Goal: Task Accomplishment & Management: Use online tool/utility

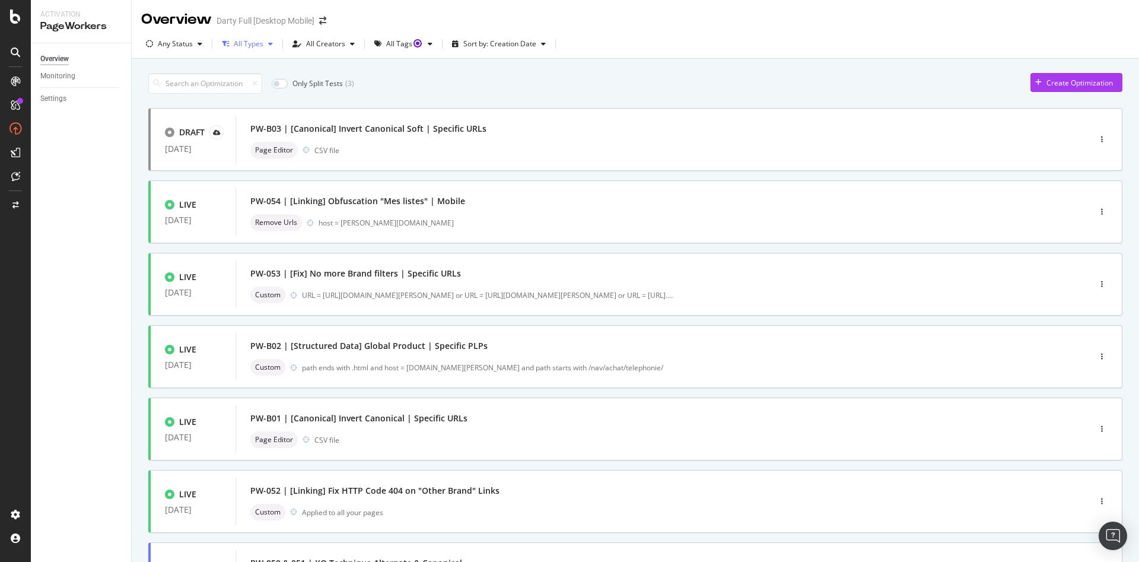
click at [268, 47] on icon "button" at bounding box center [270, 43] width 5 height 7
click at [268, 46] on icon "button" at bounding box center [270, 43] width 5 height 7
click at [199, 46] on icon "button" at bounding box center [200, 43] width 5 height 7
click at [177, 129] on div "Draft" at bounding box center [174, 127] width 17 height 10
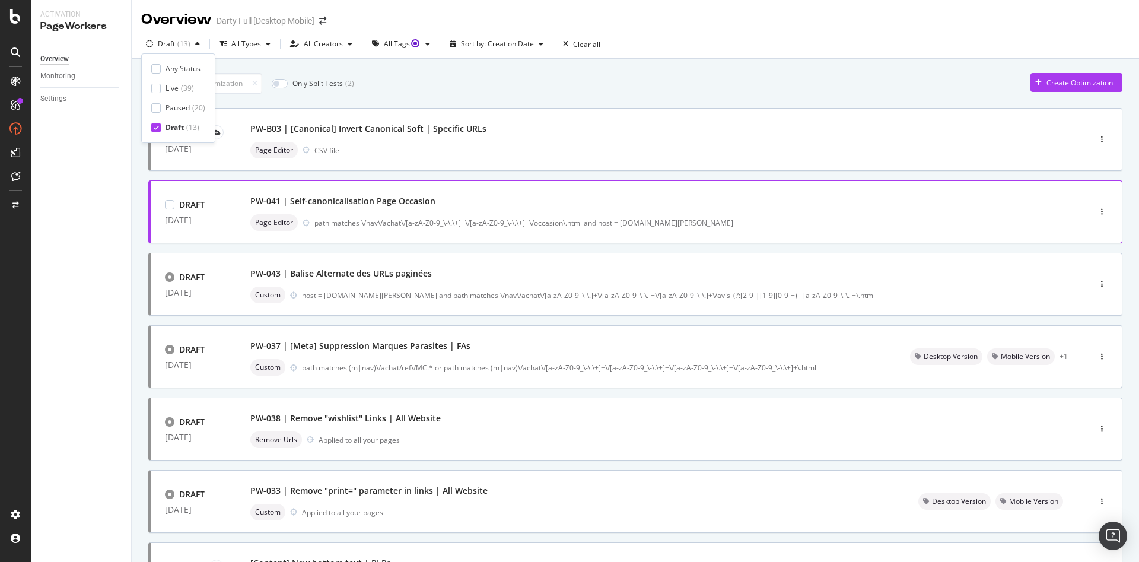
click at [470, 185] on div "DRAFT 06 Nov. 2024 PW-041 | Self-canonicalisation Page Occasion Page Editor pat…" at bounding box center [635, 211] width 974 height 63
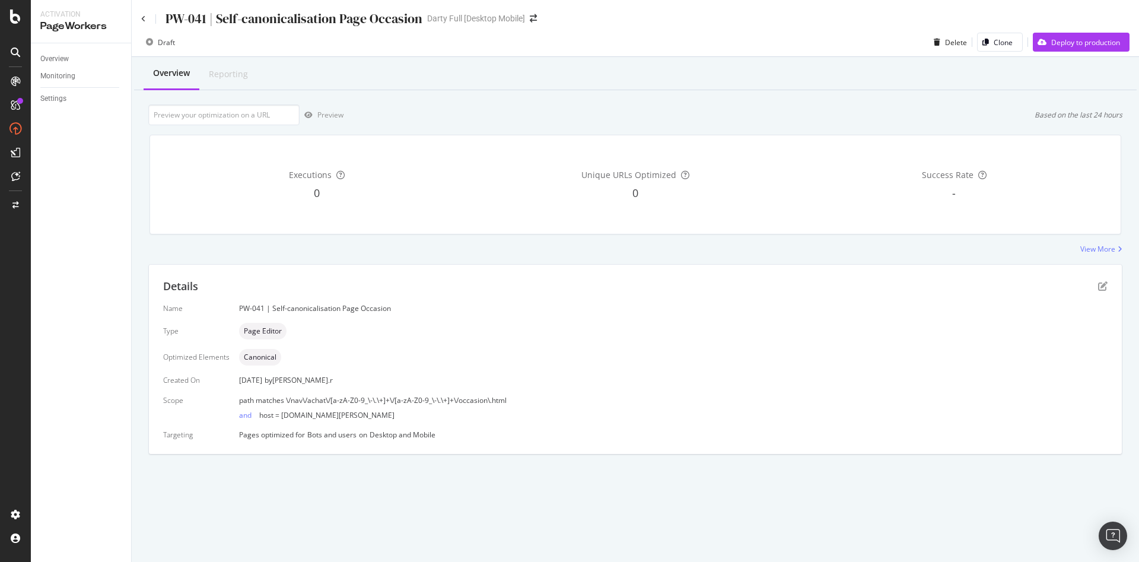
click at [277, 17] on div "PW-041 | Self-canonicalisation Page Occasion" at bounding box center [294, 18] width 257 height 18
click at [278, 17] on div "PW-041 | Self-canonicalisation Page Occasion" at bounding box center [294, 18] width 257 height 18
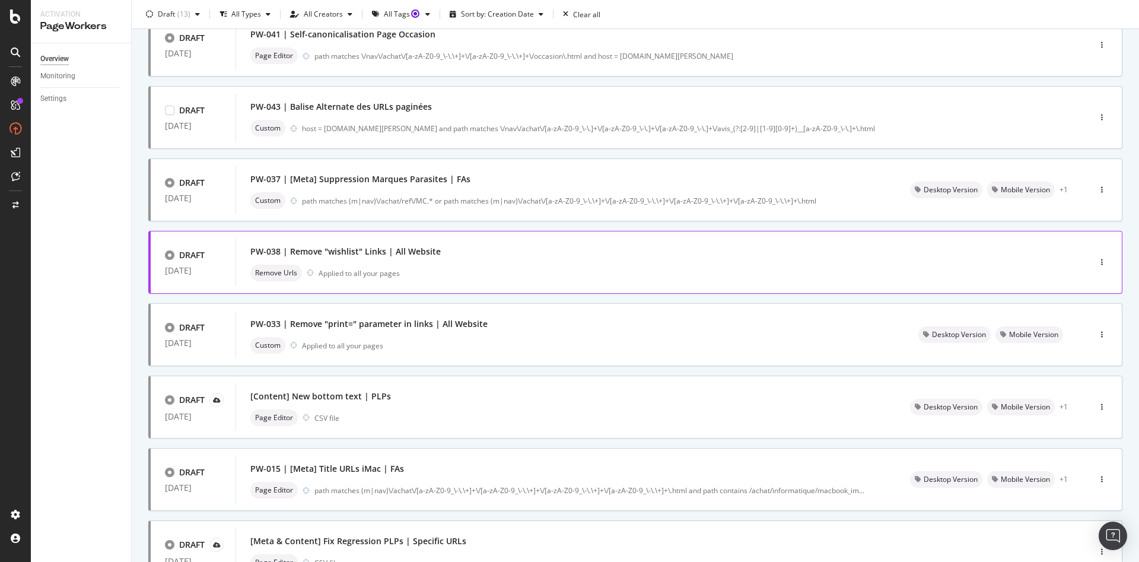
scroll to position [178, 0]
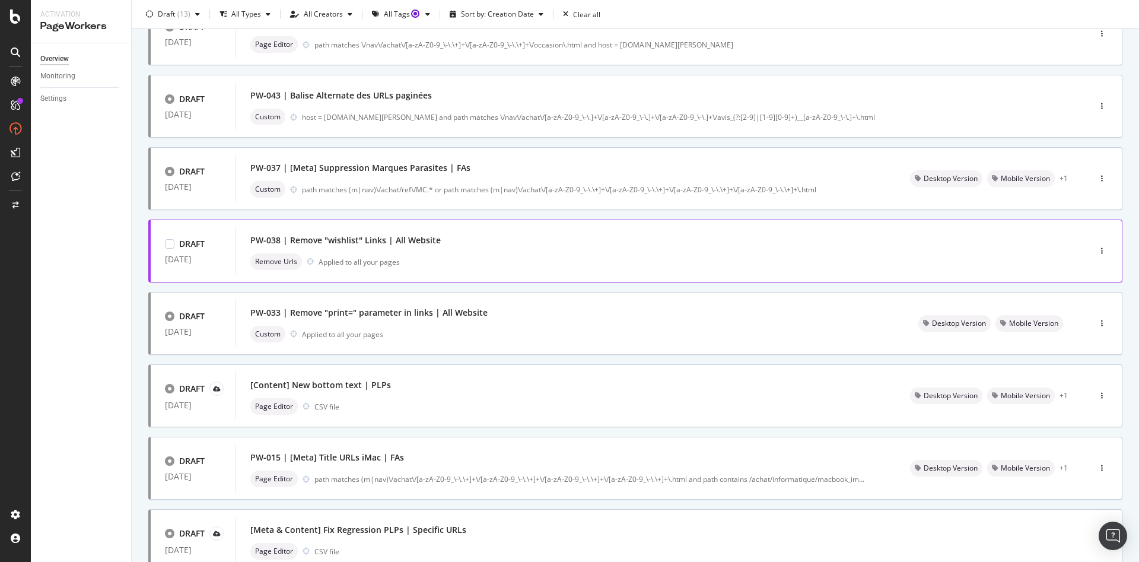
click at [295, 240] on div "PW-038 | Remove "wishlist" Links | All Website" at bounding box center [345, 240] width 190 height 12
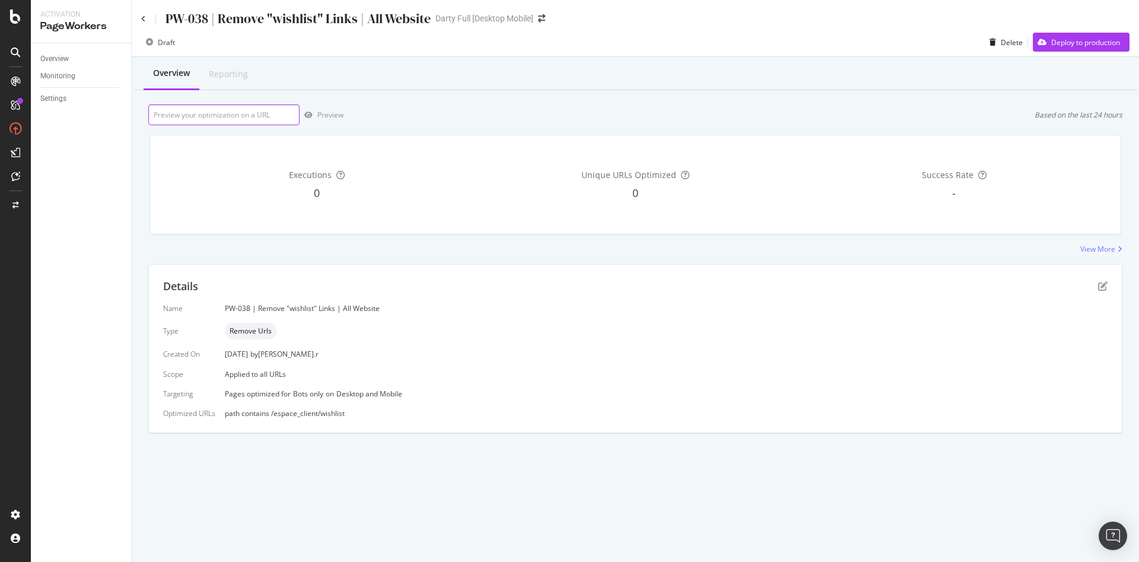
click at [264, 109] on input "url" at bounding box center [223, 114] width 151 height 21
paste input "https://m.darty.com/m/achat/petit_electromenager/beaute_masculine/tondeuse_homm…"
type input "https://m.darty.com/m/achat/petit_electromenager/beaute_masculine/tondeuse_homm…"
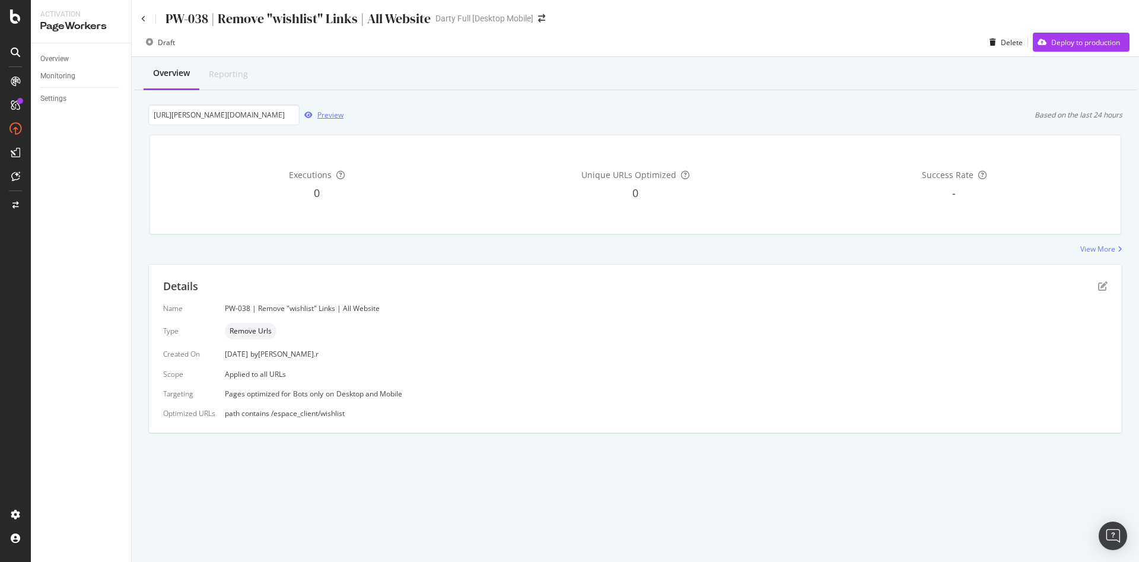
click at [325, 115] on div "Preview" at bounding box center [330, 115] width 26 height 10
click at [1080, 37] on div "Deploy to production" at bounding box center [1086, 42] width 69 height 10
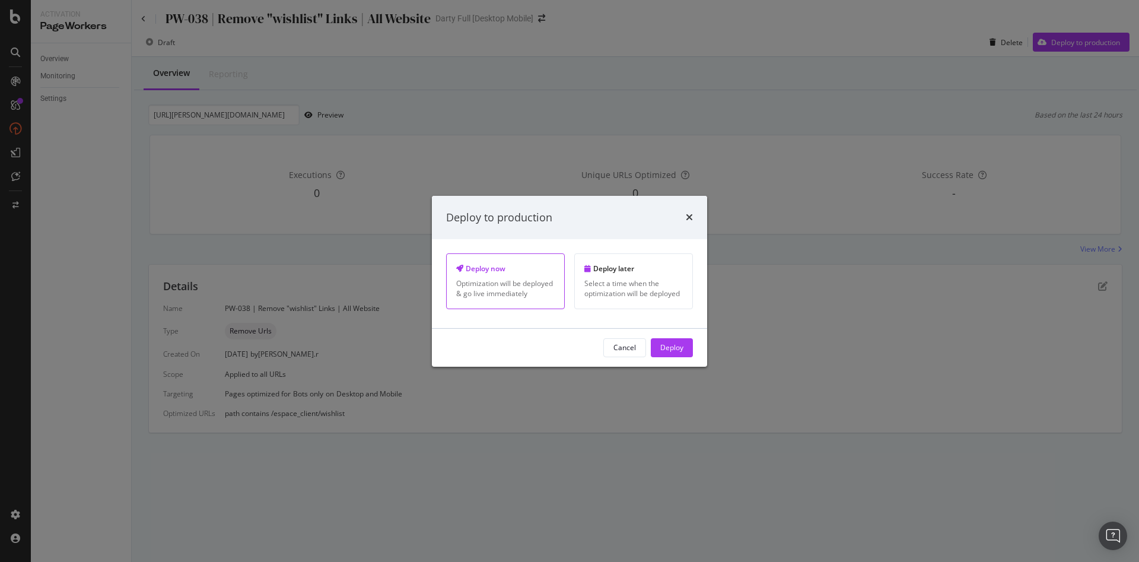
click at [664, 334] on div "Cancel Deploy" at bounding box center [569, 348] width 275 height 38
click at [669, 344] on div "Deploy" at bounding box center [672, 347] width 23 height 10
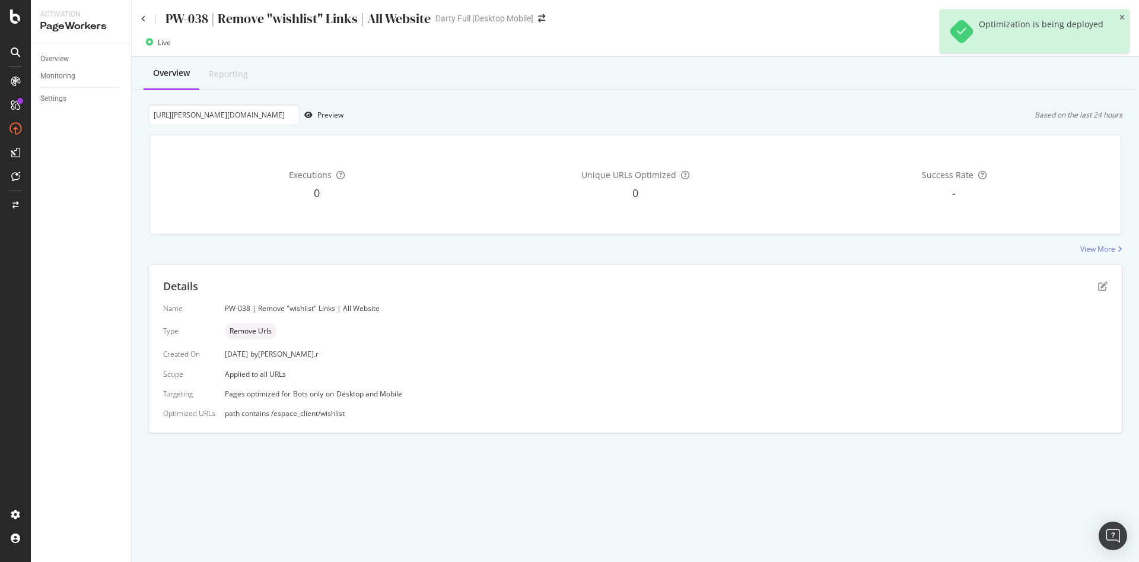
click at [139, 19] on div "PW-038 | Remove "wishlist" Links | All Website Darty Full [Desktop Mobile]" at bounding box center [636, 14] width 1008 height 28
click at [144, 19] on icon at bounding box center [143, 18] width 5 height 7
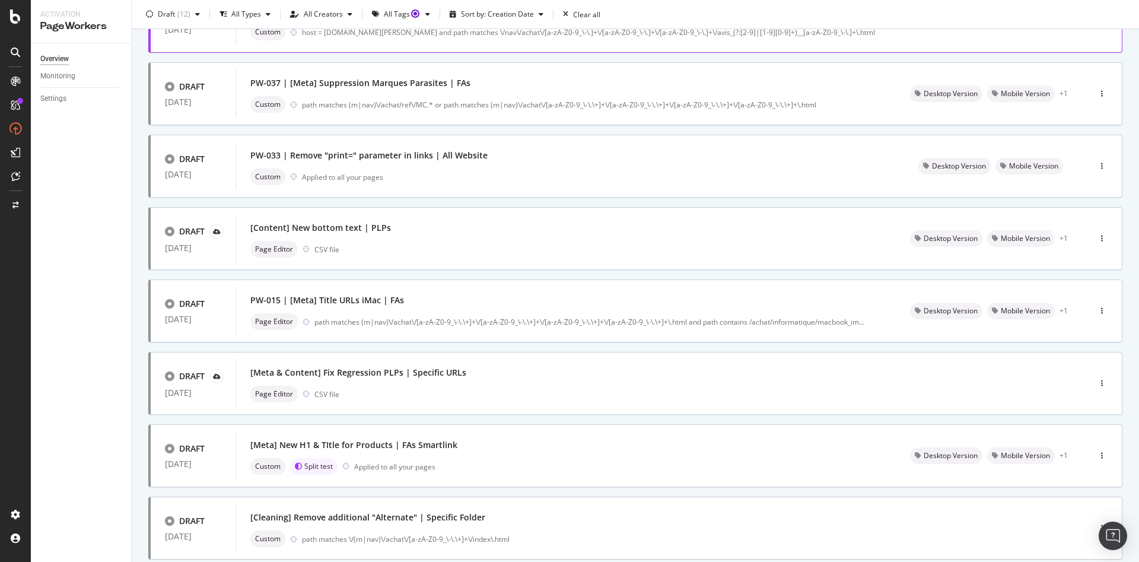
scroll to position [337, 0]
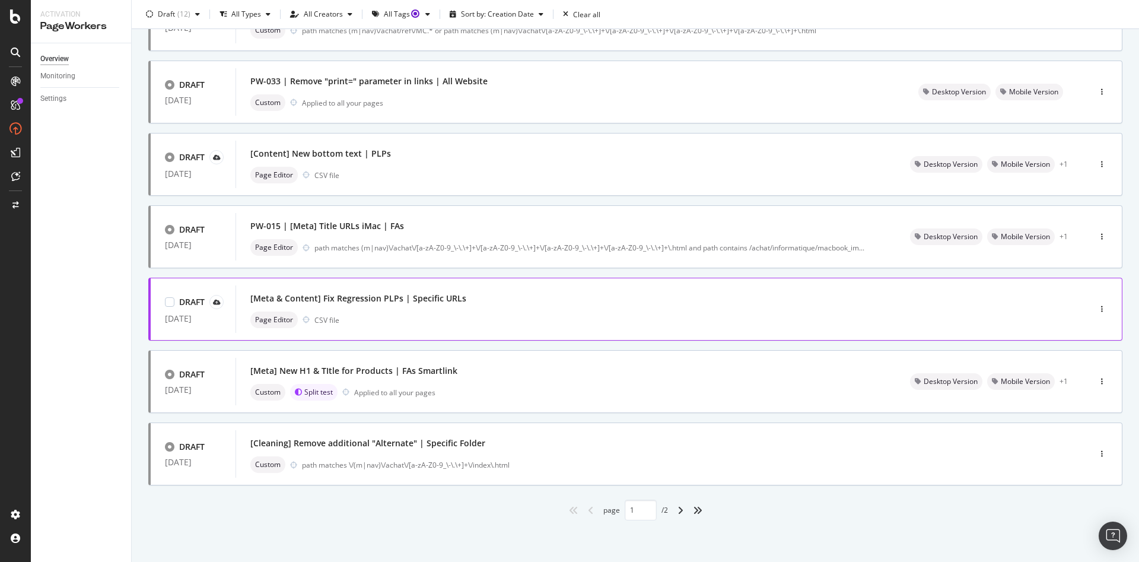
click at [362, 300] on div "[Meta & Content] Fix Regression PLPs | Specific URLs" at bounding box center [358, 299] width 216 height 12
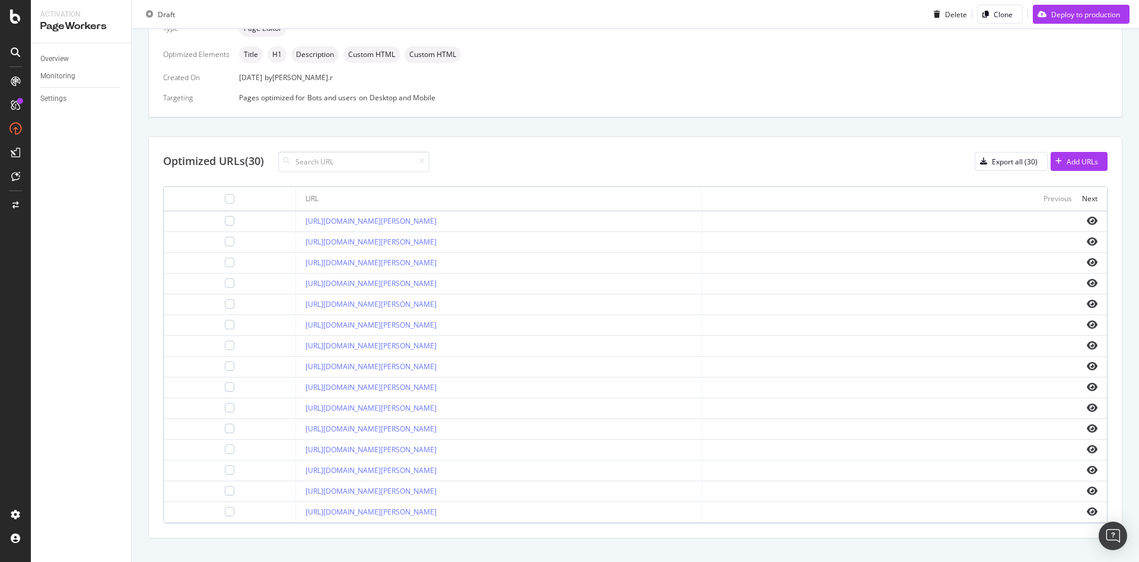
scroll to position [320, 0]
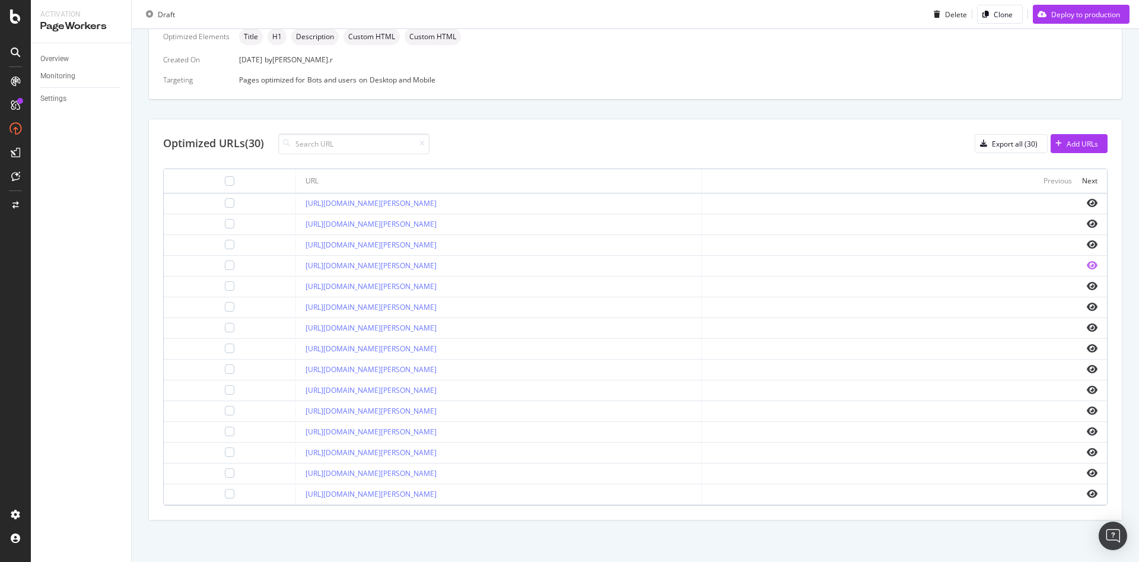
click at [1087, 266] on icon "eye" at bounding box center [1092, 265] width 11 height 9
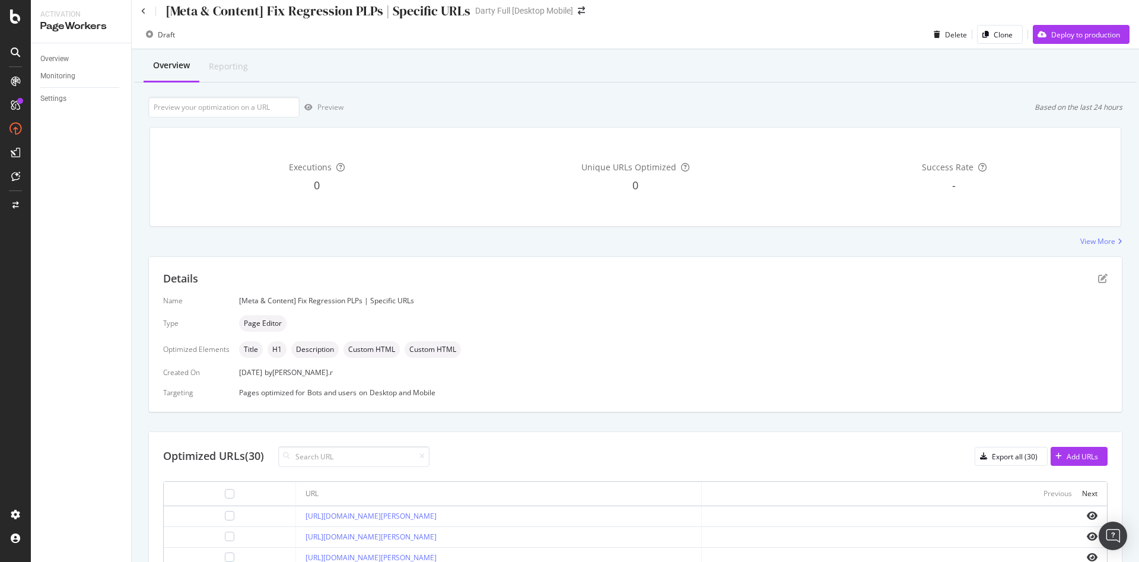
scroll to position [0, 0]
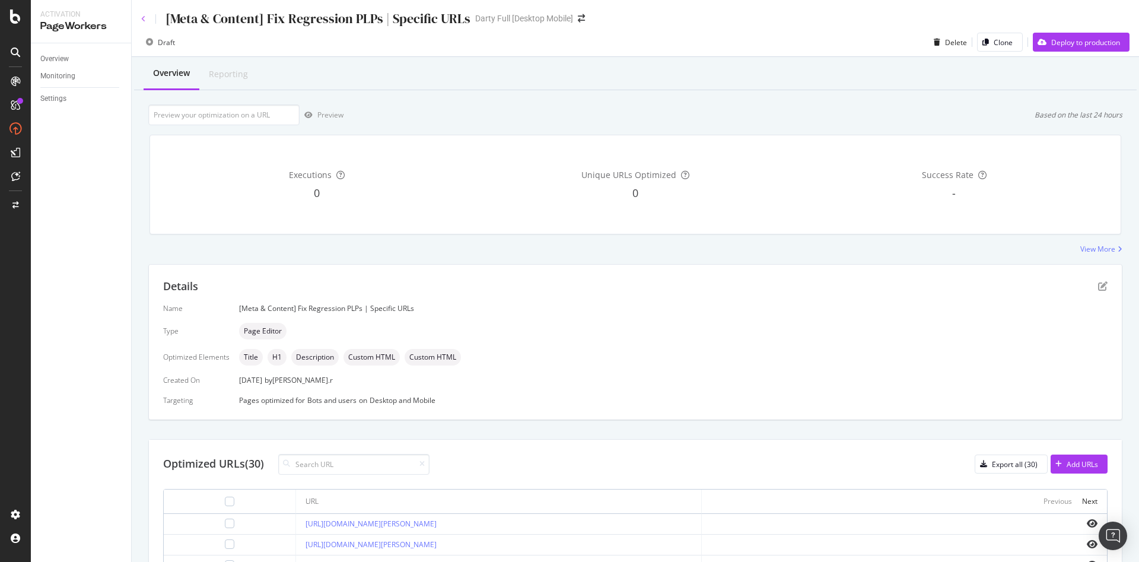
click at [142, 21] on icon at bounding box center [143, 18] width 5 height 7
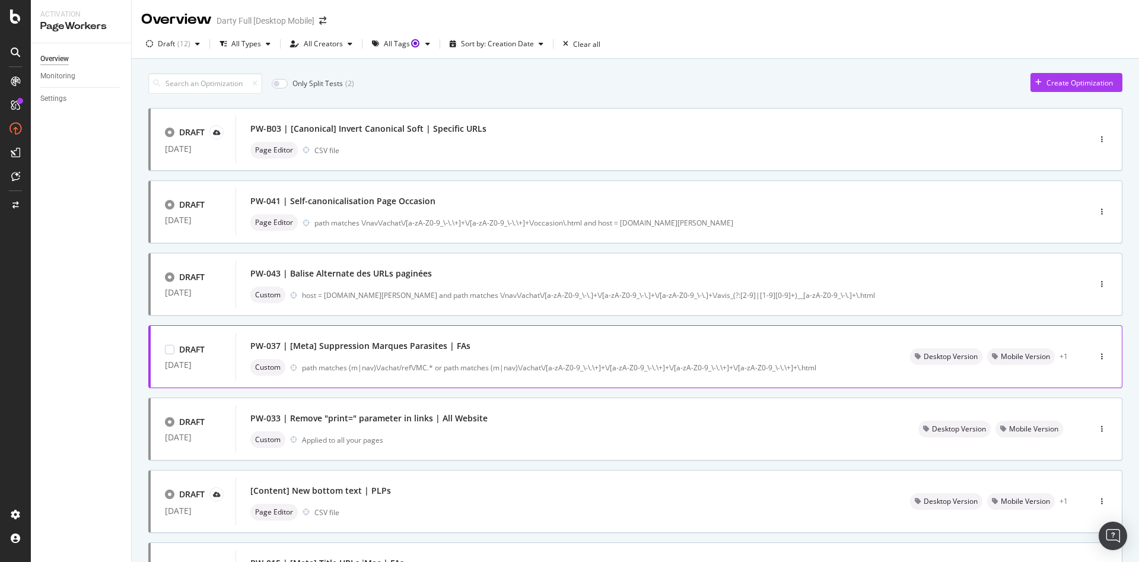
click at [329, 344] on div "PW-037 | [Meta] Suppression Marques Parasites | FAs" at bounding box center [360, 346] width 220 height 12
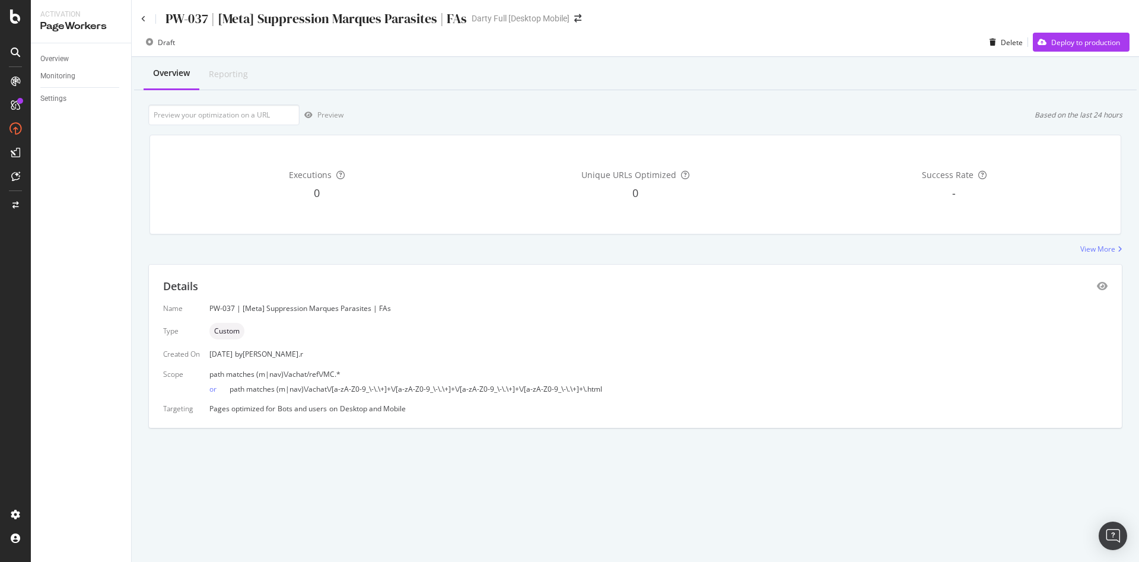
click at [137, 20] on div "PW-037 | [Meta] Suppression Marques Parasites | FAs Darty Full [Desktop Mobile]" at bounding box center [636, 14] width 1008 height 28
click at [142, 20] on icon at bounding box center [143, 18] width 5 height 7
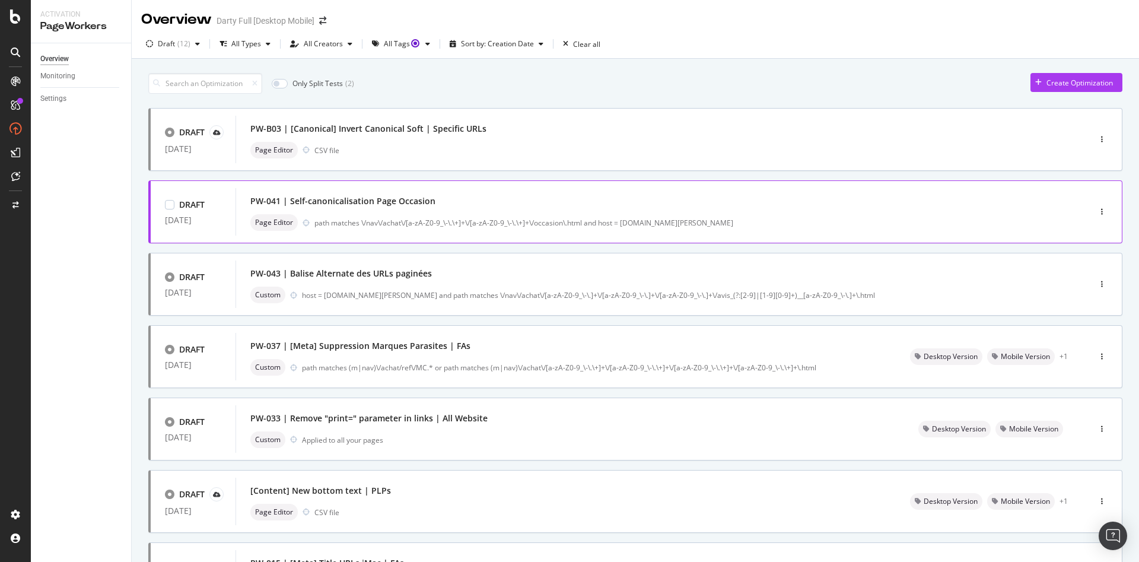
click at [347, 201] on div "PW-041 | Self-canonicalisation Page Occasion" at bounding box center [342, 201] width 185 height 12
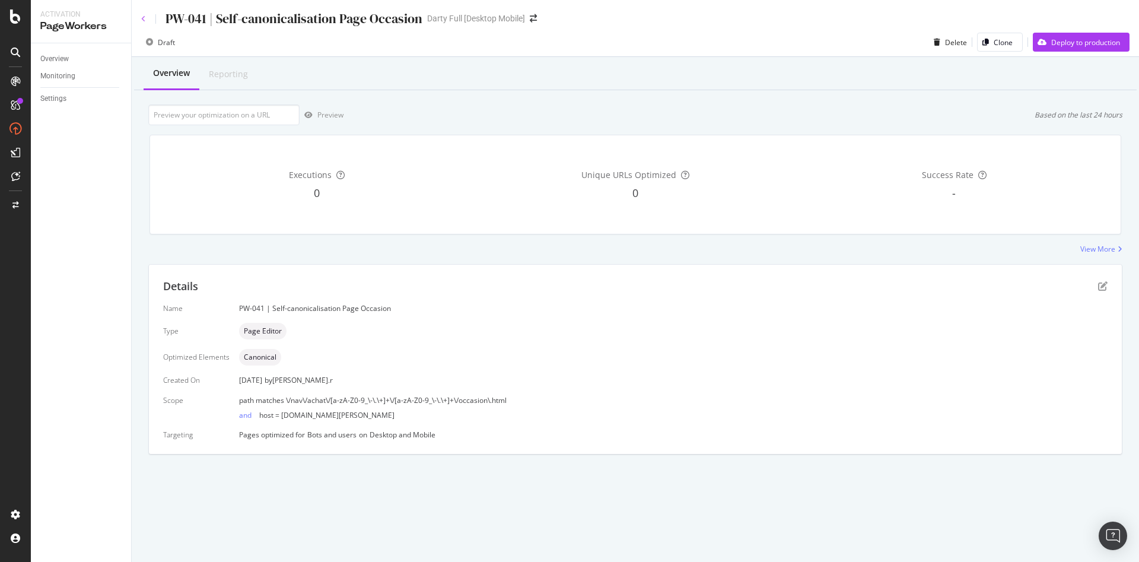
click at [142, 19] on icon at bounding box center [143, 18] width 5 height 7
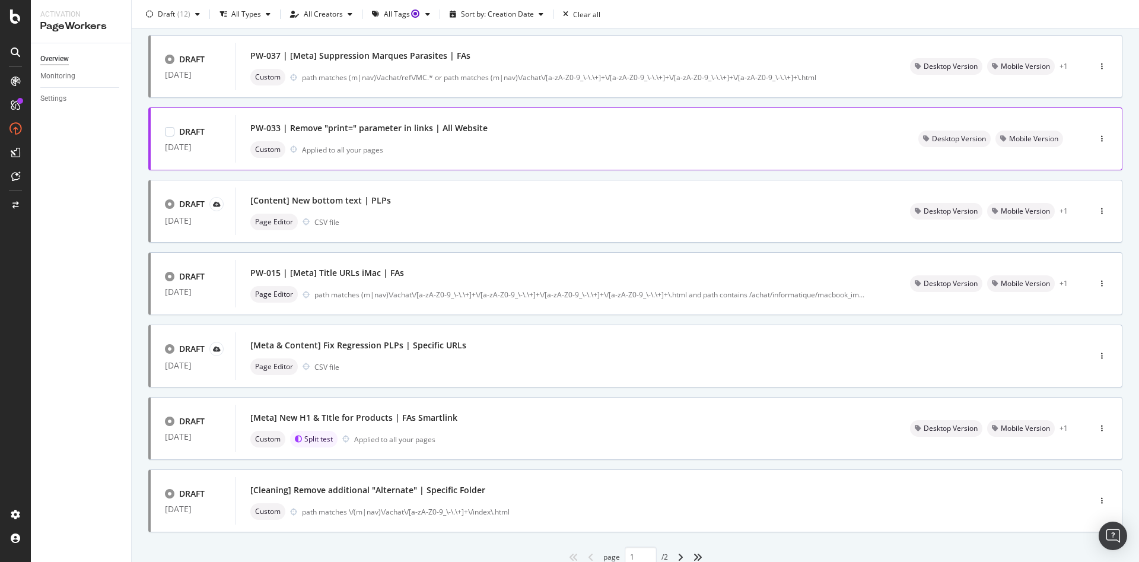
scroll to position [337, 0]
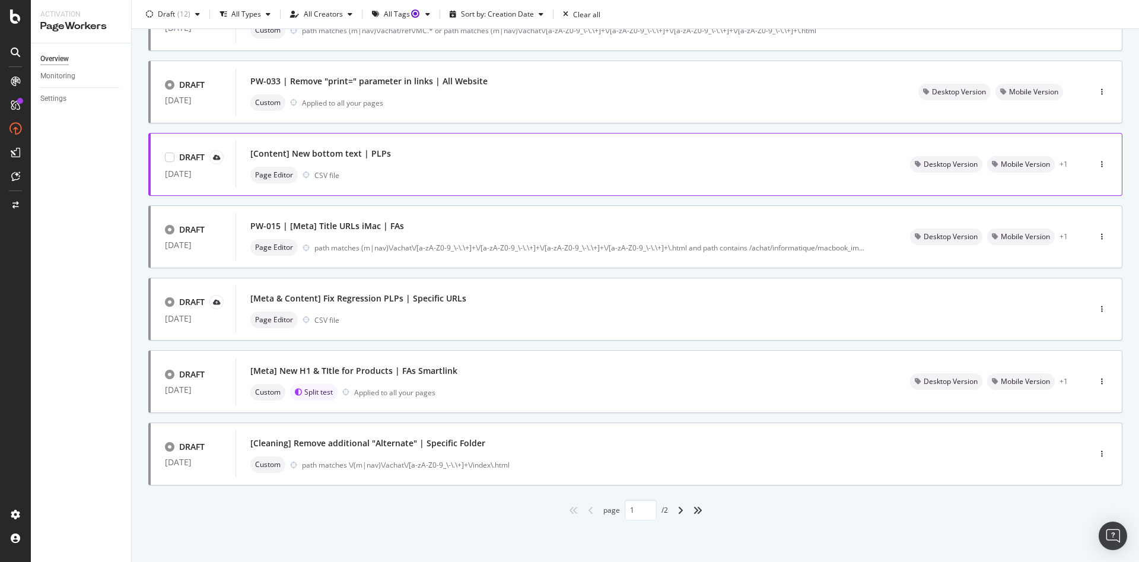
click at [355, 153] on div "[Content] New bottom text | PLPs" at bounding box center [320, 154] width 141 height 12
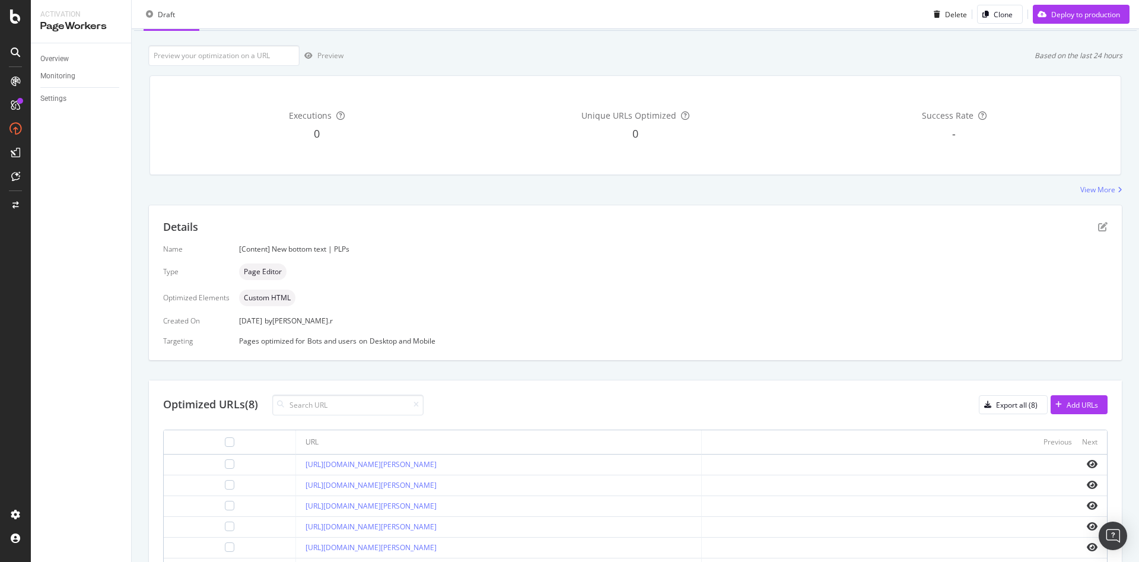
scroll to position [56, 0]
drag, startPoint x: 325, startPoint y: 250, endPoint x: 270, endPoint y: 253, distance: 54.7
click at [270, 253] on div "[Content] New bottom text | PLPs" at bounding box center [673, 252] width 869 height 10
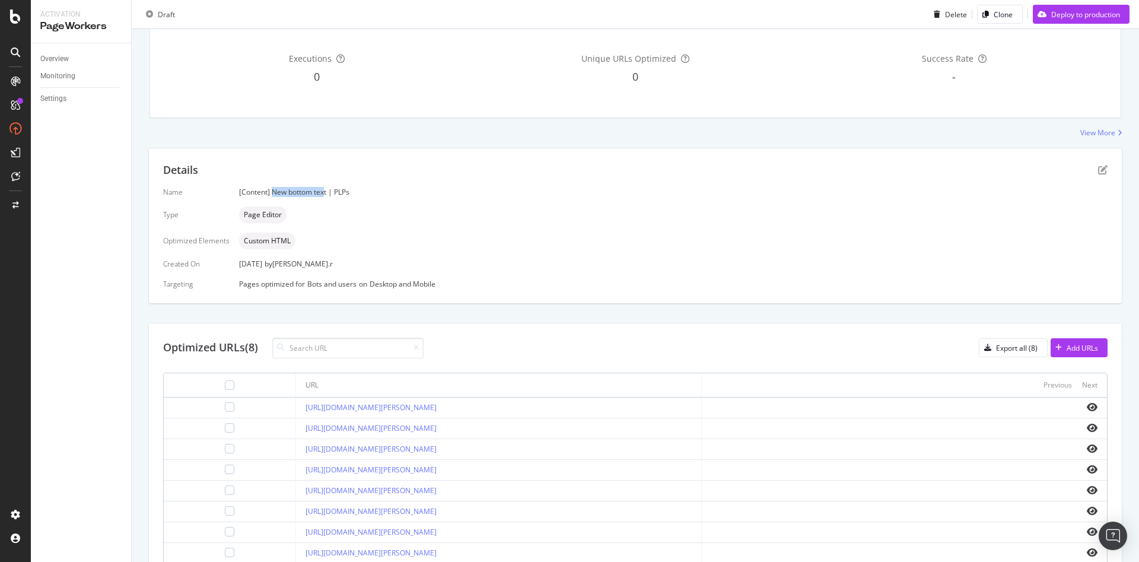
scroll to position [119, 0]
click at [1098, 167] on icon "pen-to-square" at bounding box center [1102, 167] width 9 height 9
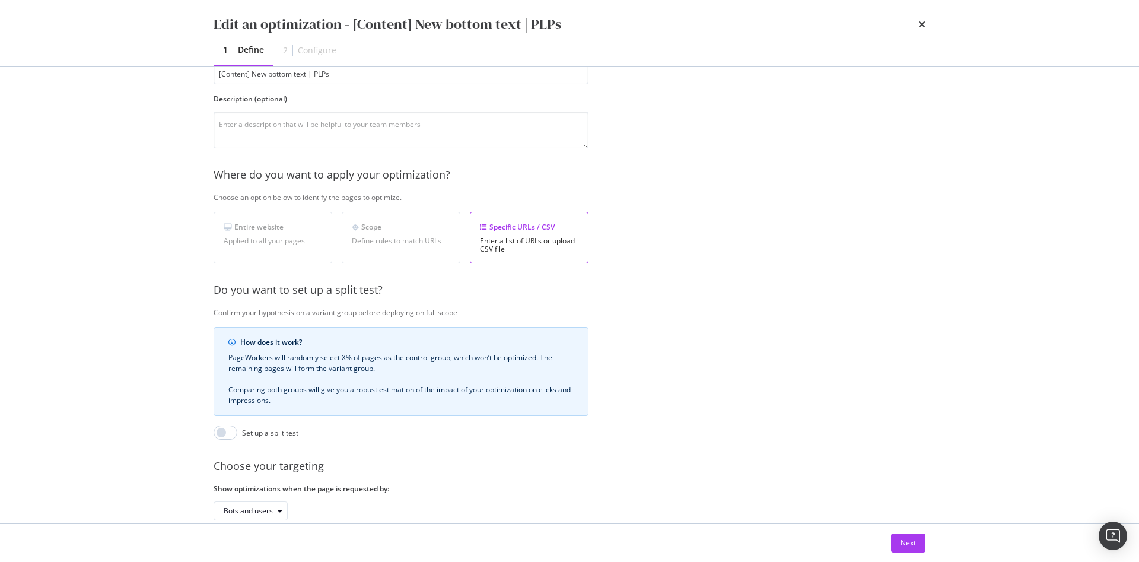
scroll to position [162, 0]
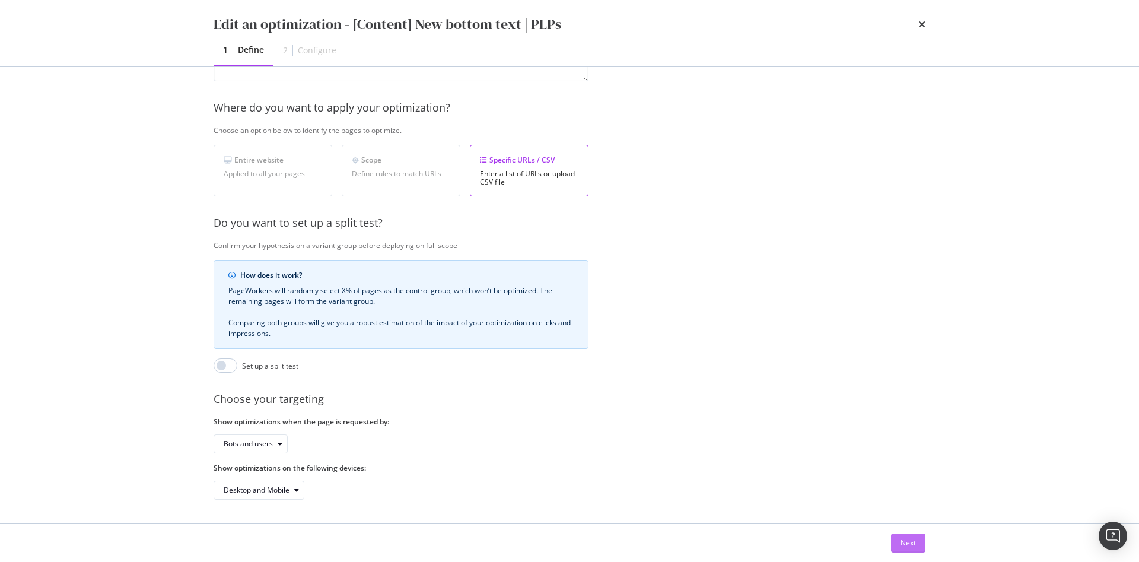
click at [913, 535] on div "Next" at bounding box center [908, 543] width 15 height 18
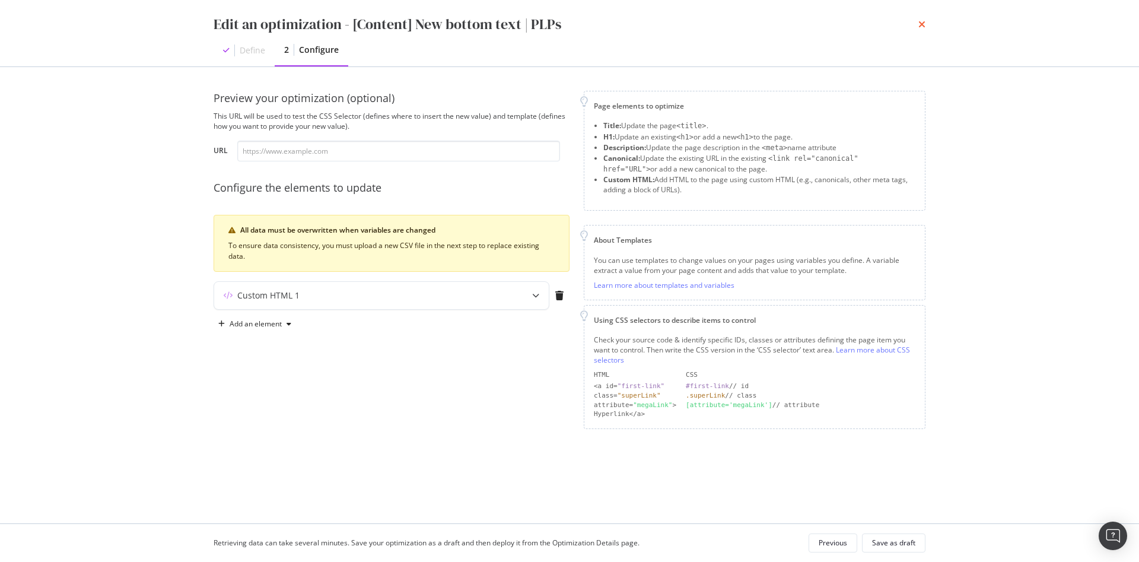
click at [922, 26] on icon "times" at bounding box center [922, 24] width 7 height 9
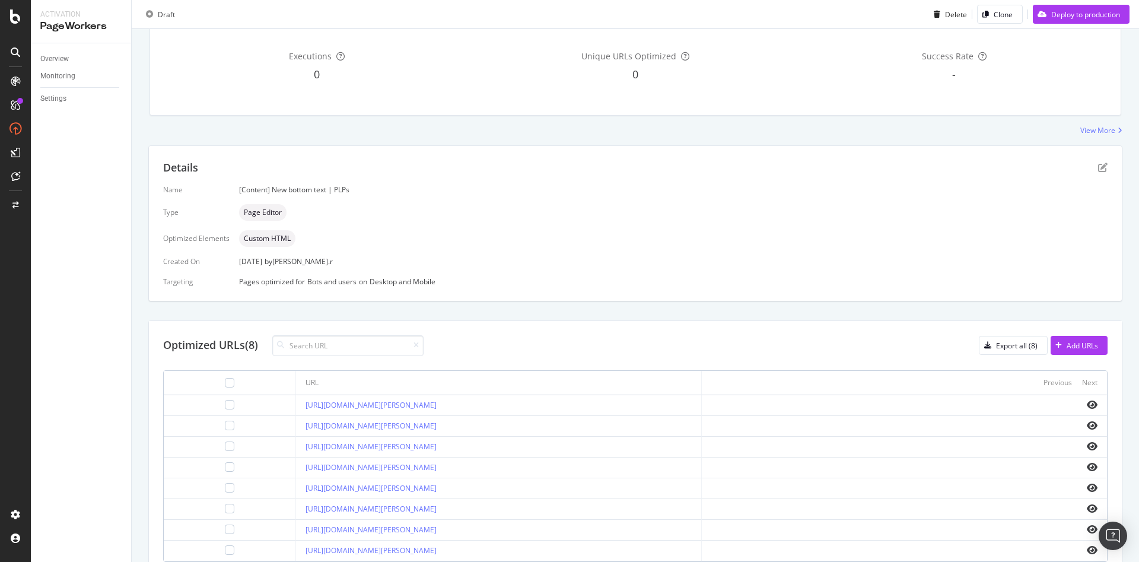
scroll to position [175, 0]
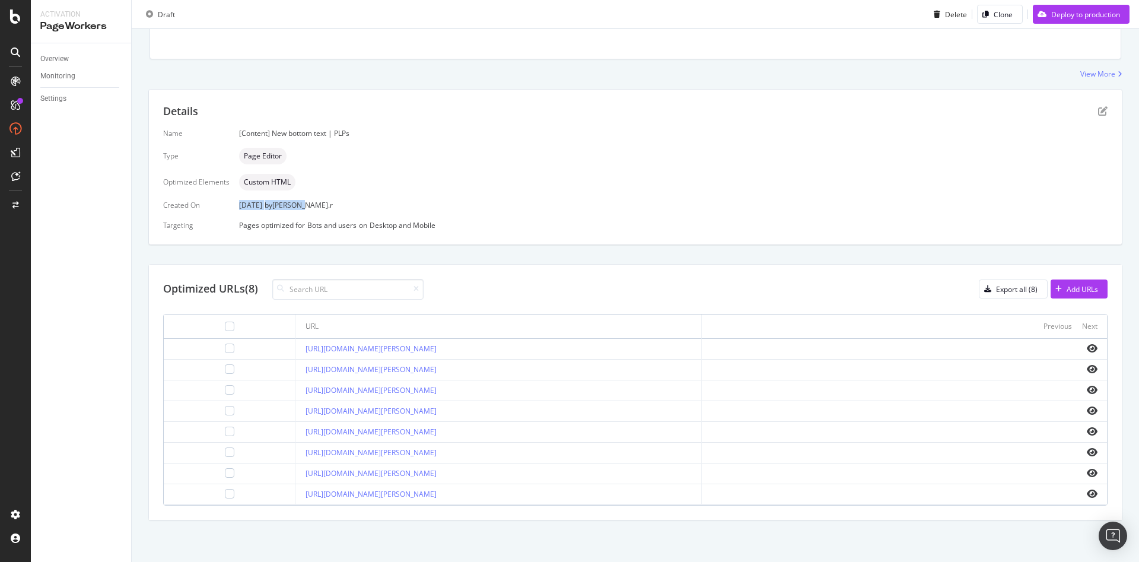
drag, startPoint x: 237, startPoint y: 208, endPoint x: 320, endPoint y: 207, distance: 83.1
click at [320, 207] on div "29 Aug. 2024 by arthur.r" at bounding box center [673, 205] width 869 height 10
click at [354, 209] on div "29 Aug. 2024 by arthur.r" at bounding box center [673, 205] width 869 height 10
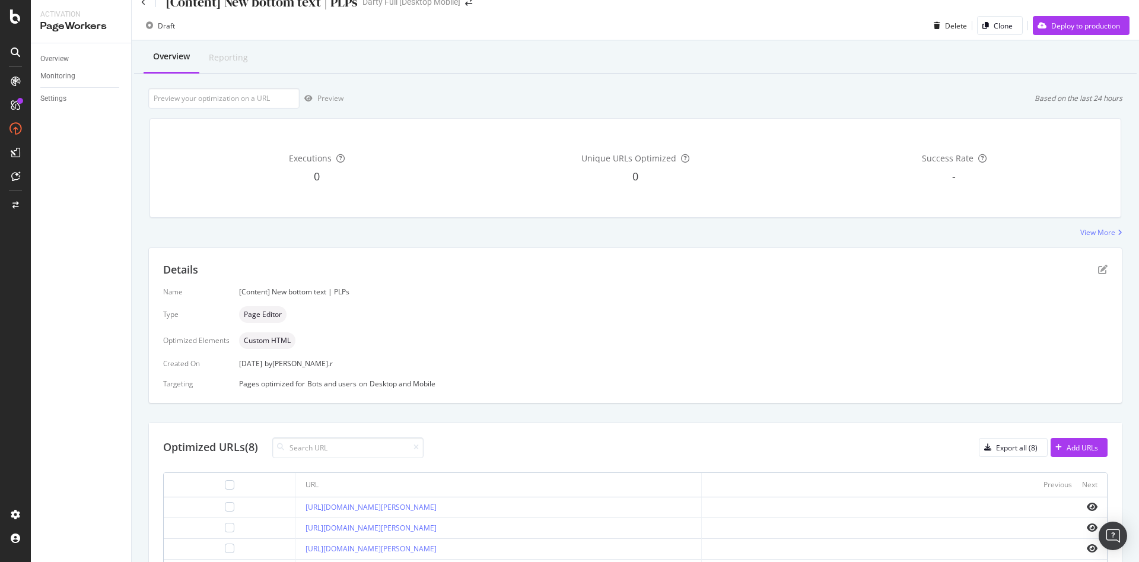
scroll to position [0, 0]
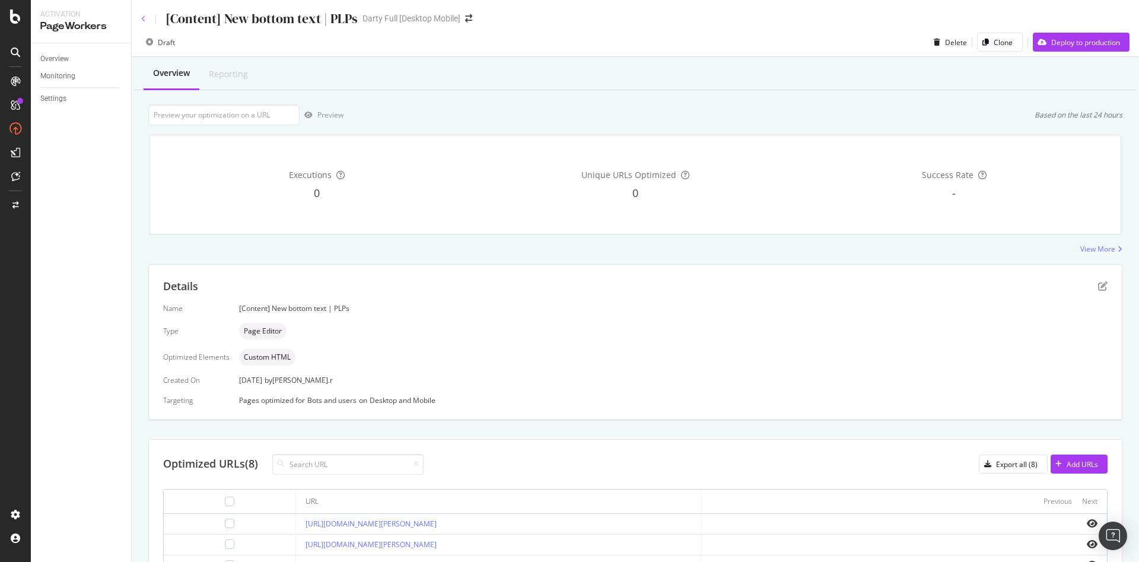
click at [142, 20] on icon at bounding box center [143, 18] width 5 height 7
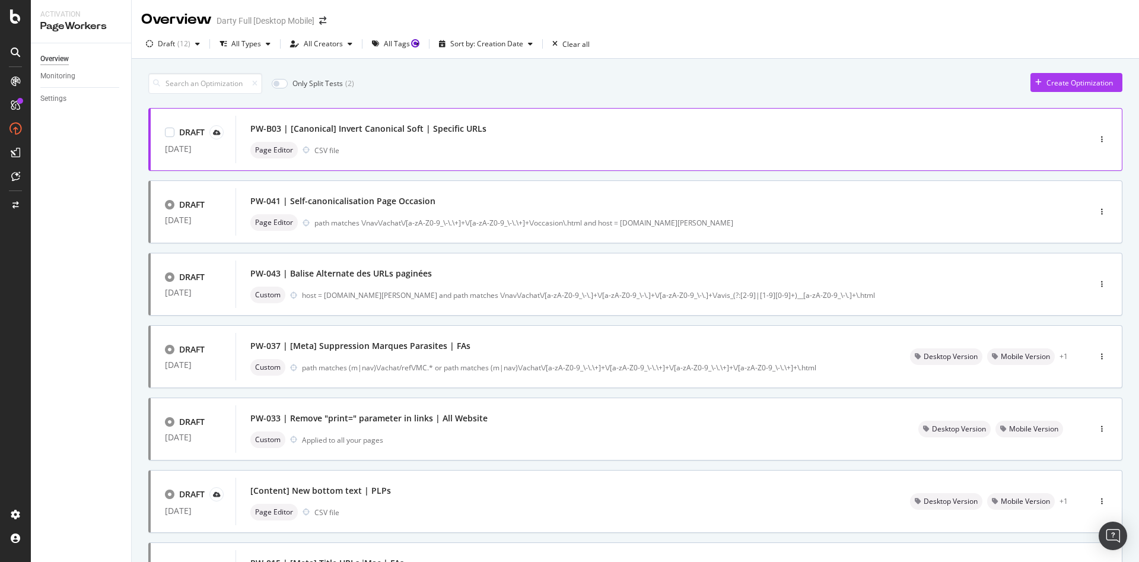
scroll to position [178, 0]
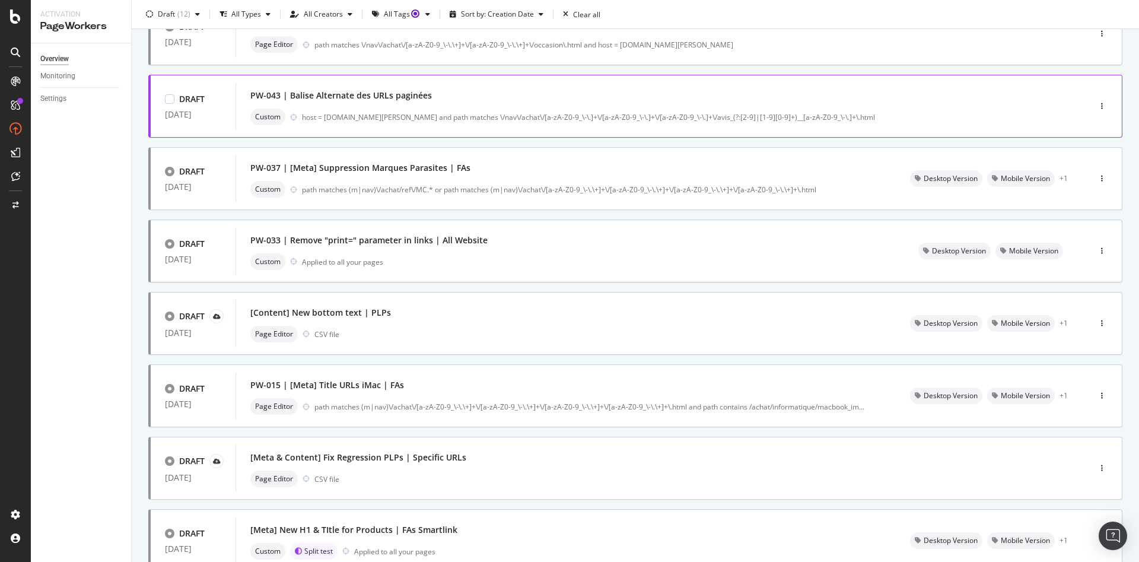
click at [335, 98] on div "PW-043 | Balise Alternate des URLs paginées" at bounding box center [341, 96] width 182 height 12
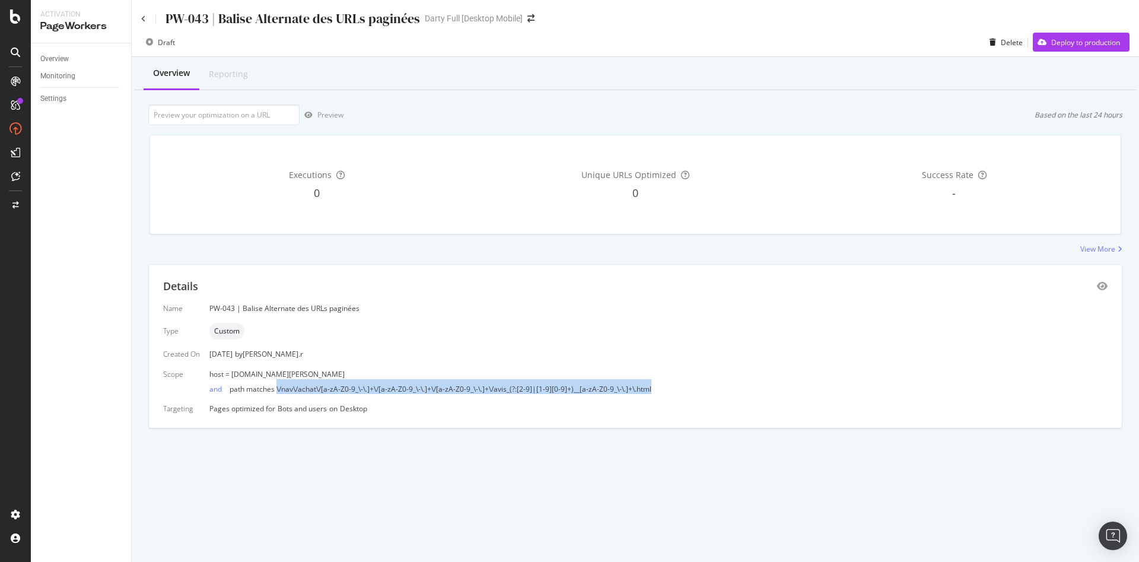
drag, startPoint x: 277, startPoint y: 388, endPoint x: 655, endPoint y: 383, distance: 378.6
click at [655, 383] on div "and path matches \/nav\/achat\/[a-zA-Z0-9_\-\.]+\/[a-zA-Z0-9_\-\.]+\/[a-zA-Z0-9…" at bounding box center [658, 386] width 898 height 15
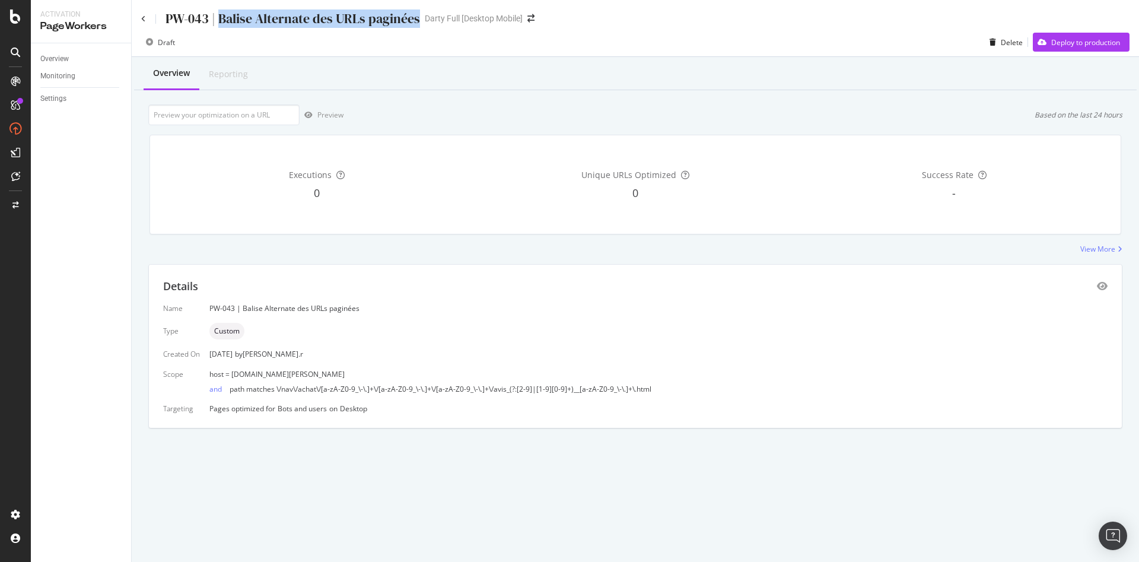
drag, startPoint x: 220, startPoint y: 19, endPoint x: 413, endPoint y: 18, distance: 192.9
click at [420, 18] on div "PW-043 | Balise Alternate des URLs paginées Darty Full [Desktop Mobile]" at bounding box center [343, 18] width 405 height 18
click at [180, 75] on div "Overview" at bounding box center [171, 73] width 37 height 12
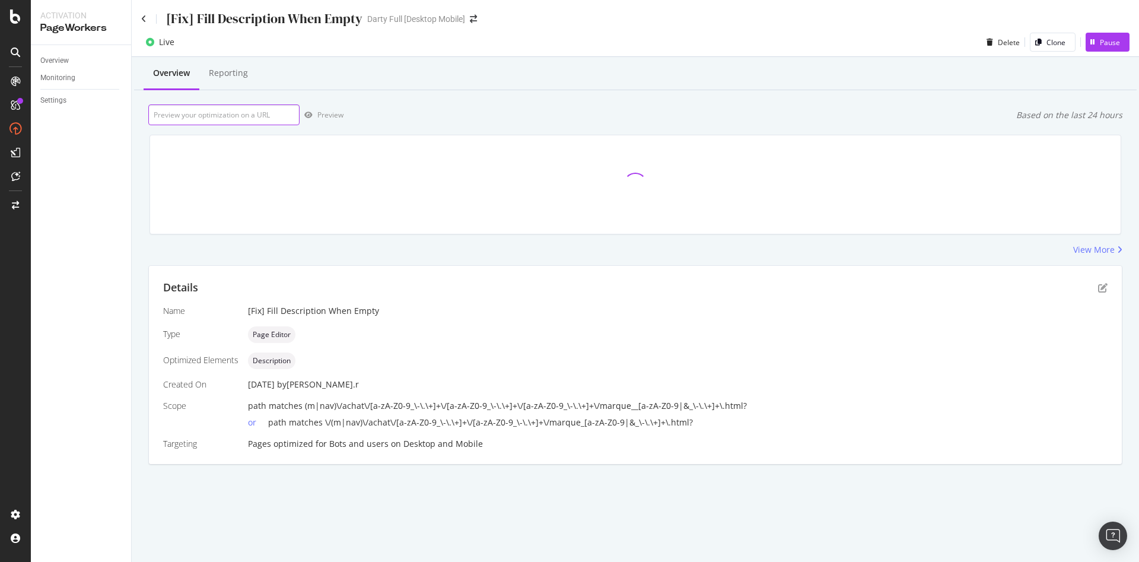
click at [253, 117] on input "url" at bounding box center [223, 114] width 151 height 21
paste input "https://www.darty.com/nav/achat/photo_camescope/camescopes-haute_definition/cam…"
type input "https://www.darty.com/nav/achat/photo_camescope/camescopes-haute_definition/cam…"
click at [1084, 247] on div "View More" at bounding box center [1095, 250] width 42 height 12
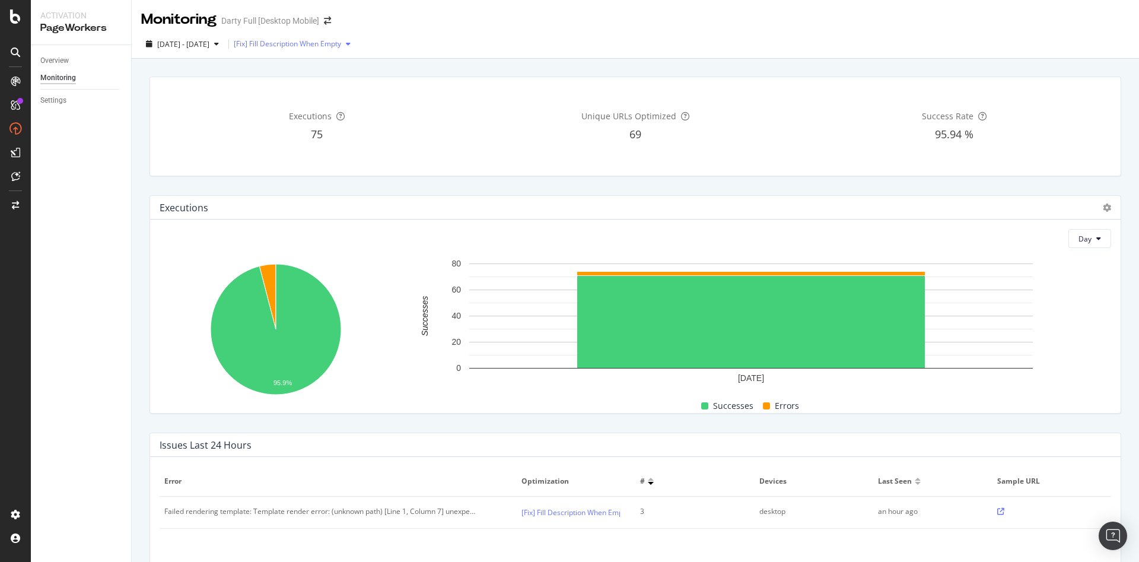
click at [292, 47] on div "[Fix] Fill Description When Empty" at bounding box center [287, 43] width 107 height 7
click at [430, 35] on div "2025 Oct. 3rd - Oct. 3rd [Fix] Fill Description When Empty" at bounding box center [636, 46] width 1008 height 24
click at [47, 61] on div "Overview" at bounding box center [54, 61] width 28 height 12
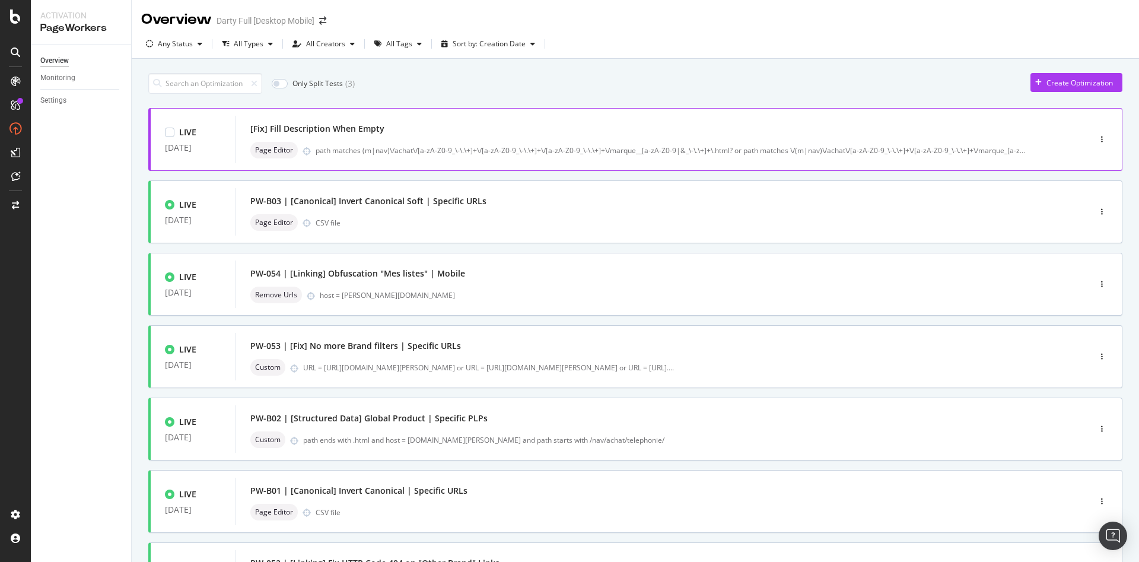
click at [326, 126] on div "[Fix] Fill Description When Empty" at bounding box center [317, 129] width 134 height 12
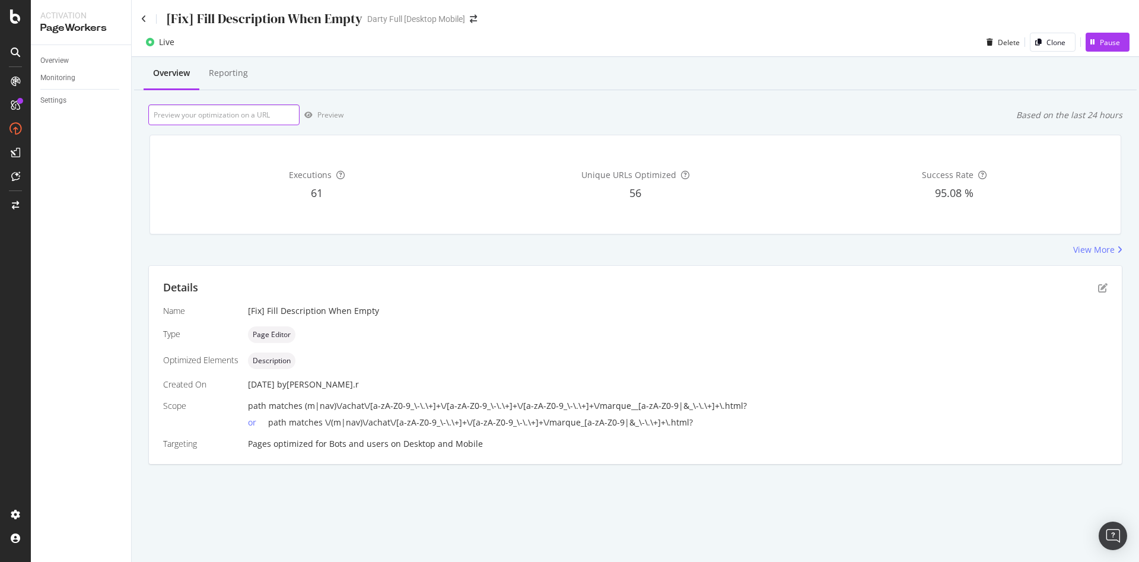
paste input "https://www.darty.com/nav/achat/photo_camescope/camescopes-haute_definition/cam…"
type input "https://www.darty.com/nav/achat/photo_camescope/camescopes-haute_definition/cam…"
click at [329, 113] on div "Preview" at bounding box center [330, 115] width 26 height 10
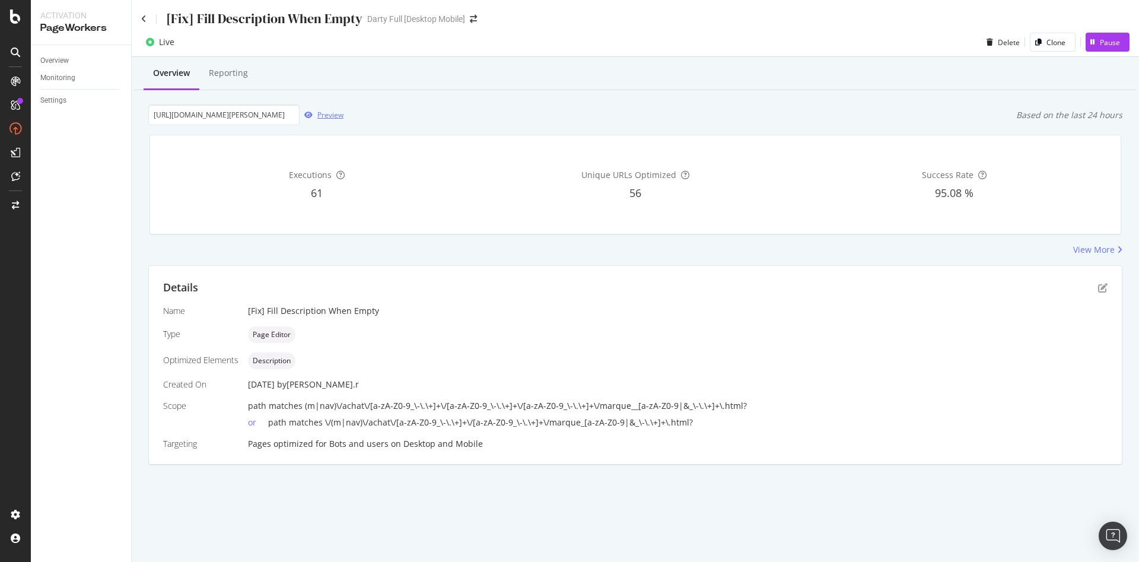
click at [307, 116] on icon "button" at bounding box center [308, 115] width 8 height 7
click at [1101, 289] on icon "pen-to-square" at bounding box center [1102, 287] width 9 height 9
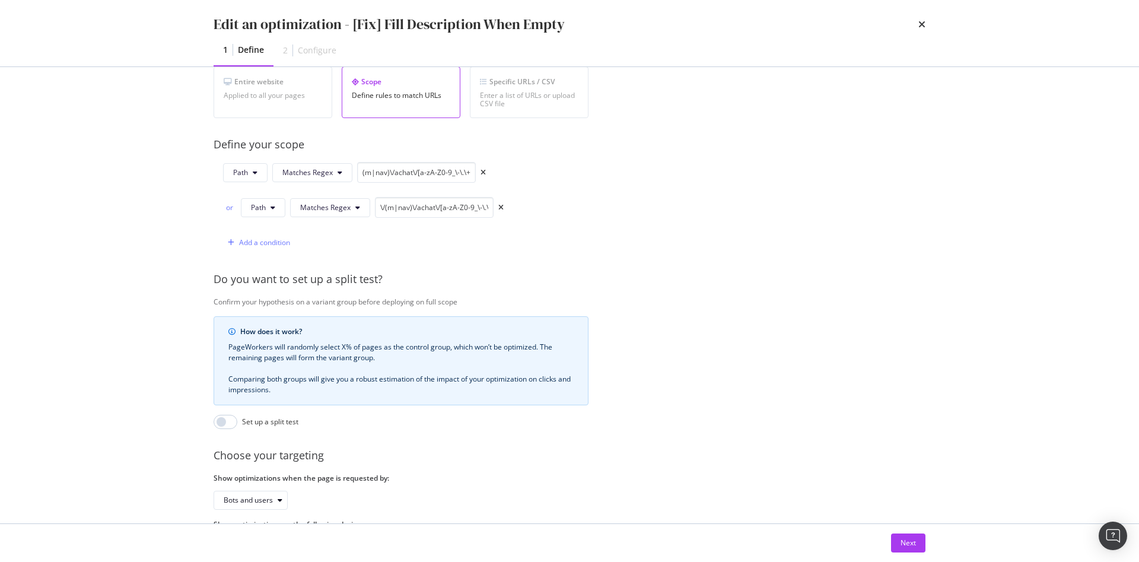
scroll to position [297, 0]
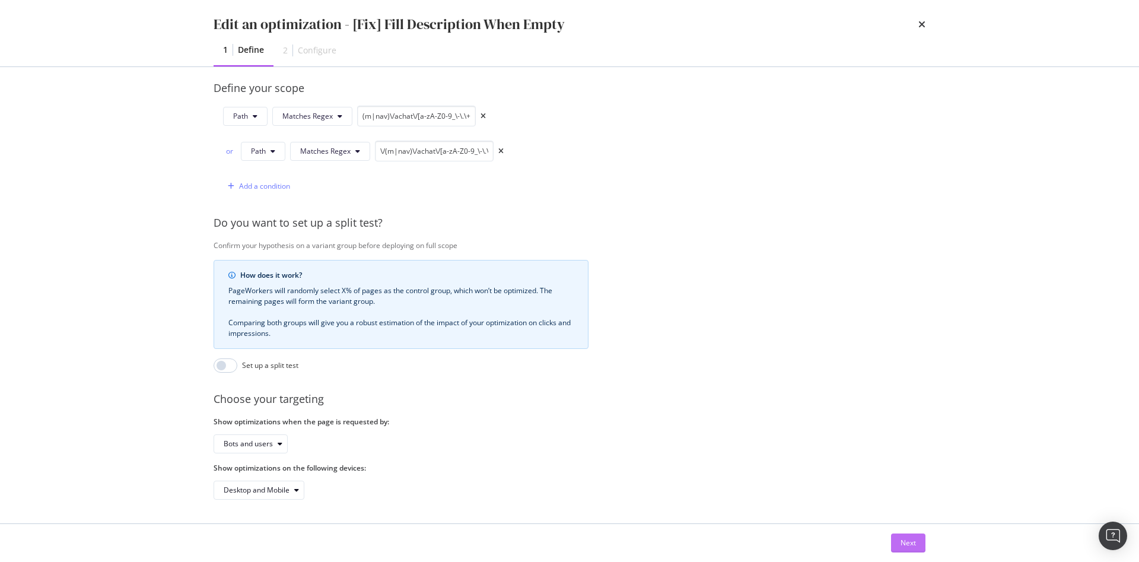
click at [909, 539] on div "Next" at bounding box center [908, 543] width 15 height 10
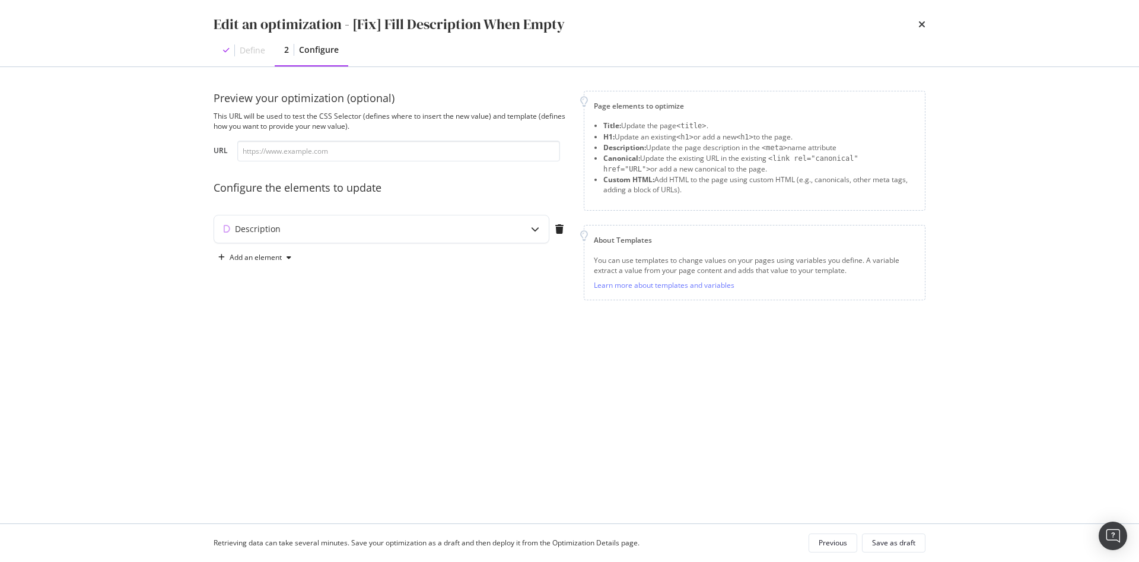
scroll to position [0, 0]
click at [349, 154] on input "modal" at bounding box center [398, 151] width 323 height 21
paste input "https://www.darty.com/nav/achat/photo_camescope/camescopes-haute_definition/cam…"
type input "https://www.darty.com/nav/achat/photo_camescope/camescopes-haute_definition/cam…"
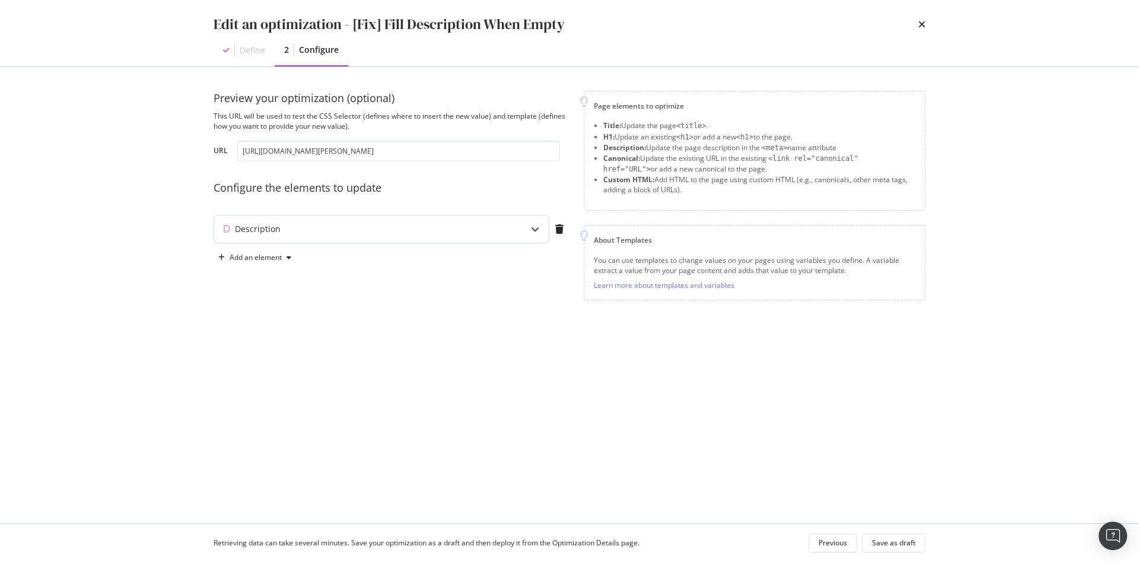
click at [381, 233] on div "Description" at bounding box center [358, 229] width 288 height 12
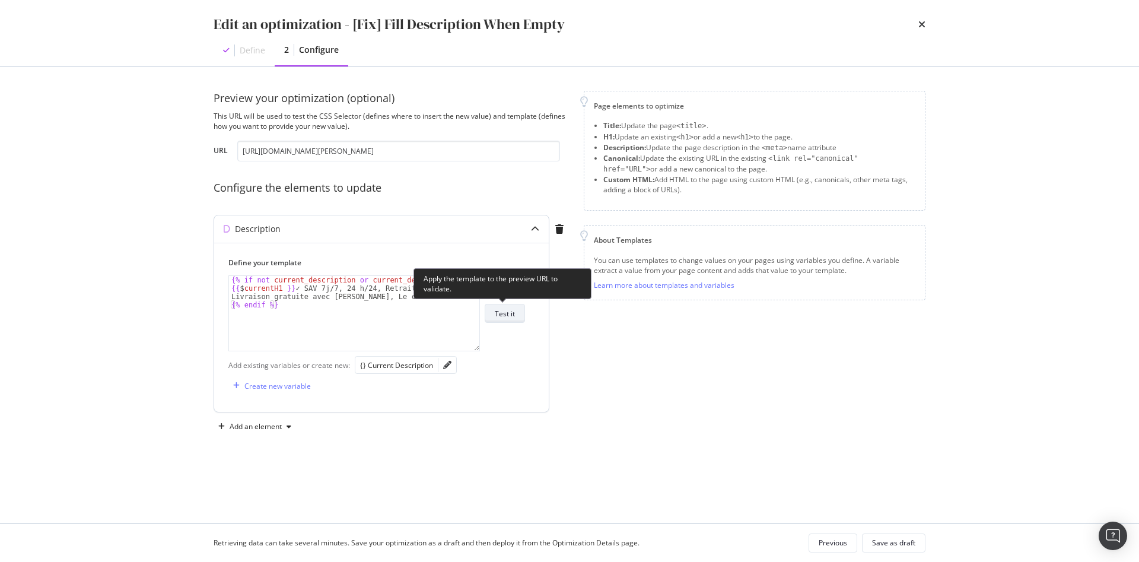
click at [515, 317] on button "Test it" at bounding box center [505, 313] width 40 height 19
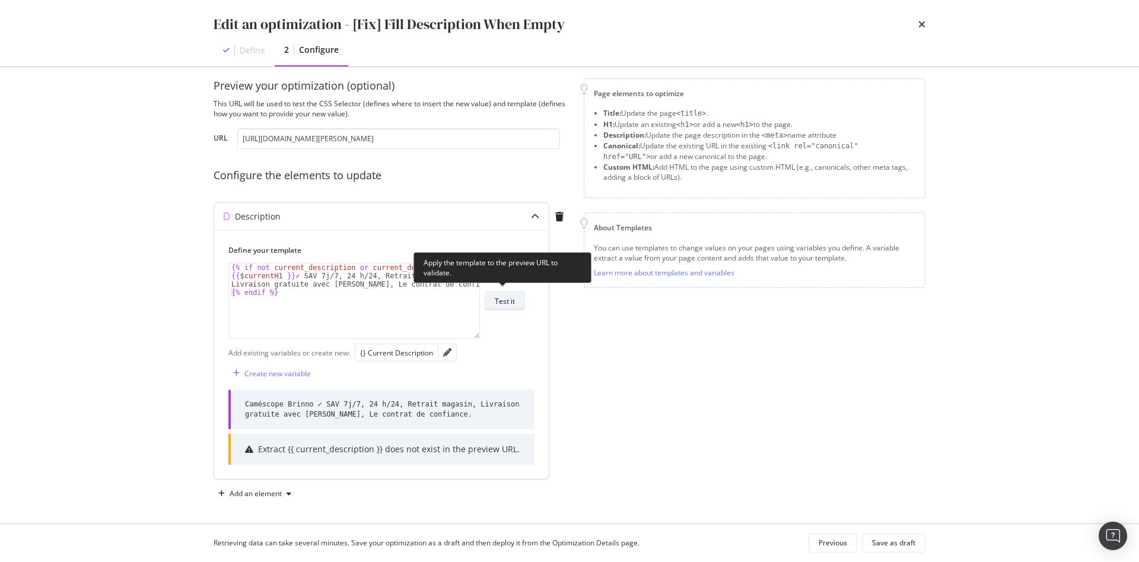
scroll to position [16, 0]
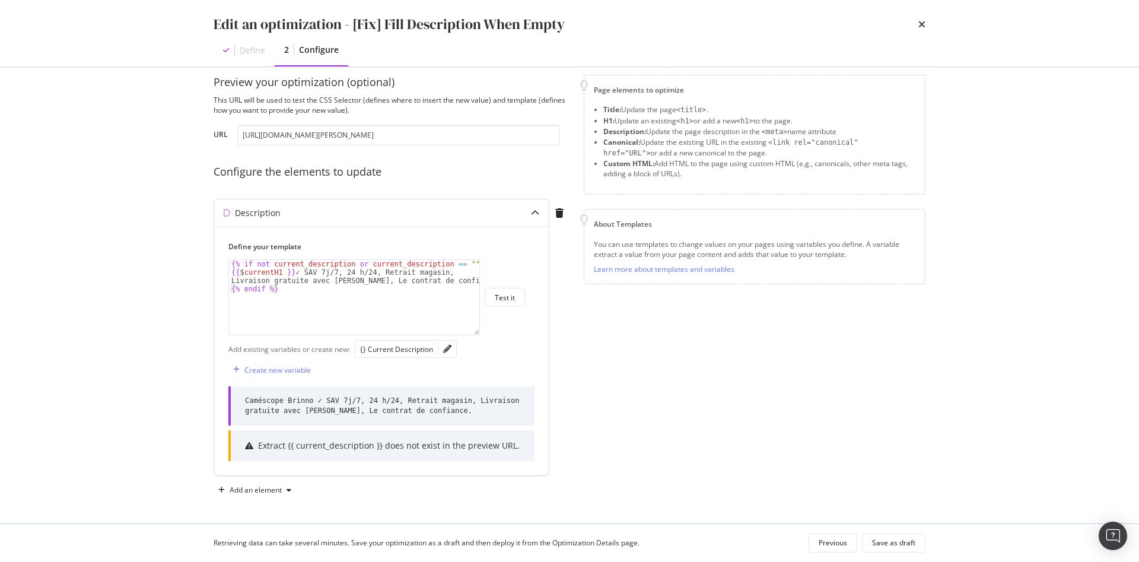
click at [278, 290] on div "{% if not current_description or current_description == "" %} {{ $ currentH1 }}…" at bounding box center [354, 305] width 250 height 91
drag, startPoint x: 240, startPoint y: 265, endPoint x: 226, endPoint y: 265, distance: 14.3
click at [226, 265] on div "Define your template {% endif %} {% if not current_description or current_descr…" at bounding box center [381, 351] width 335 height 249
click at [283, 288] on div "{% if not current_description or current_description == "" %} {{ $ currentH1 }}…" at bounding box center [354, 305] width 250 height 91
type textarea "{% endif %}"
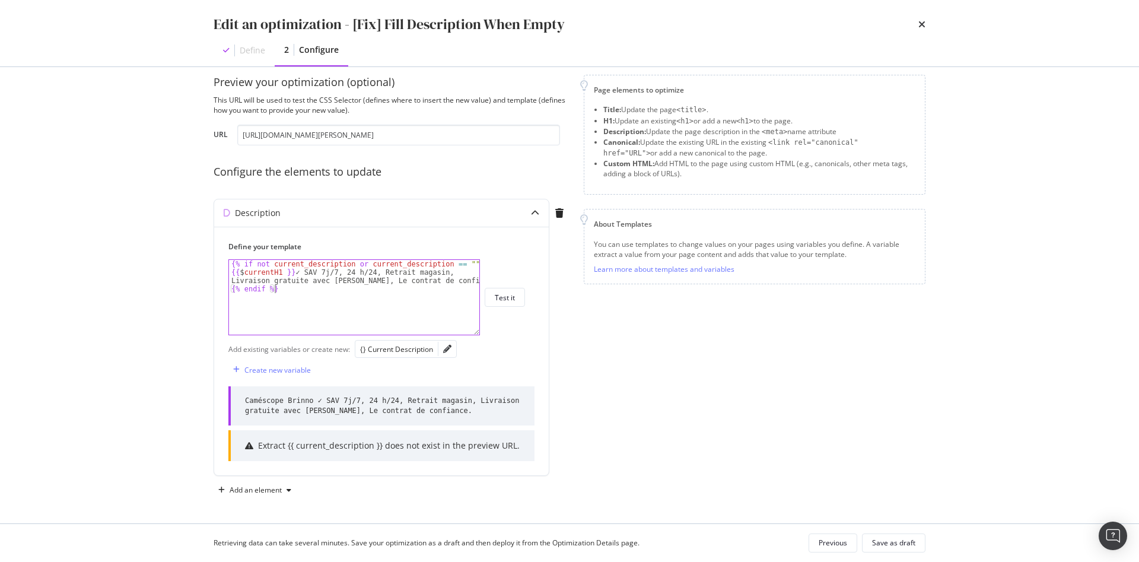
scroll to position [0, 0]
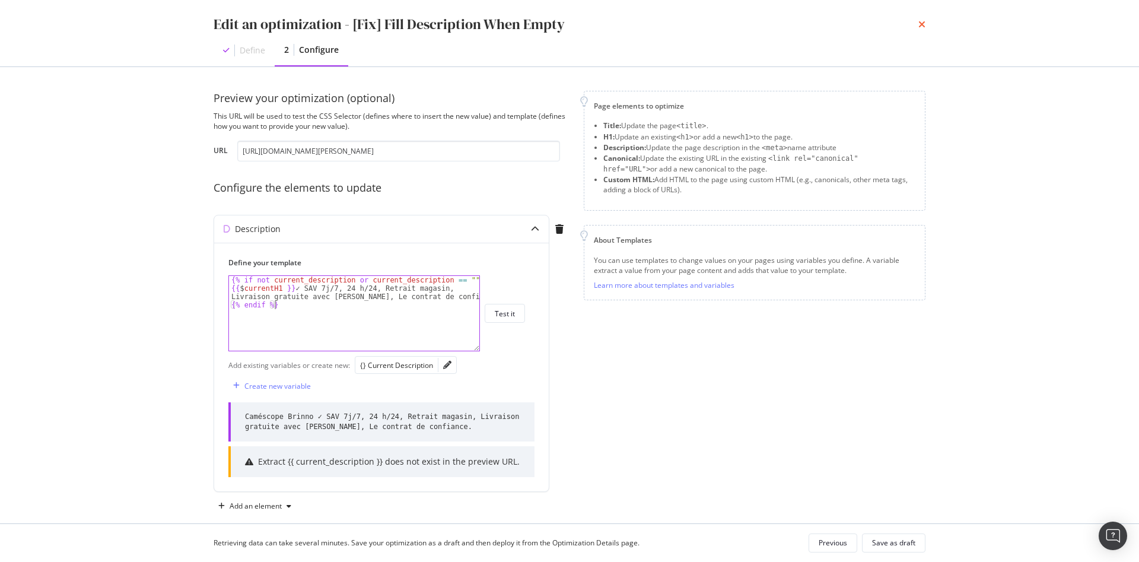
click at [919, 24] on icon "times" at bounding box center [922, 24] width 7 height 9
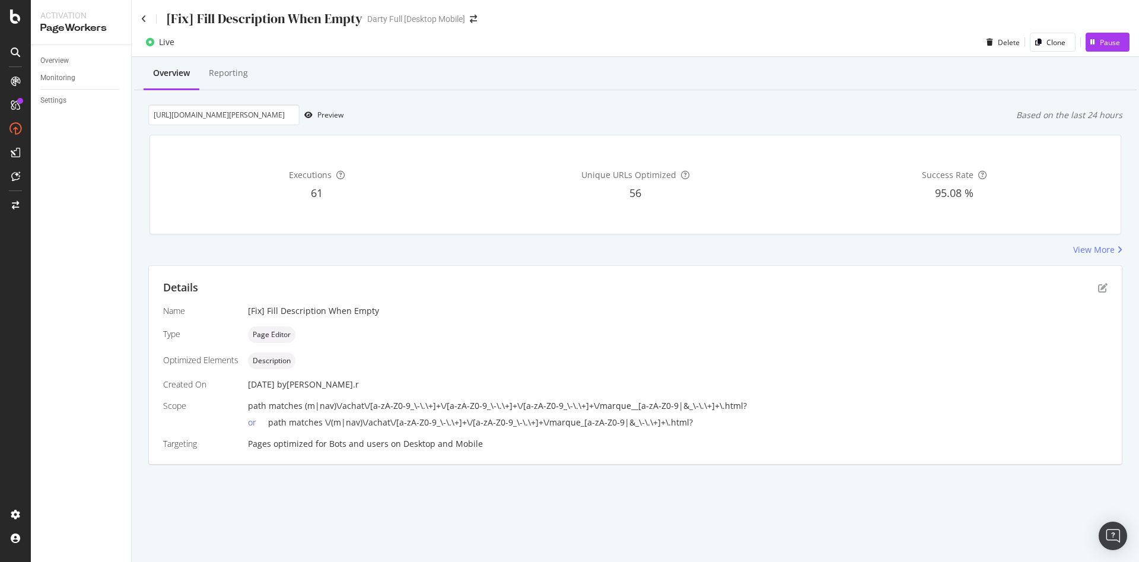
click at [141, 18] on div "[Fix] Fill Description When Empty Darty Full [Desktop Mobile]" at bounding box center [636, 14] width 1008 height 28
click at [142, 17] on icon at bounding box center [143, 19] width 5 height 8
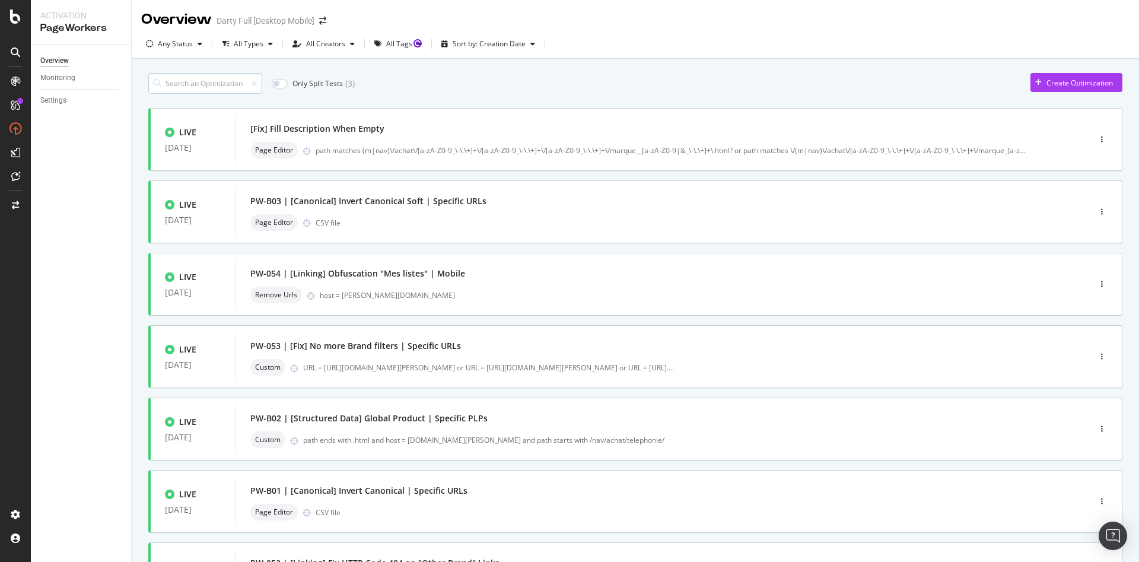
click at [214, 83] on input at bounding box center [205, 83] width 114 height 21
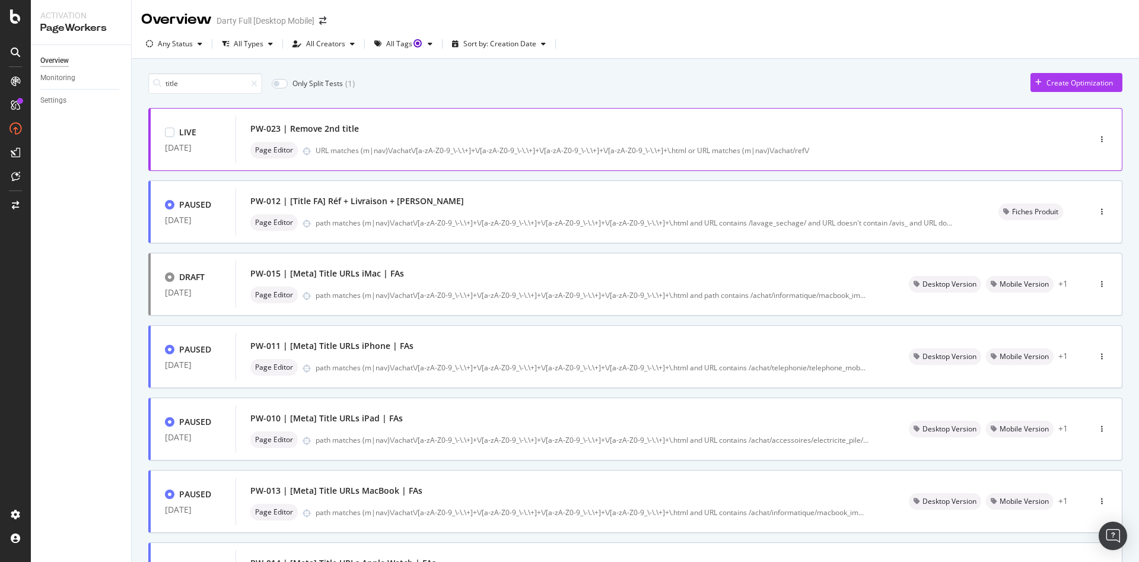
click at [325, 132] on div "PW-023 | Remove 2nd title" at bounding box center [304, 129] width 109 height 12
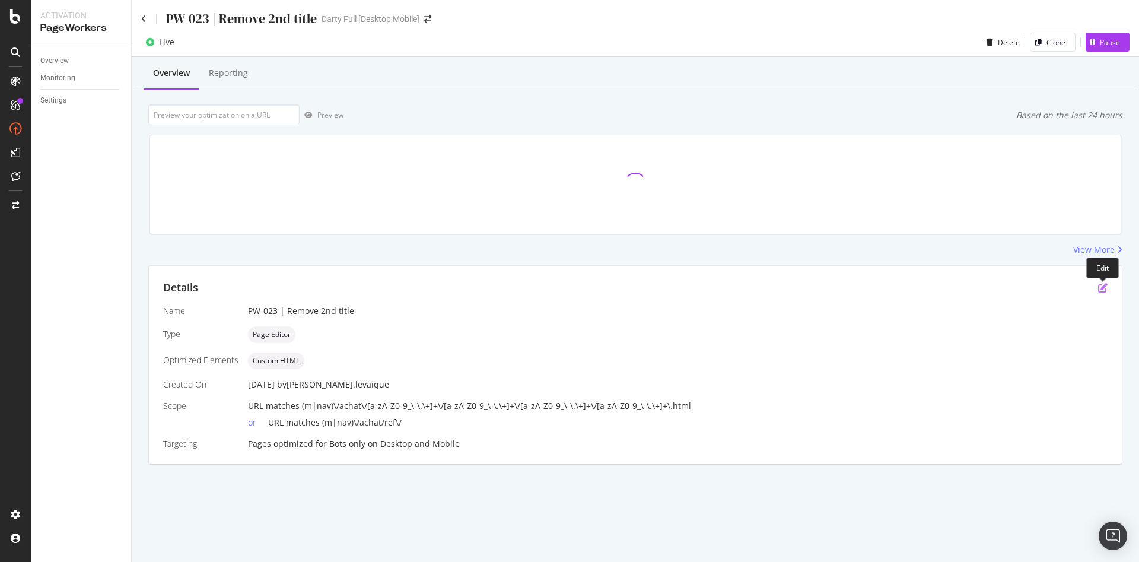
click at [1100, 290] on icon "pen-to-square" at bounding box center [1102, 287] width 9 height 9
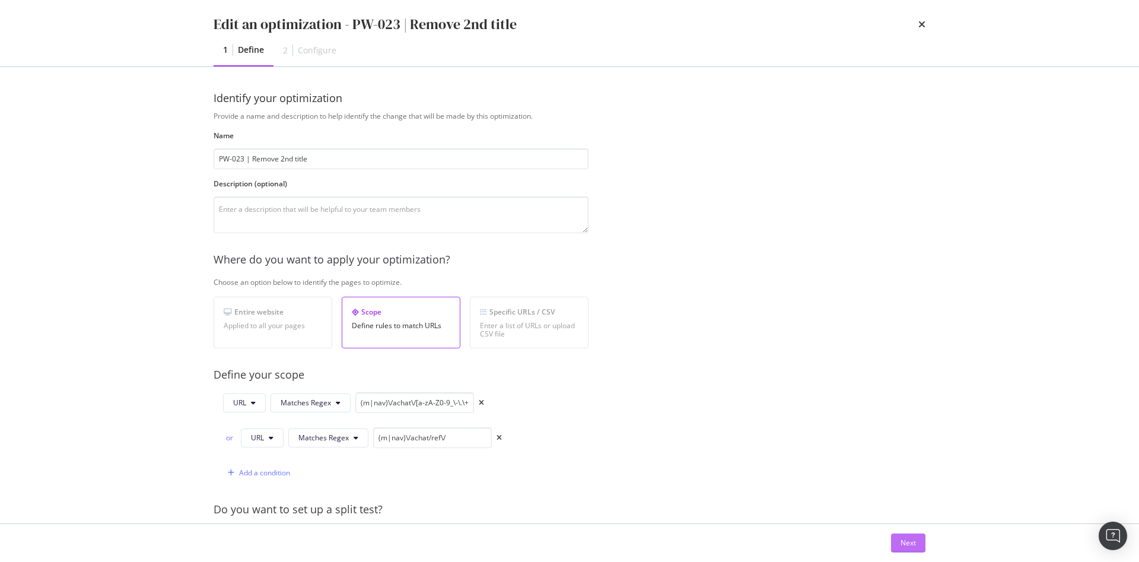
click at [911, 541] on div "Next" at bounding box center [908, 543] width 15 height 10
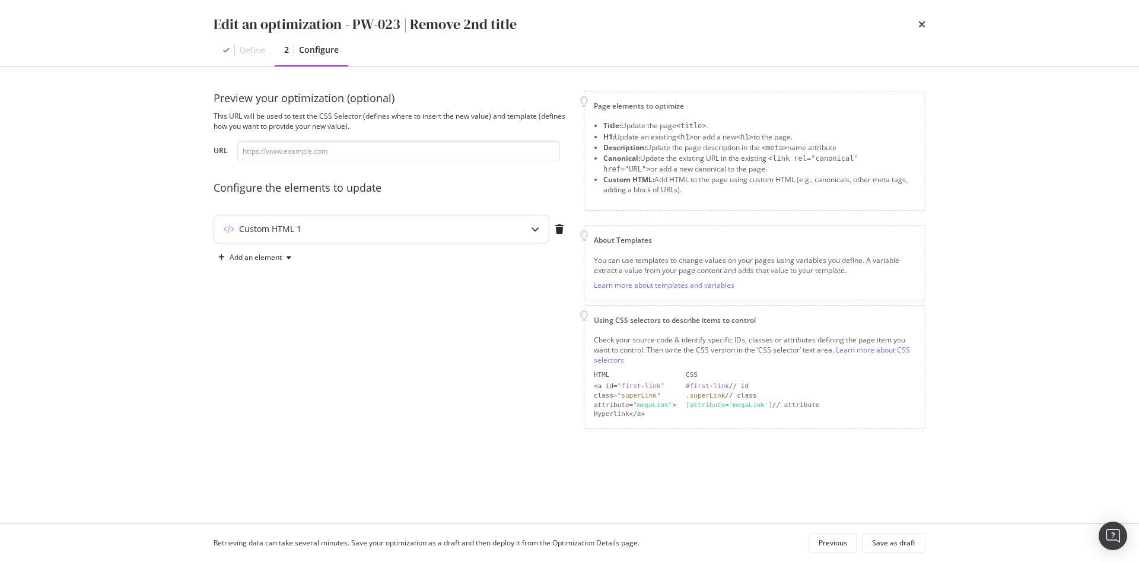
click at [420, 238] on div "Custom HTML 1" at bounding box center [381, 228] width 335 height 27
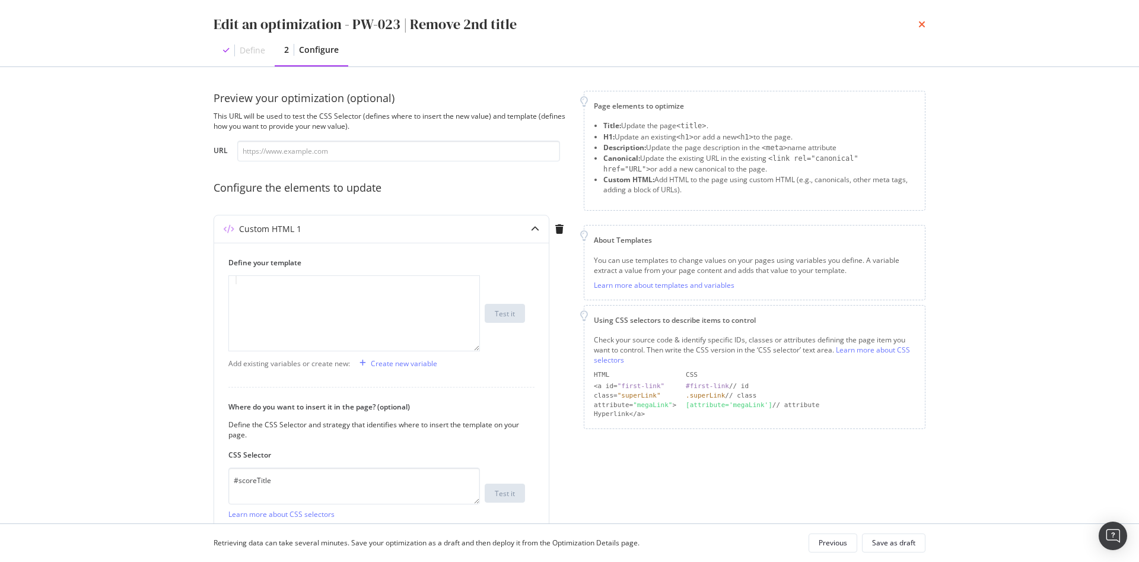
click at [920, 23] on icon "times" at bounding box center [922, 24] width 7 height 9
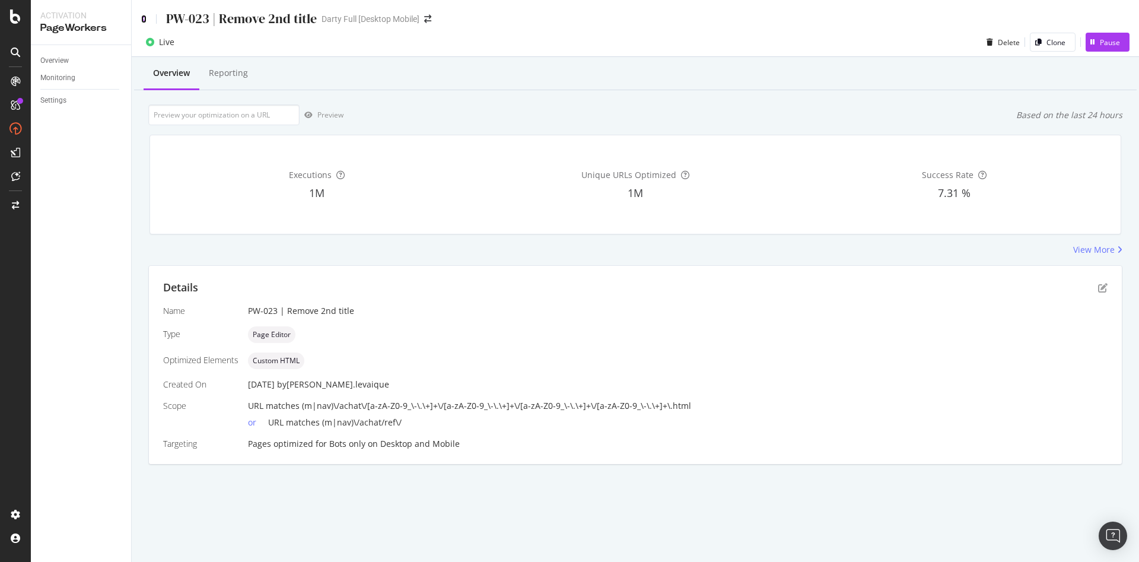
click at [144, 20] on icon at bounding box center [143, 19] width 5 height 8
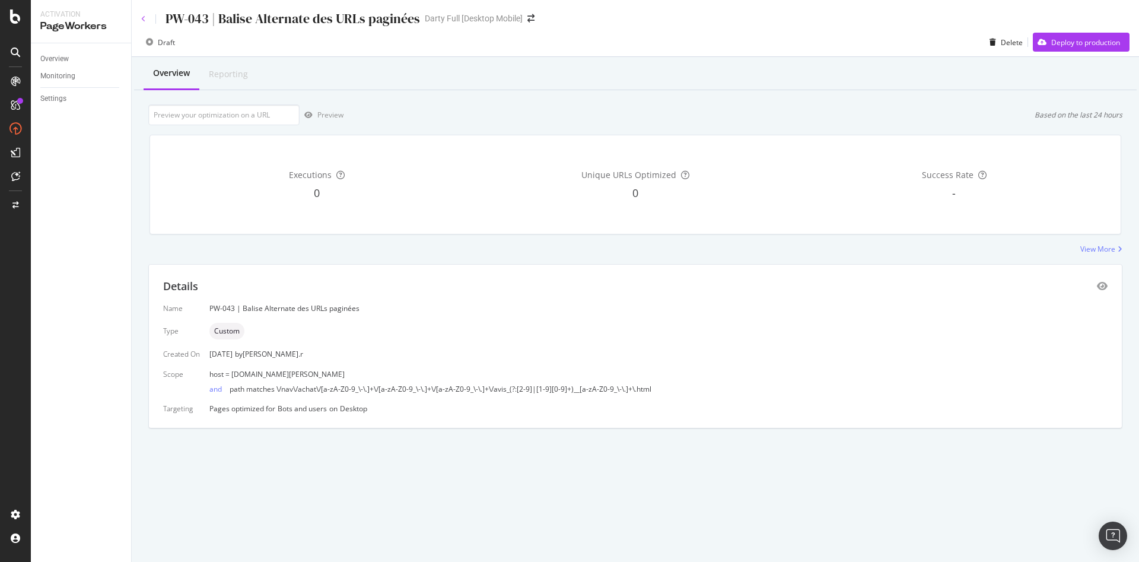
click at [142, 17] on icon at bounding box center [143, 18] width 5 height 7
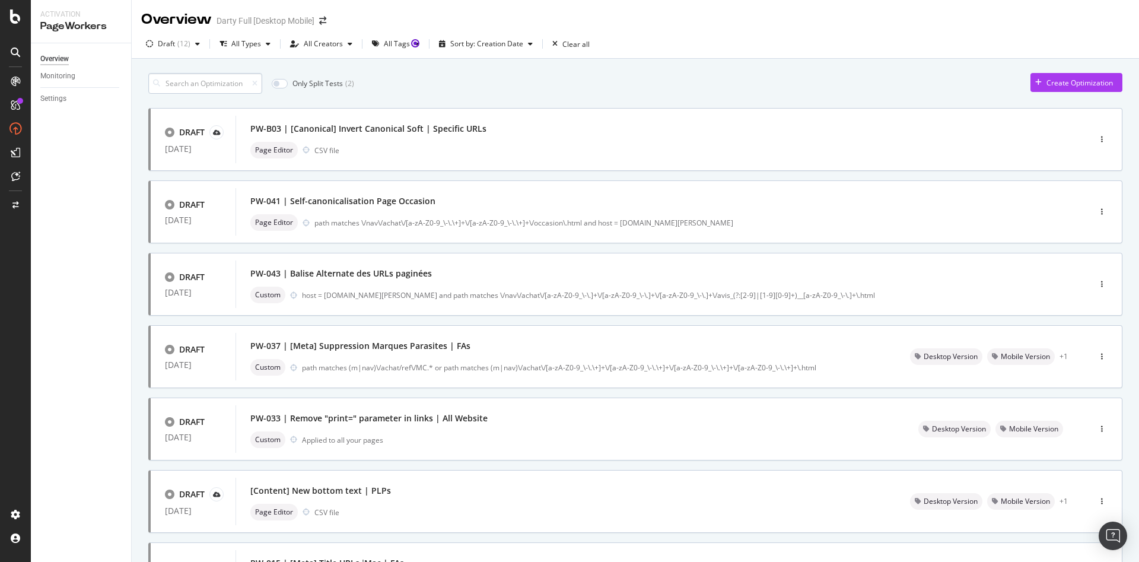
click at [219, 80] on input at bounding box center [205, 83] width 114 height 21
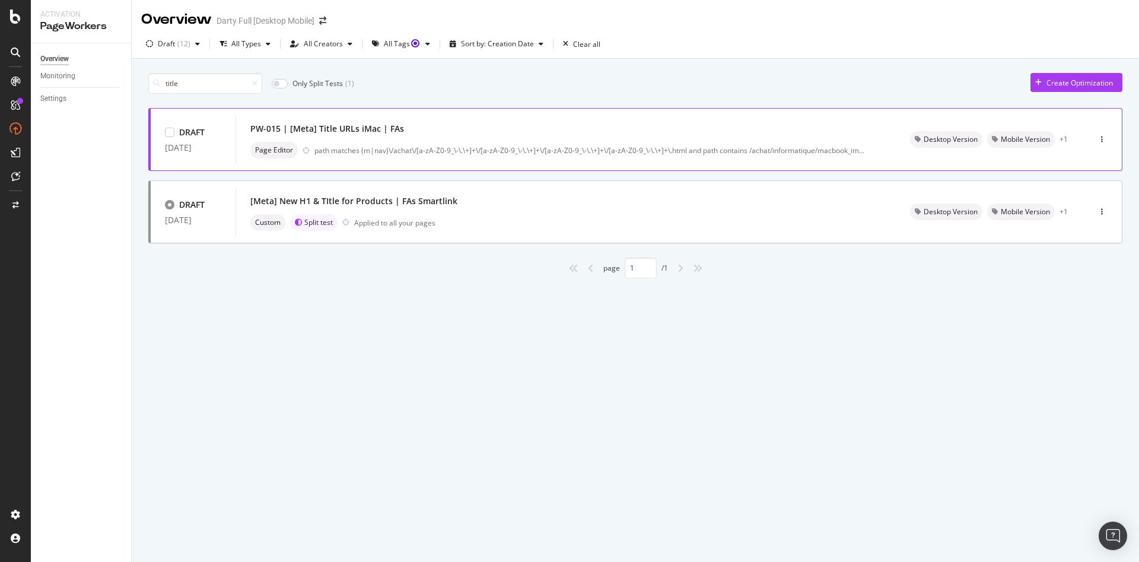
click at [326, 130] on div "PW-015 | [Meta] Title URLs iMac | FAs" at bounding box center [327, 129] width 154 height 12
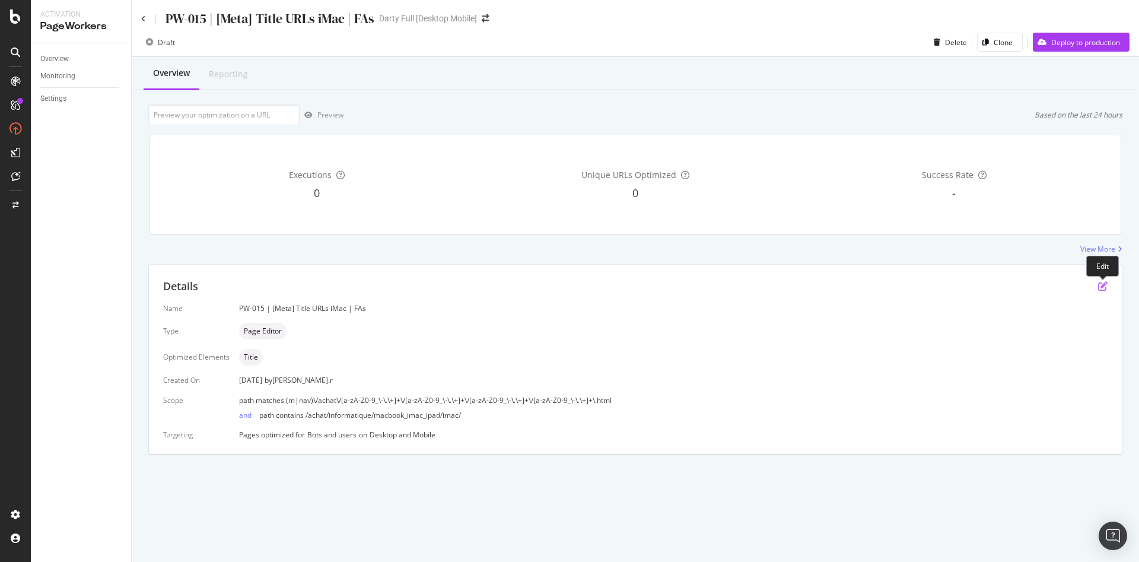
click at [1104, 284] on icon "pen-to-square" at bounding box center [1102, 285] width 9 height 9
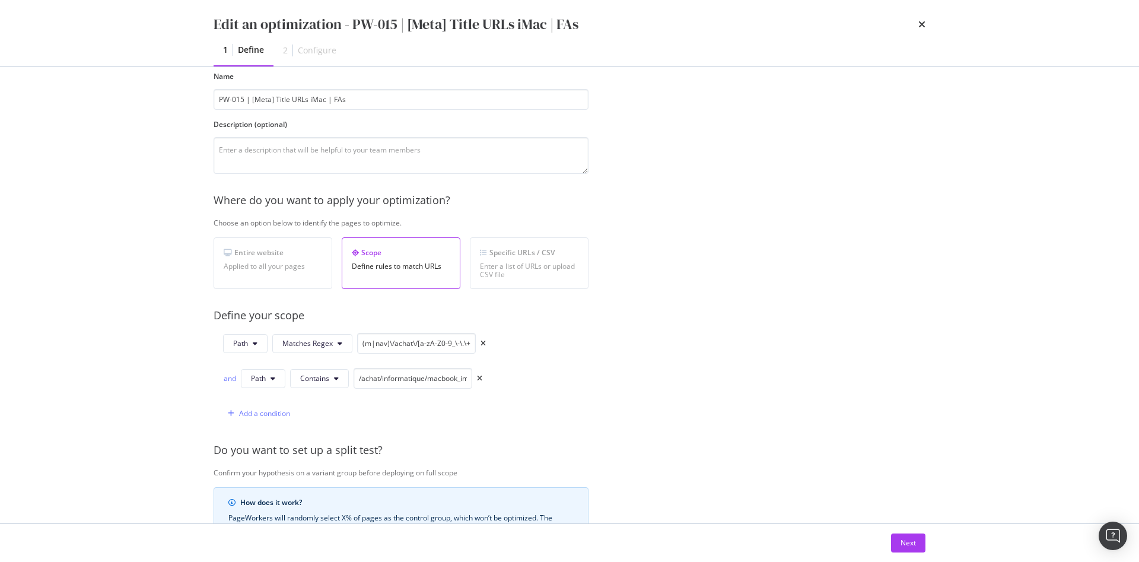
scroll to position [297, 0]
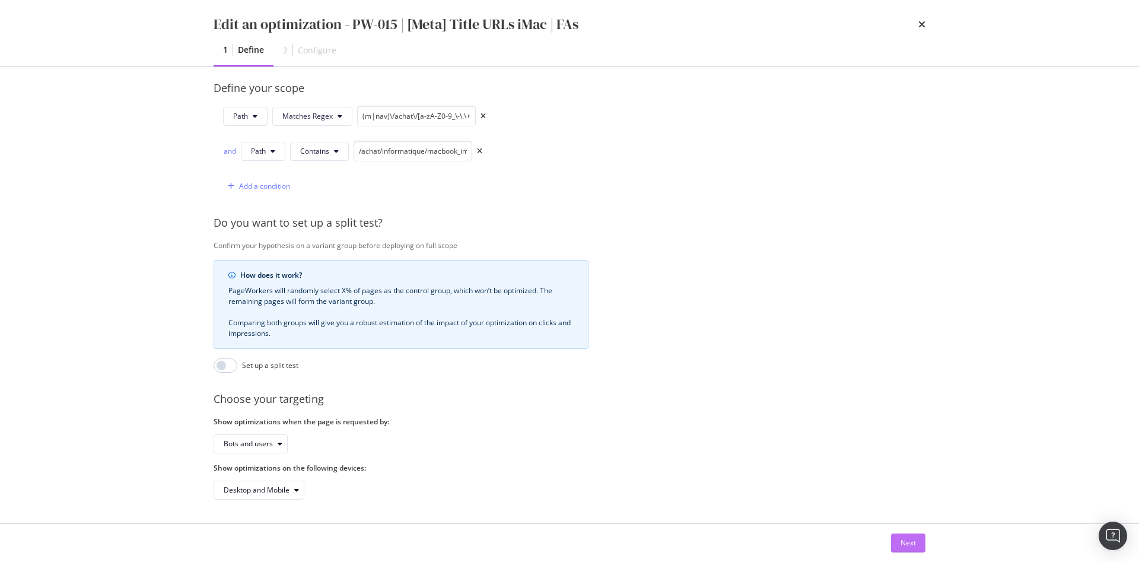
click at [899, 545] on button "Next" at bounding box center [908, 543] width 34 height 19
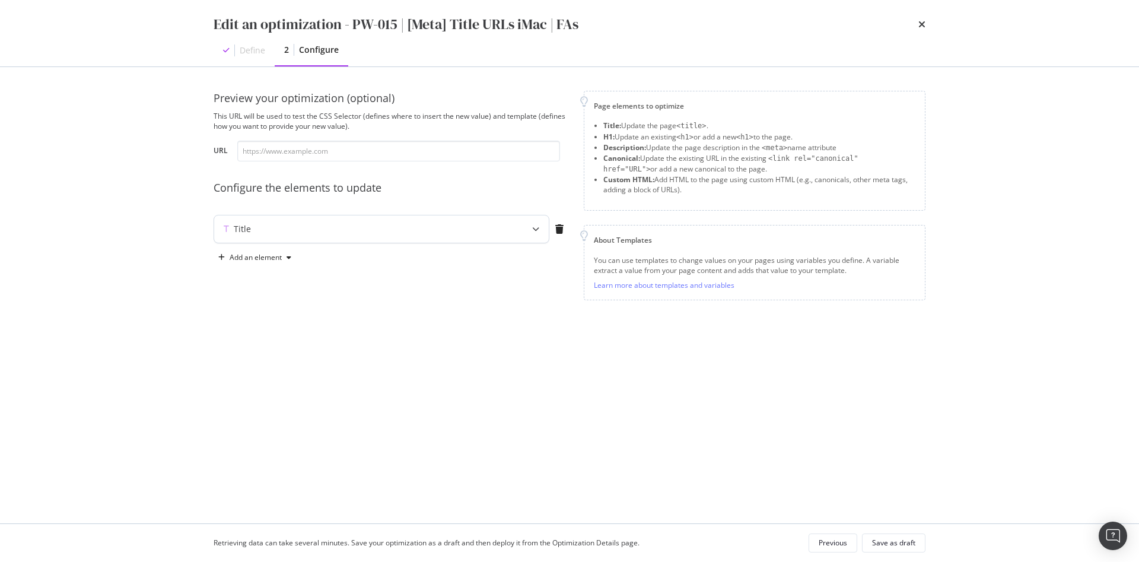
click at [417, 231] on div "Title" at bounding box center [358, 229] width 288 height 12
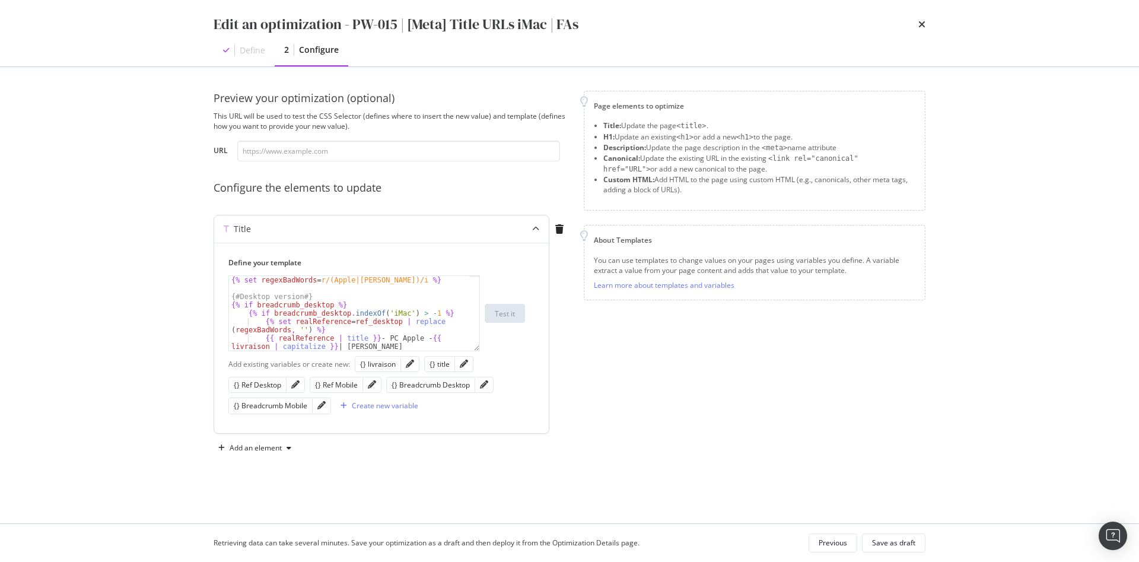
click at [420, 293] on div "{% set regexBadWords = r/(Apple|Appler)/i %} {# Desktop version #} {% if breadc…" at bounding box center [349, 321] width 240 height 91
click at [919, 22] on icon "times" at bounding box center [922, 24] width 7 height 9
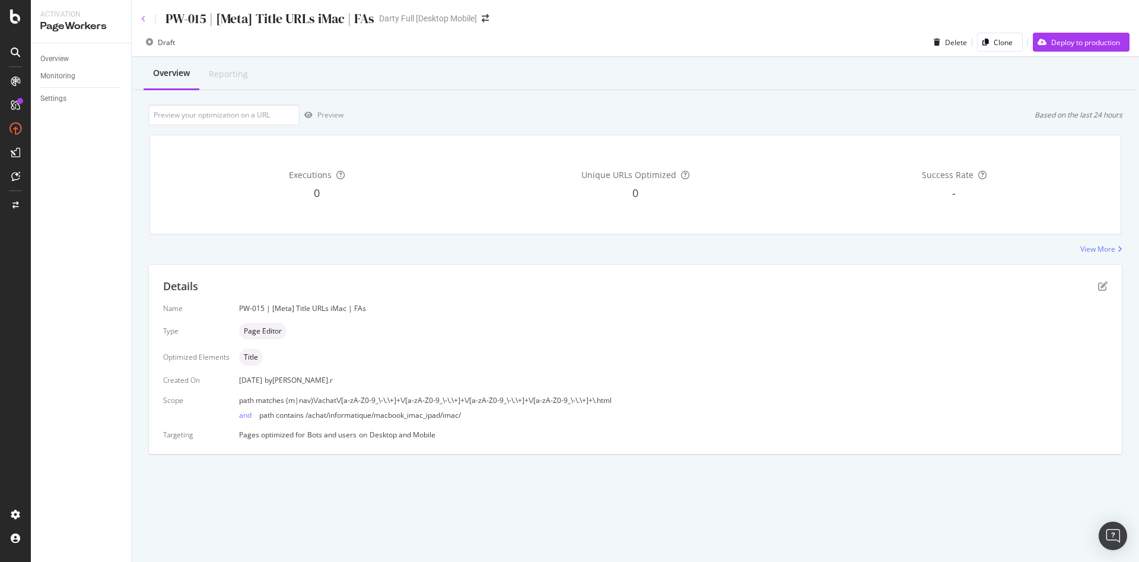
click at [144, 16] on icon at bounding box center [143, 18] width 5 height 7
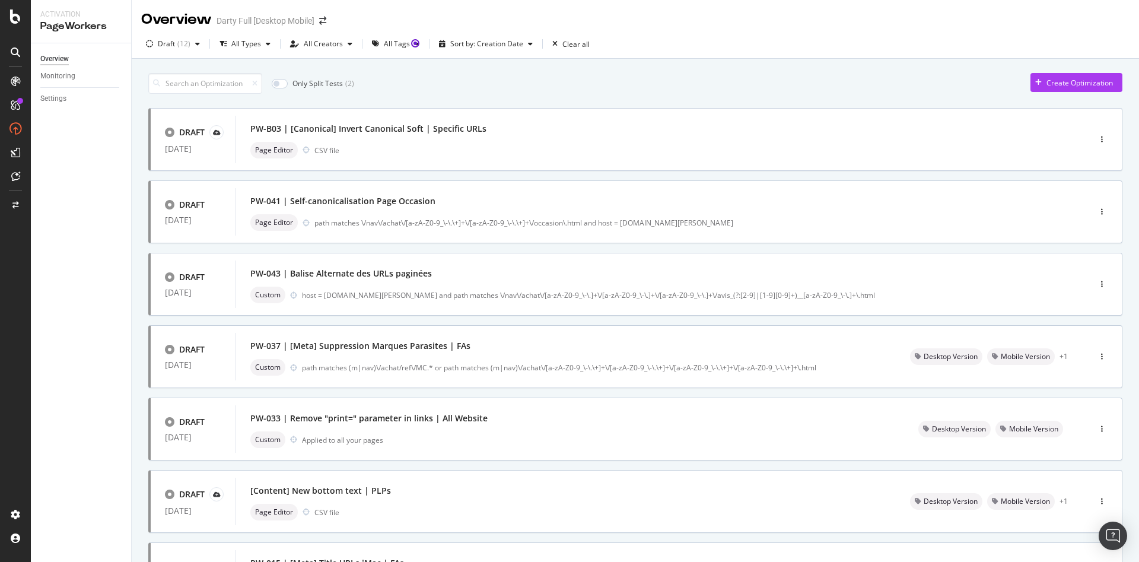
click at [61, 58] on div "Overview" at bounding box center [54, 59] width 28 height 12
click at [1047, 87] on div "Create Optimization" at bounding box center [1080, 83] width 66 height 10
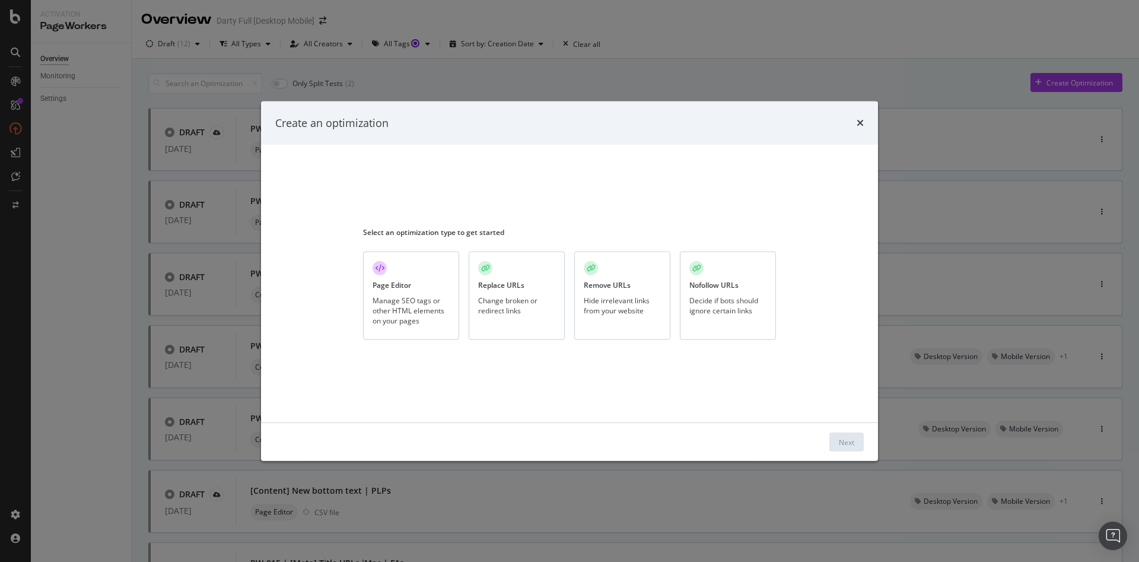
click at [442, 315] on div "Manage SEO tags or other HTML elements on your pages" at bounding box center [411, 310] width 77 height 30
click at [853, 442] on div "Next" at bounding box center [846, 442] width 15 height 10
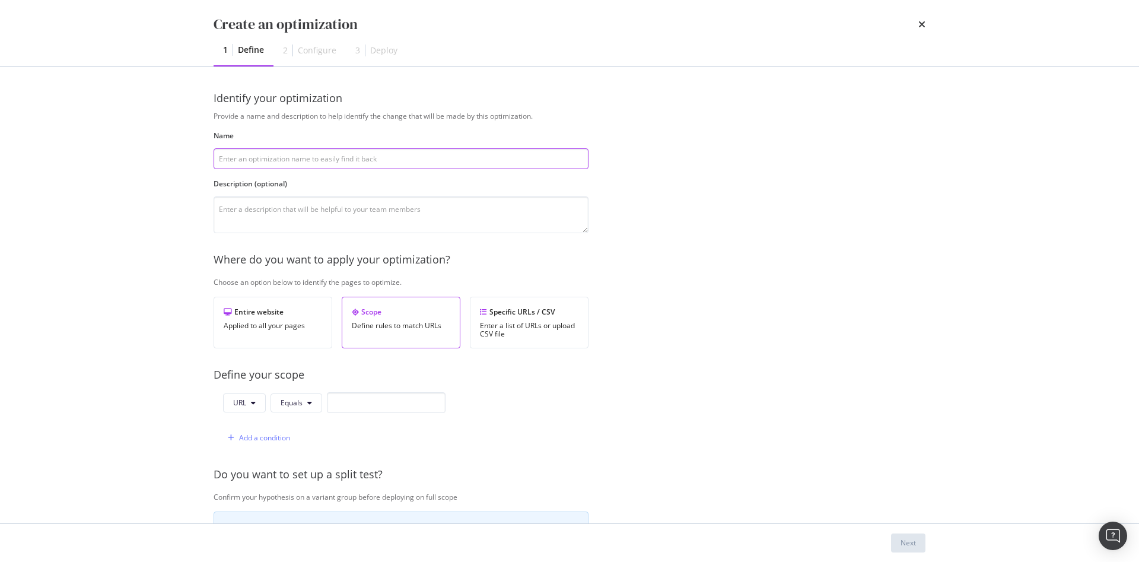
type input "A"
type input "Iphone Apple iPhone"
click at [409, 332] on div "Scope Define rules to match URLs" at bounding box center [401, 323] width 119 height 52
click at [259, 405] on button "URL" at bounding box center [244, 402] width 43 height 19
click at [246, 493] on span "Path" at bounding box center [254, 492] width 42 height 11
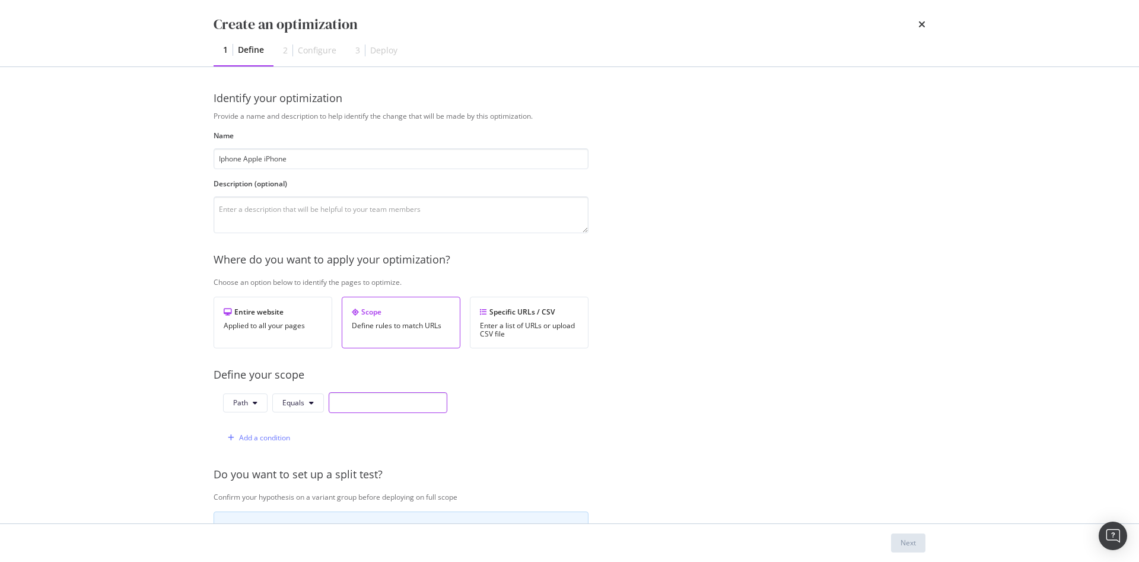
click at [355, 406] on input "modal" at bounding box center [388, 402] width 119 height 21
drag, startPoint x: 298, startPoint y: 159, endPoint x: 239, endPoint y: 205, distance: 74.9
click at [239, 205] on textarea "modal" at bounding box center [401, 214] width 375 height 37
paste input "^https?:\/\/www\.example\.com\/nav\/achat\/telephonie\/telephone_mobile_seul\/i…"
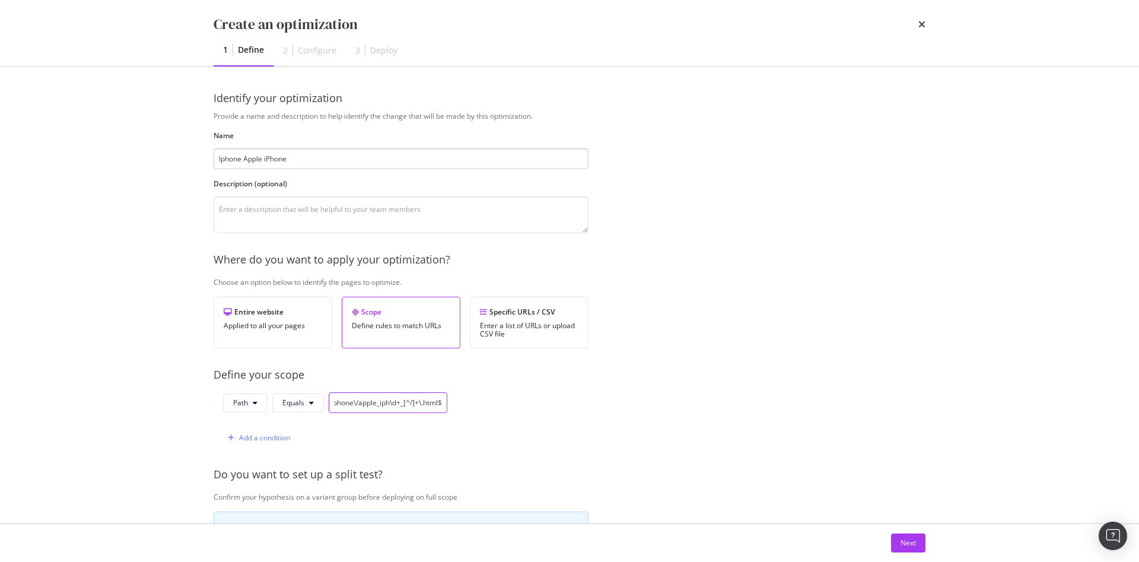
type input "^https?:\/\/www\.example\.com\/nav\/achat\/telephonie\/telephone_mobile_seul\/i…"
drag, startPoint x: 300, startPoint y: 160, endPoint x: 181, endPoint y: 159, distance: 118.7
click at [181, 159] on div "Create an optimization 1 Define 2 Configure 3 Deploy Identify your optimization…" at bounding box center [569, 281] width 1139 height 562
click at [220, 158] on input "Iphone Apple iPhone" at bounding box center [401, 158] width 375 height 21
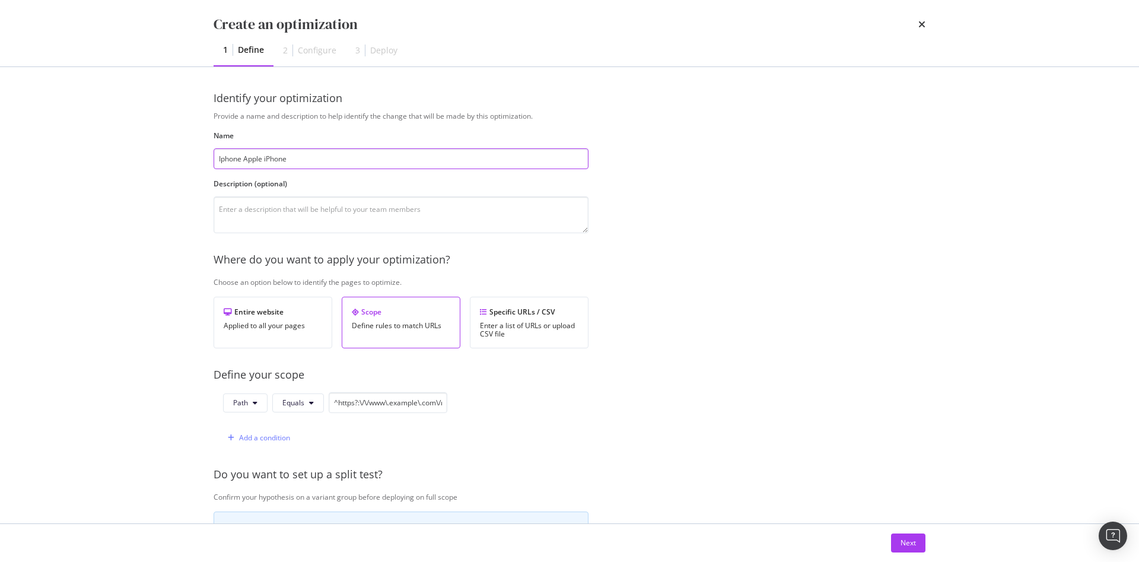
drag, startPoint x: 227, startPoint y: 159, endPoint x: 213, endPoint y: 159, distance: 13.6
click at [213, 159] on div "Identify your optimization Provide a name and description to help identify the …" at bounding box center [570, 295] width 760 height 456
drag, startPoint x: 291, startPoint y: 160, endPoint x: 175, endPoint y: 159, distance: 116.3
click at [175, 159] on div "Create an optimization 1 Define 2 Configure 3 Deploy Identify your optimization…" at bounding box center [569, 281] width 1139 height 562
type input "iPhone Apple iPhone"
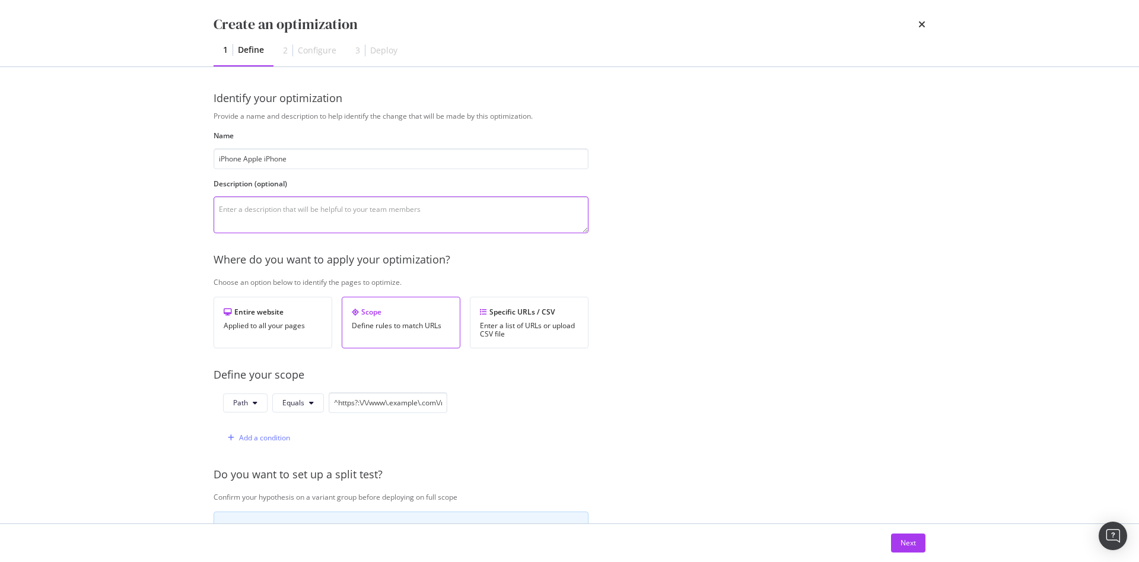
click at [248, 218] on textarea "modal" at bounding box center [401, 214] width 375 height 37
paste textarea "iPhone Apple iPhone"
drag, startPoint x: 379, startPoint y: 209, endPoint x: 336, endPoint y: 209, distance: 43.3
click at [336, 209] on textarea "iPhone Apple iPhone remplacé par iPhone Apple iPhone" at bounding box center [401, 214] width 375 height 37
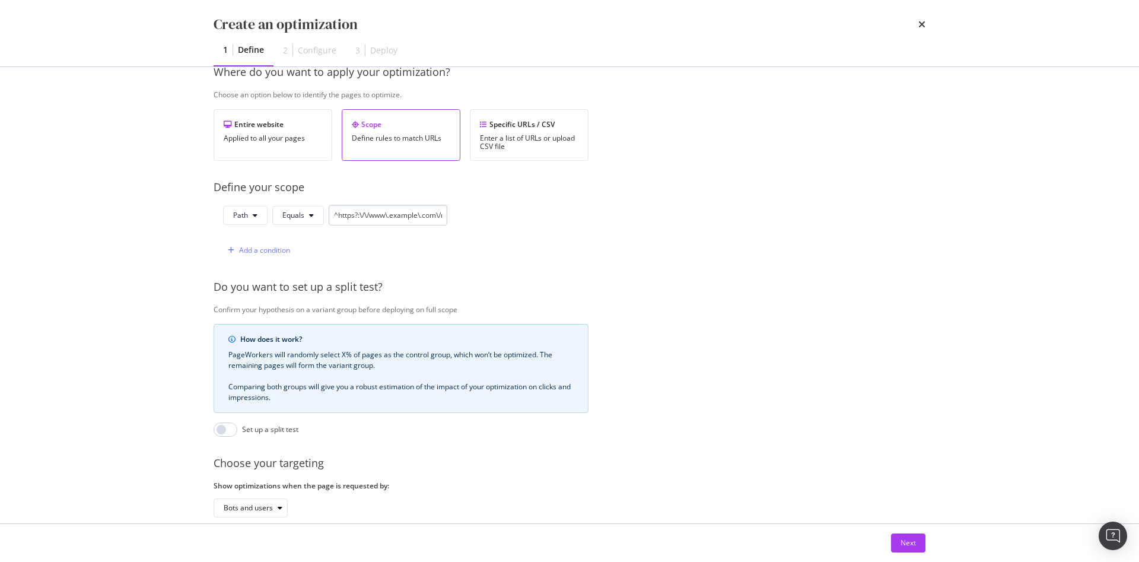
scroll to position [262, 0]
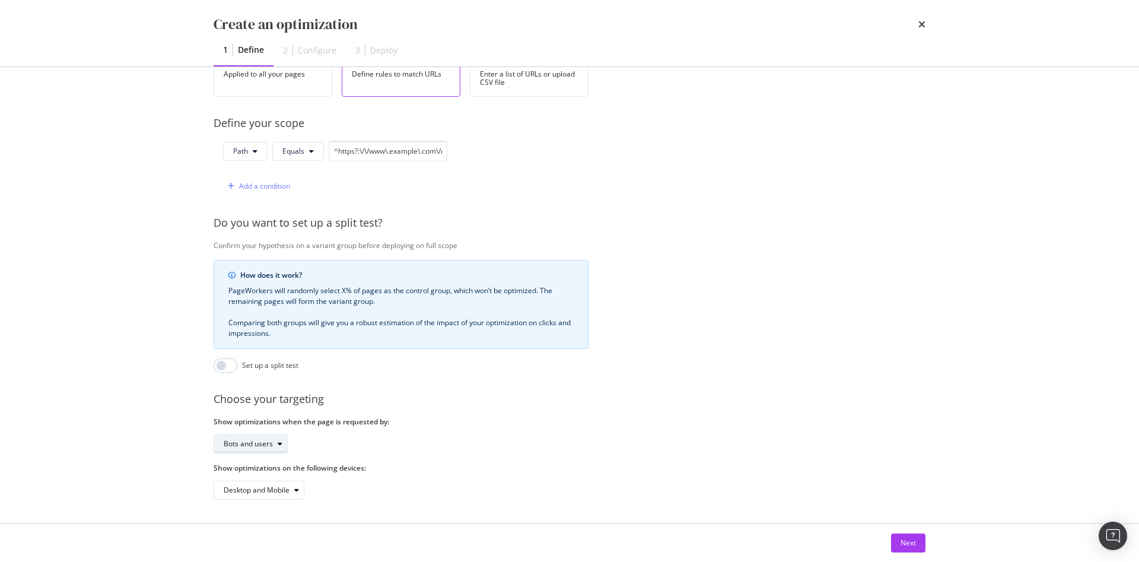
type textarea "iPhone Apple iPhone remplacé par iPhone"
click at [274, 440] on div "modal" at bounding box center [280, 443] width 14 height 7
click at [288, 482] on div "Desktop and Mobile" at bounding box center [264, 490] width 80 height 17
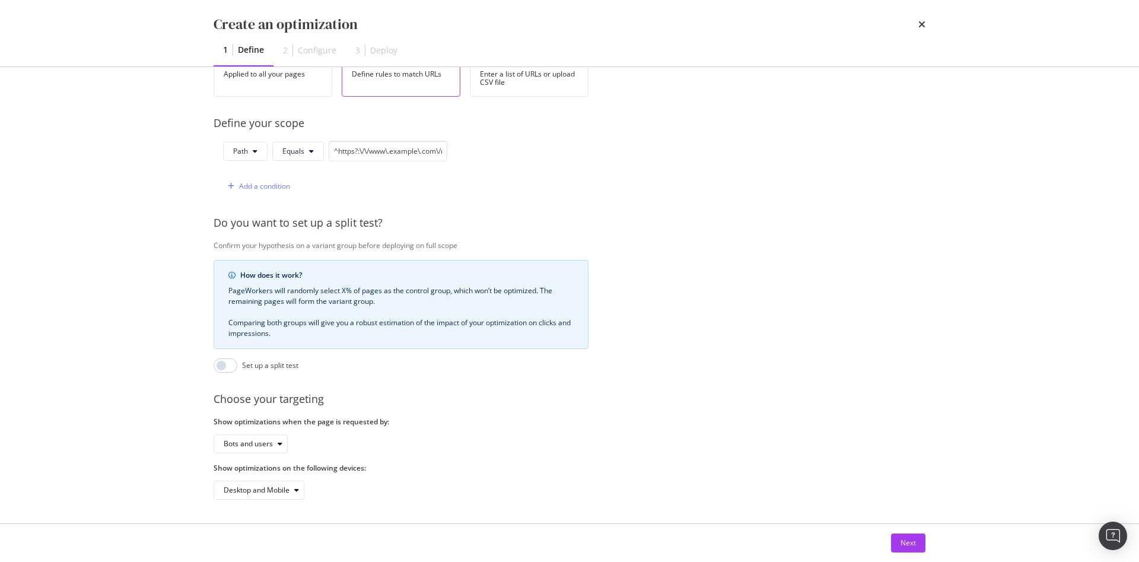
click at [370, 463] on div "Show optimizations on the following devices: Desktop and Mobile" at bounding box center [401, 481] width 375 height 37
click at [895, 541] on button "Next" at bounding box center [908, 543] width 34 height 19
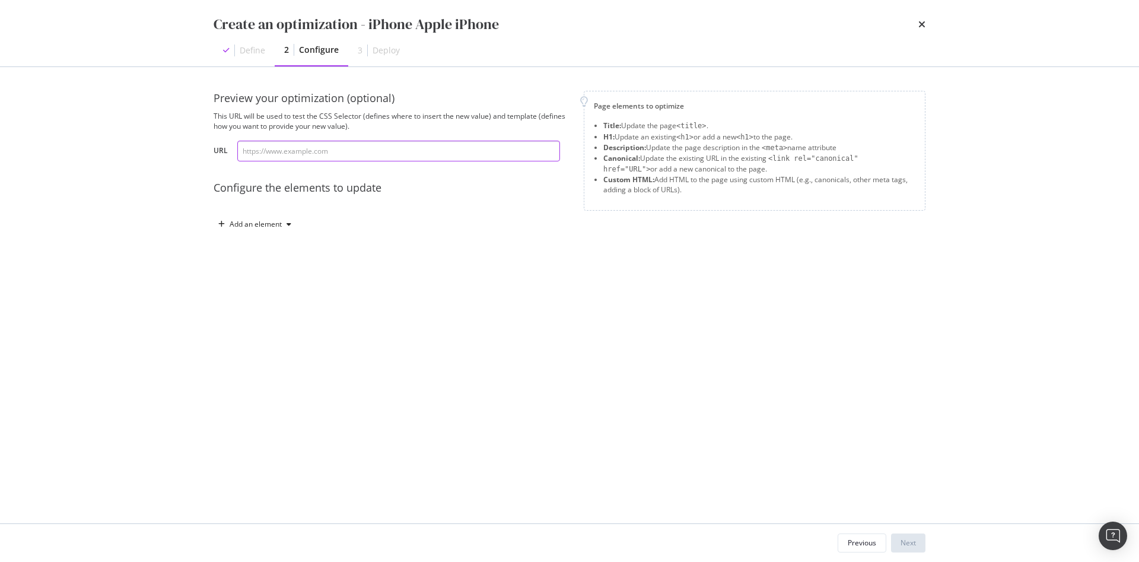
click at [306, 150] on input "modal" at bounding box center [398, 151] width 323 height 21
click at [284, 227] on div "modal" at bounding box center [289, 224] width 14 height 7
click at [271, 243] on div "Title" at bounding box center [261, 246] width 80 height 15
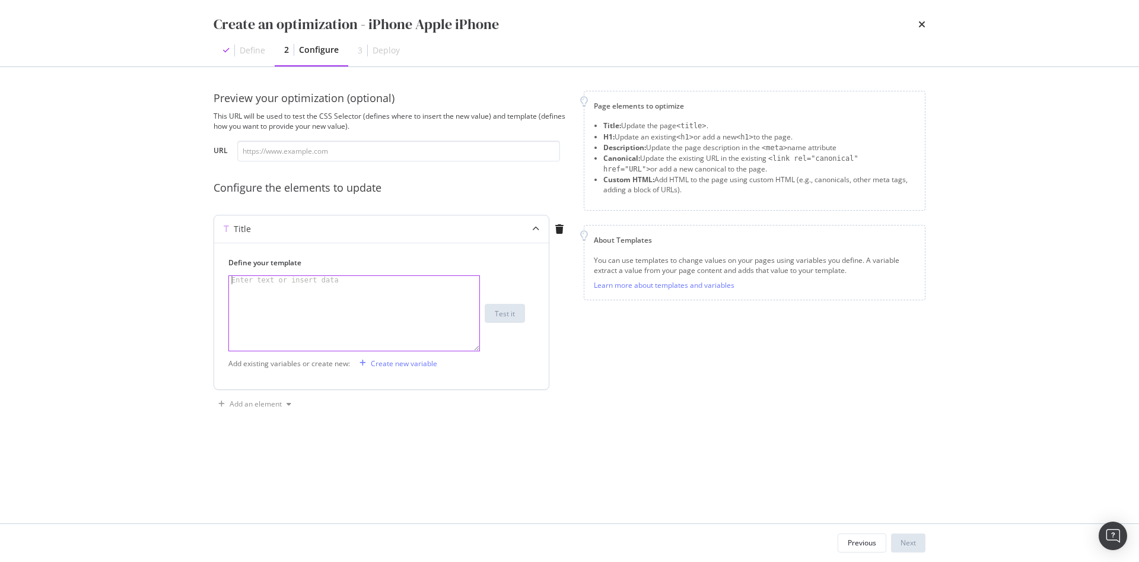
click at [321, 292] on div "modal" at bounding box center [354, 321] width 250 height 91
click at [282, 155] on input "modal" at bounding box center [398, 151] width 323 height 21
paste input "https://www.darty.com/nav/achat/telephonie/telephone_mobile_seul/iphone/apple_i…"
type input "https://www.darty.com/nav/achat/telephonie/telephone_mobile_seul/iphone/apple_i…"
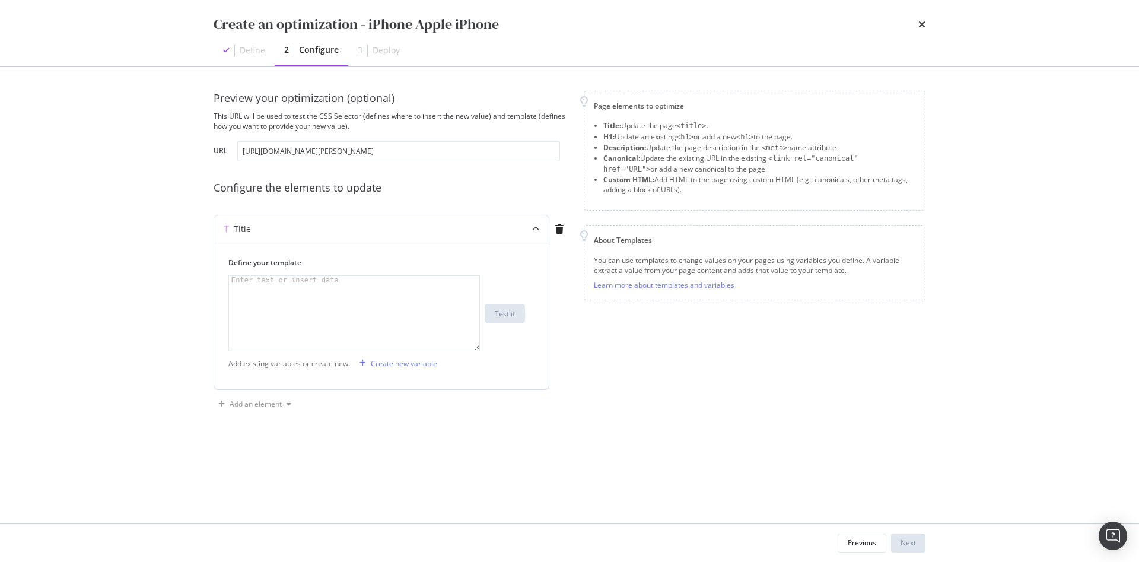
click at [277, 304] on div "modal" at bounding box center [354, 321] width 250 height 91
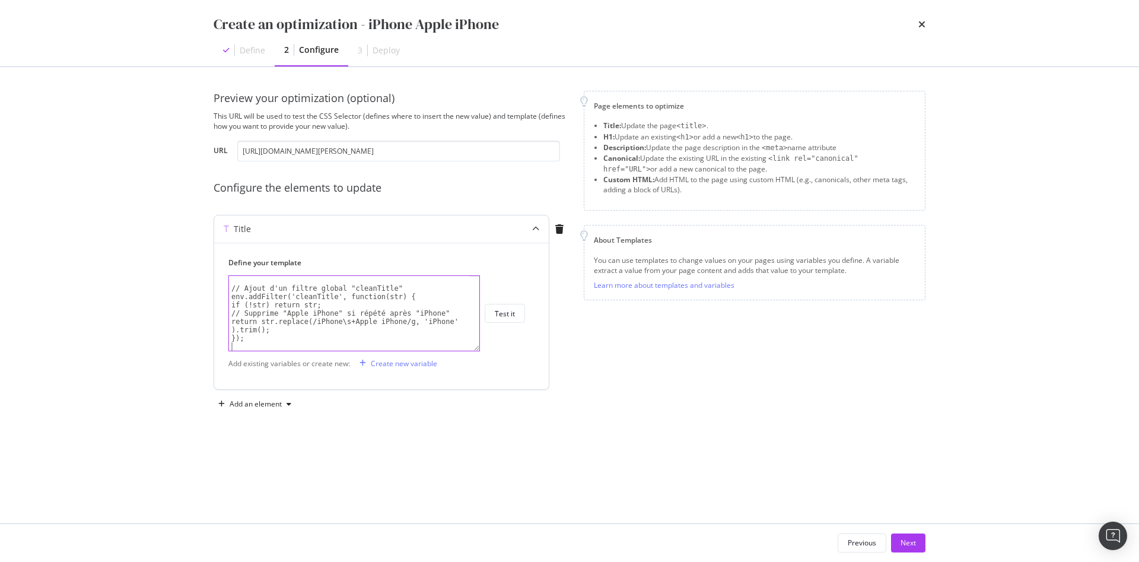
scroll to position [0, 0]
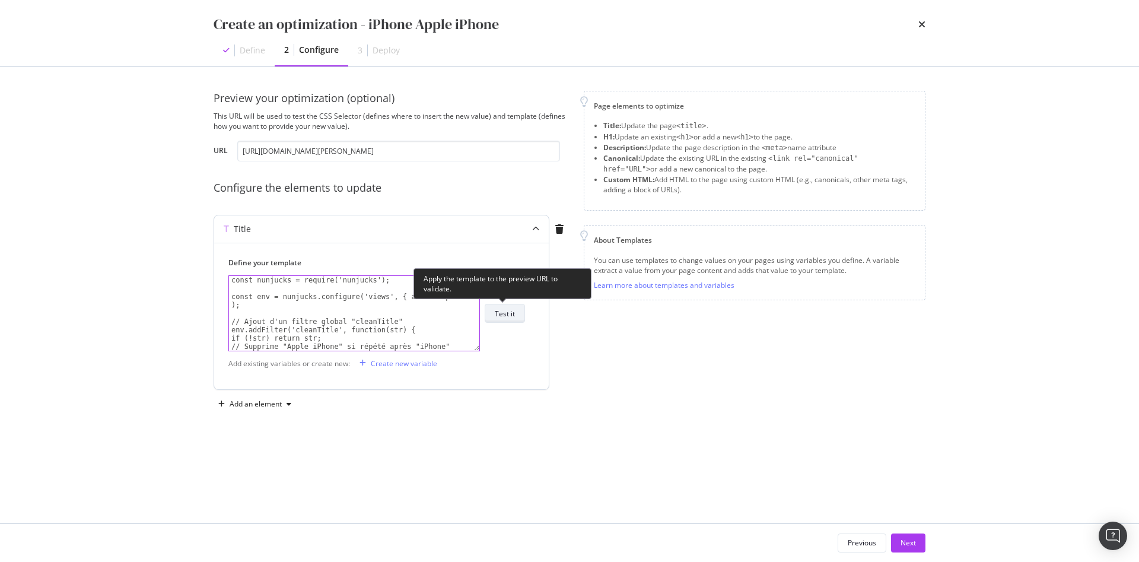
click at [507, 312] on div "Test it" at bounding box center [505, 314] width 20 height 10
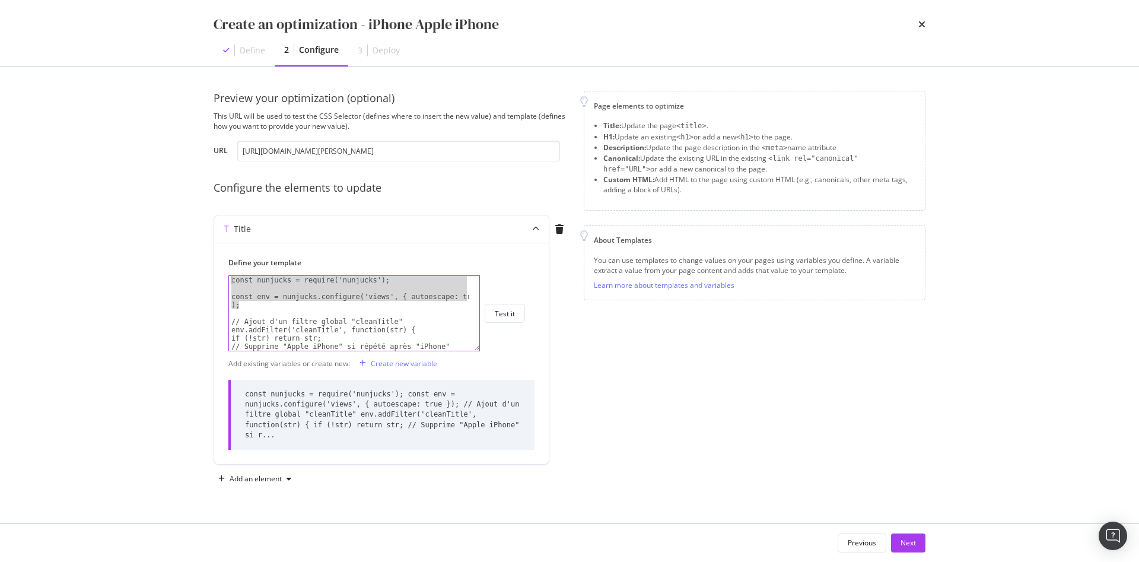
drag, startPoint x: 264, startPoint y: 306, endPoint x: 207, endPoint y: 277, distance: 64.2
click at [207, 277] on div "Preview your optimization (optional) This URL will be used to test the CSS Sele…" at bounding box center [570, 295] width 760 height 456
type textarea "const nunjucks = require('nunjucks');"
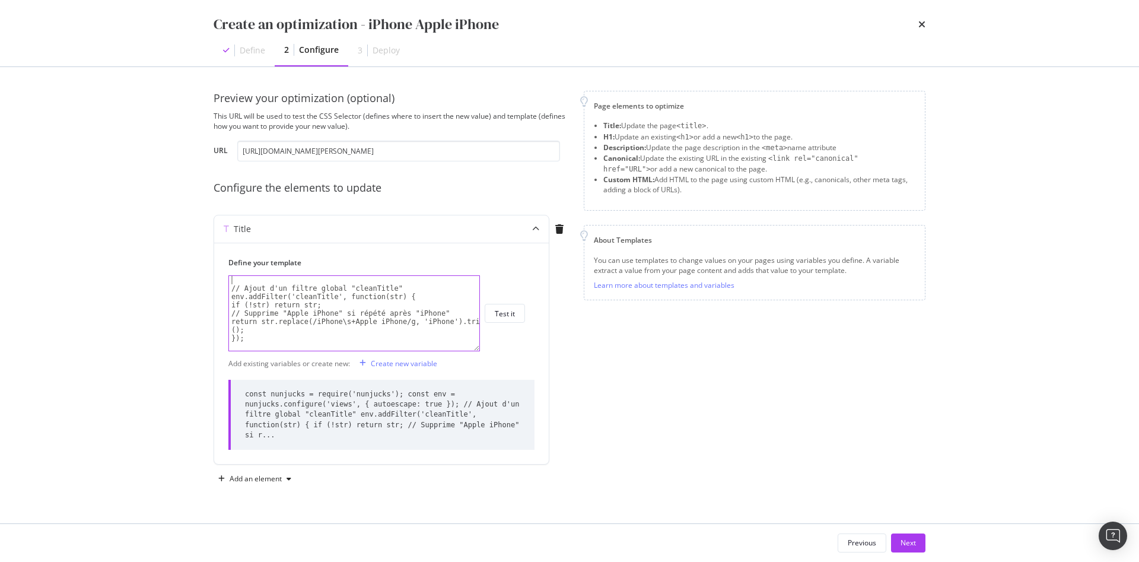
type textarea "// Ajout d'un filtre global "cleanTitle""
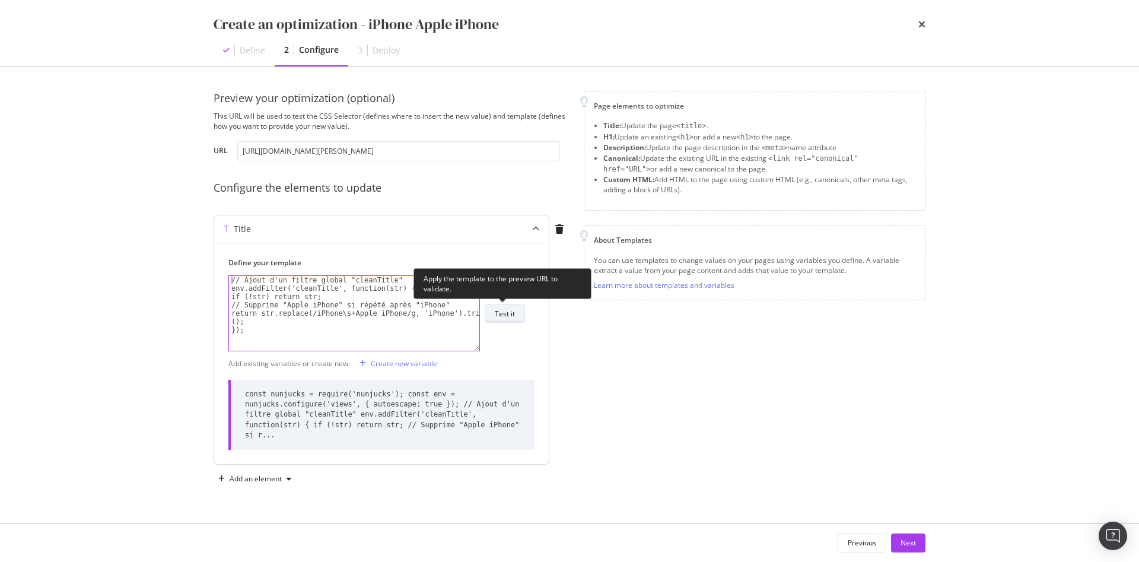
click at [510, 315] on div "Test it" at bounding box center [505, 314] width 20 height 10
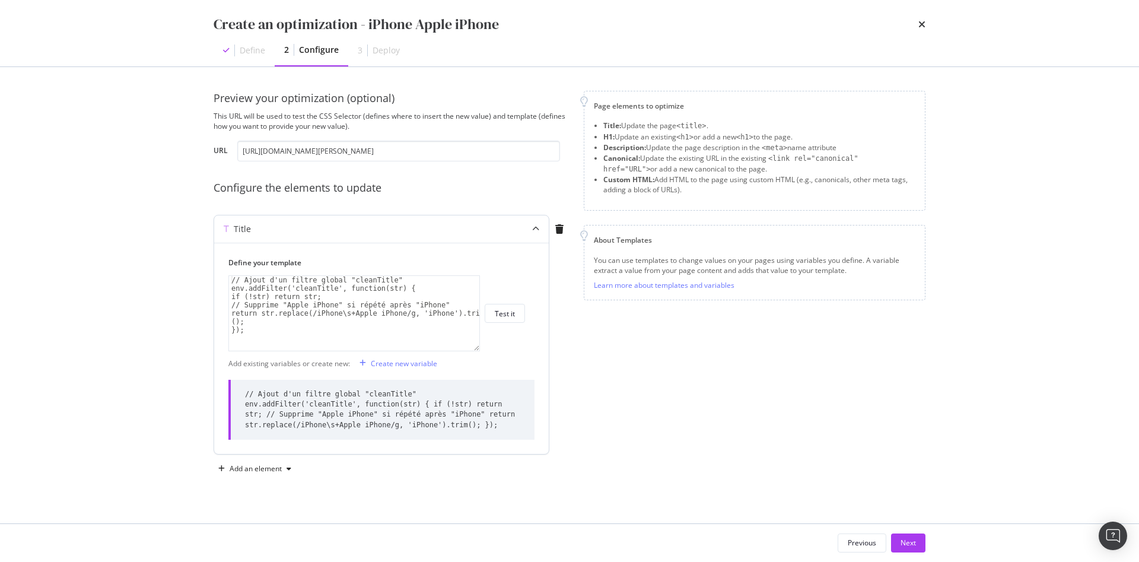
click at [394, 280] on div "// Ajout d'un filtre global "cleanTitle" env.addFilter('cleanTitle', function(s…" at bounding box center [354, 321] width 250 height 91
click at [897, 549] on button "Next" at bounding box center [908, 543] width 34 height 19
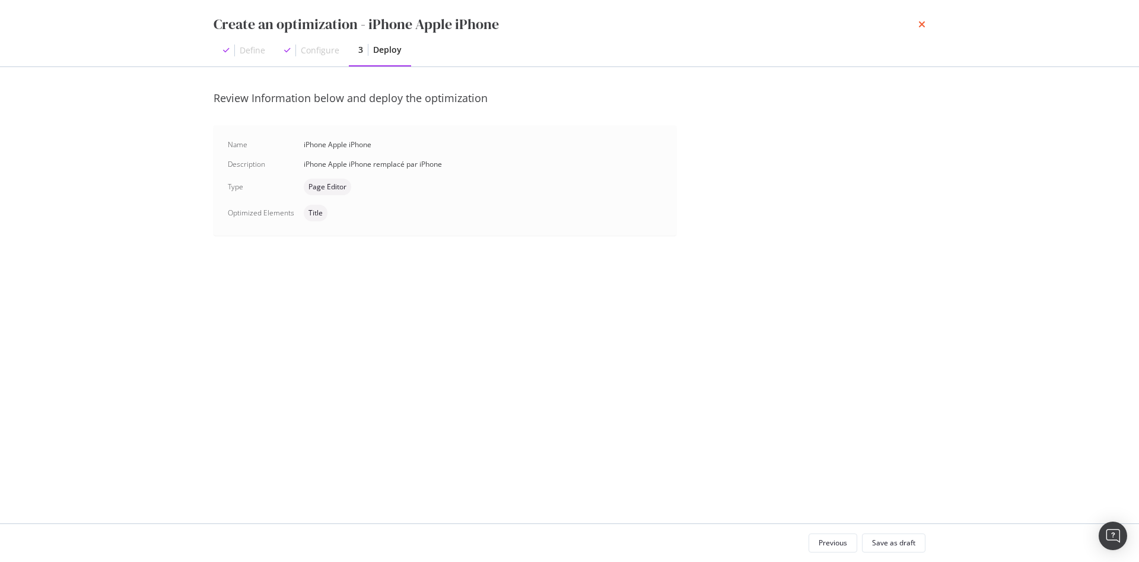
click at [923, 27] on icon "times" at bounding box center [922, 24] width 7 height 9
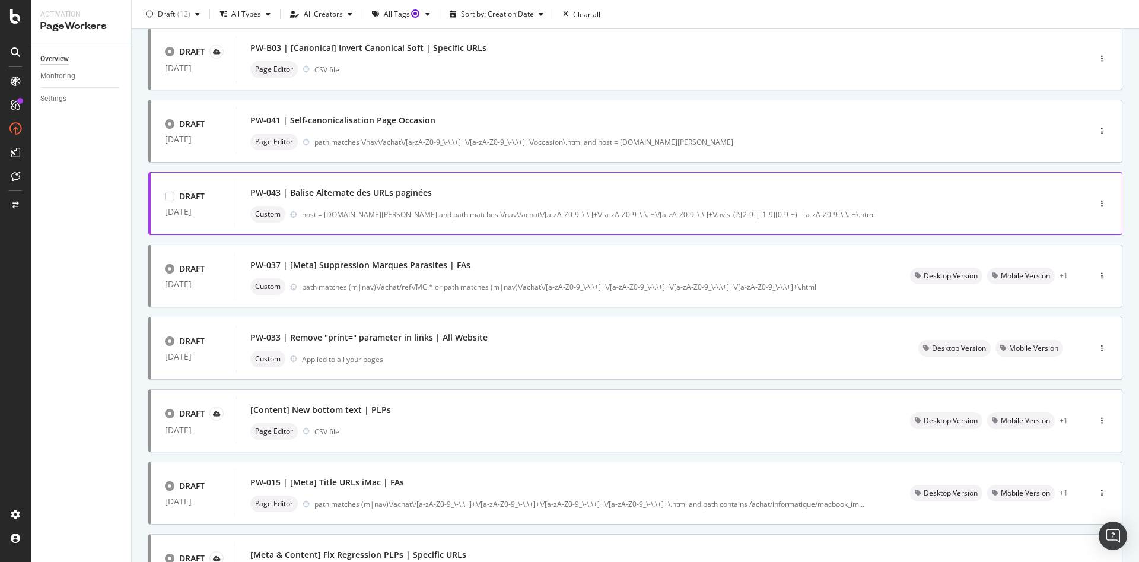
scroll to position [178, 0]
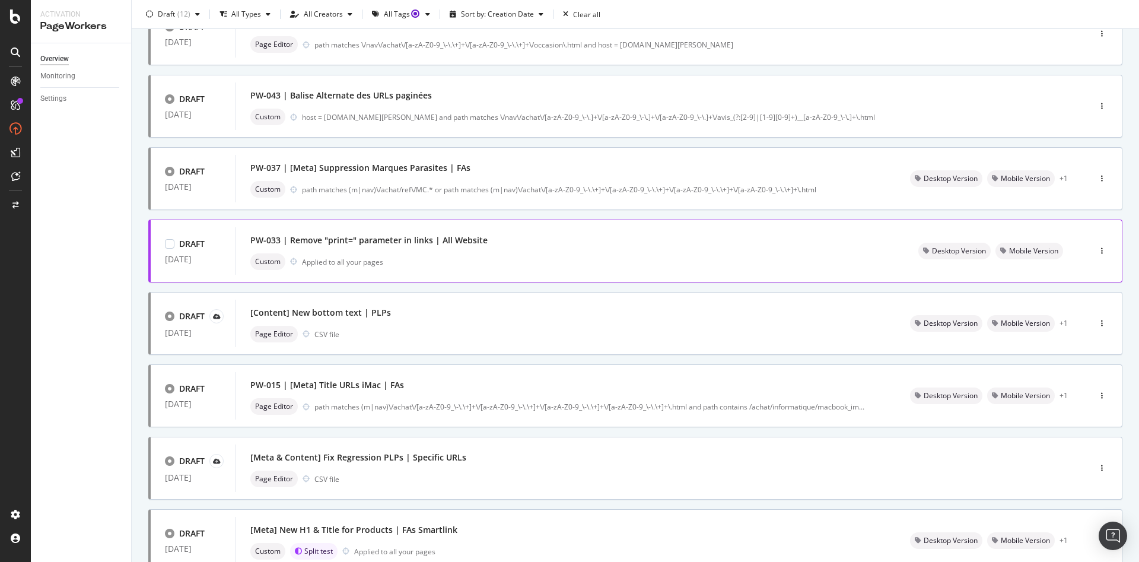
click at [367, 244] on div "PW-033 | Remove "print=" parameter in links | All Website" at bounding box center [368, 240] width 237 height 12
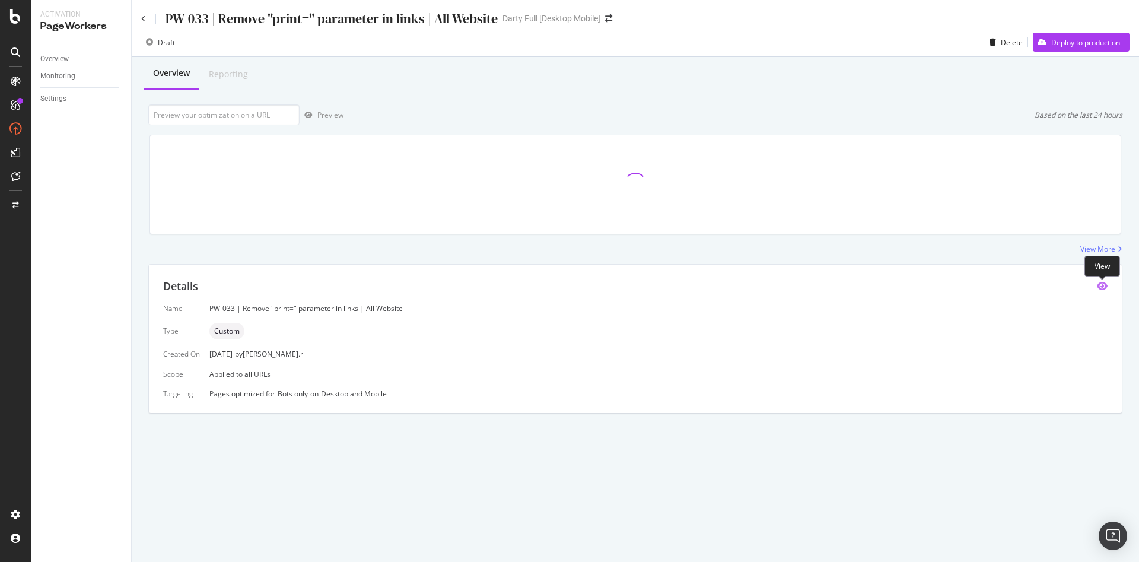
click at [1106, 284] on icon "eye" at bounding box center [1102, 285] width 11 height 9
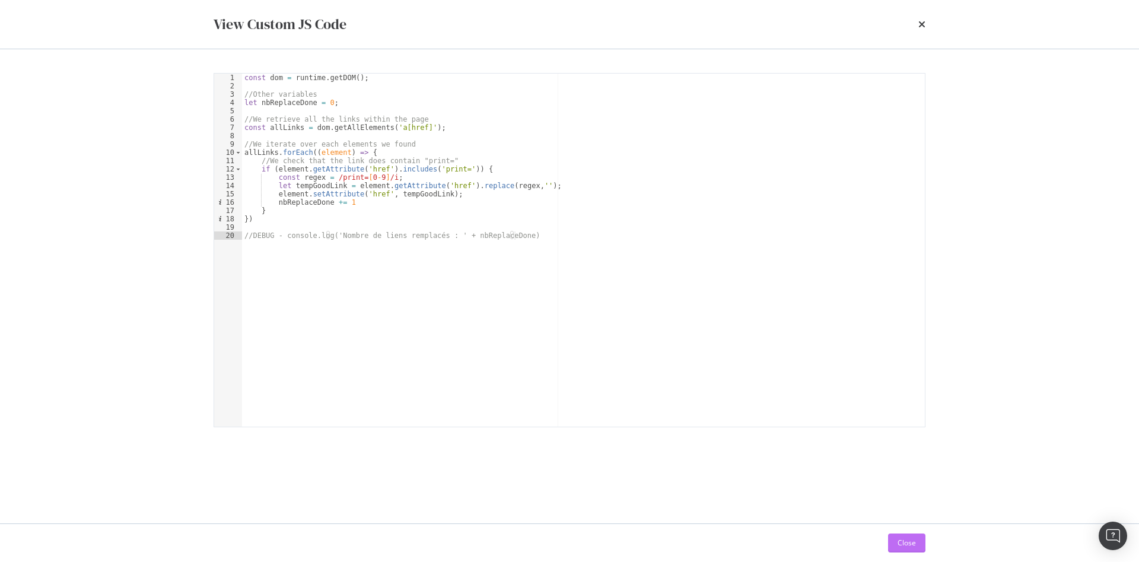
click at [904, 544] on div "Close" at bounding box center [907, 543] width 18 height 10
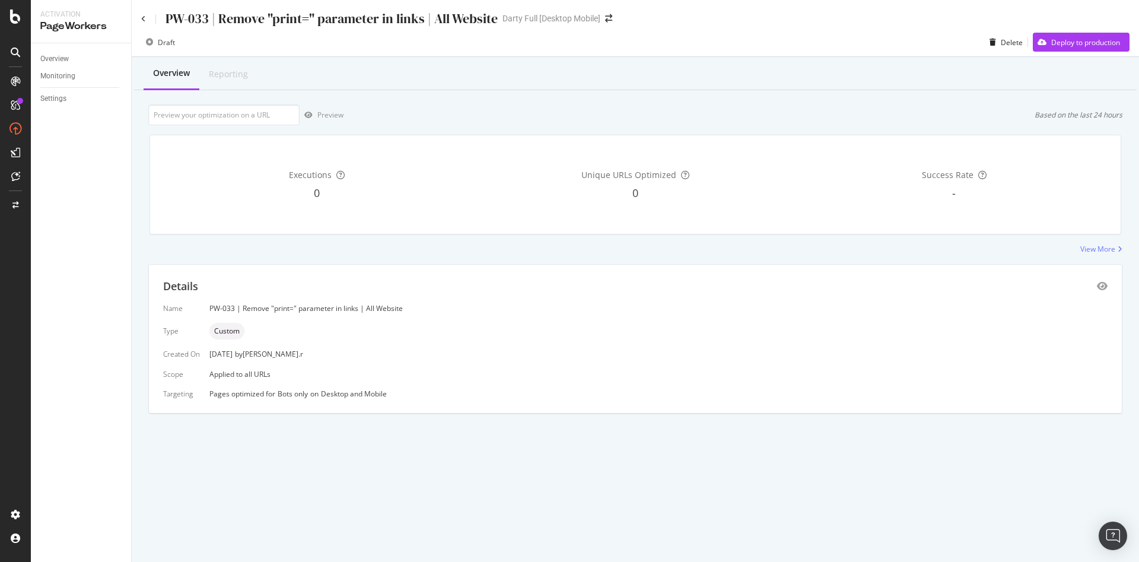
click at [155, 40] on div at bounding box center [149, 42] width 17 height 17
click at [150, 42] on icon at bounding box center [149, 42] width 7 height 7
click at [145, 17] on icon at bounding box center [143, 18] width 5 height 7
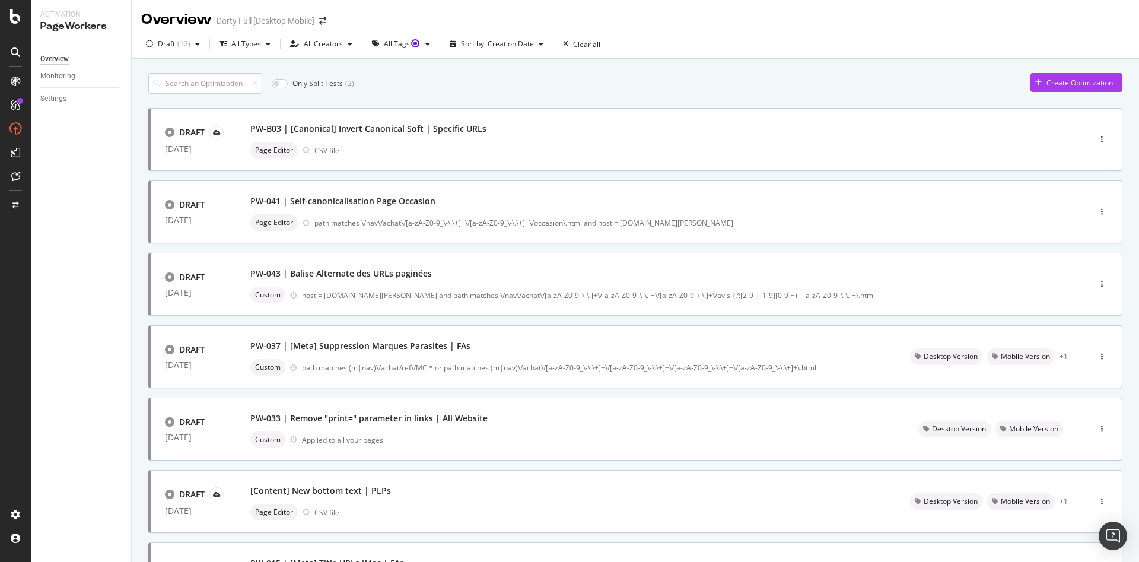
click at [198, 81] on input at bounding box center [205, 83] width 114 height 21
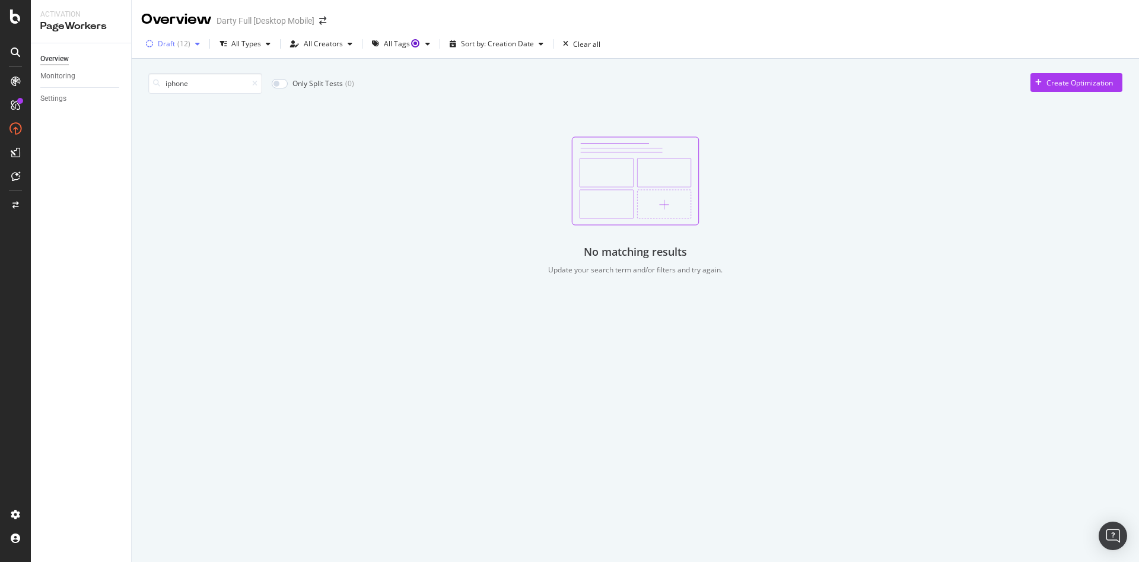
click at [199, 47] on div "button" at bounding box center [197, 43] width 14 height 7
click at [194, 69] on div "Any Status" at bounding box center [183, 68] width 35 height 10
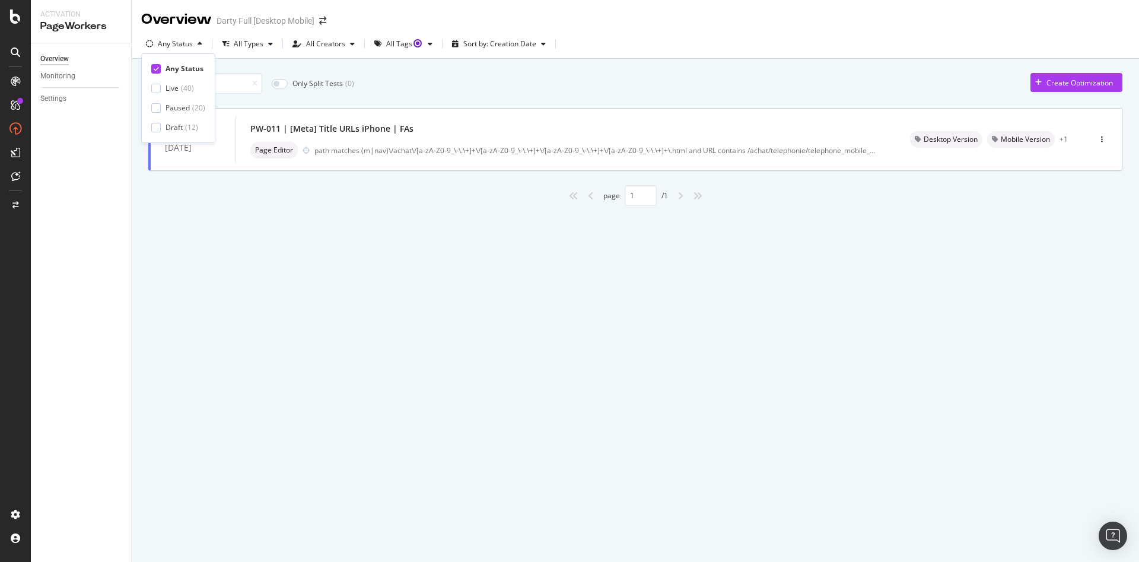
click at [284, 71] on div "iphone Only Split Tests ( 0 ) Create Optimization PAUSED 17 Oct. 2023 PW-011 | …" at bounding box center [635, 136] width 974 height 139
click at [304, 126] on div "PW-011 | [Meta] Title URLs iPhone | FAs" at bounding box center [331, 129] width 163 height 12
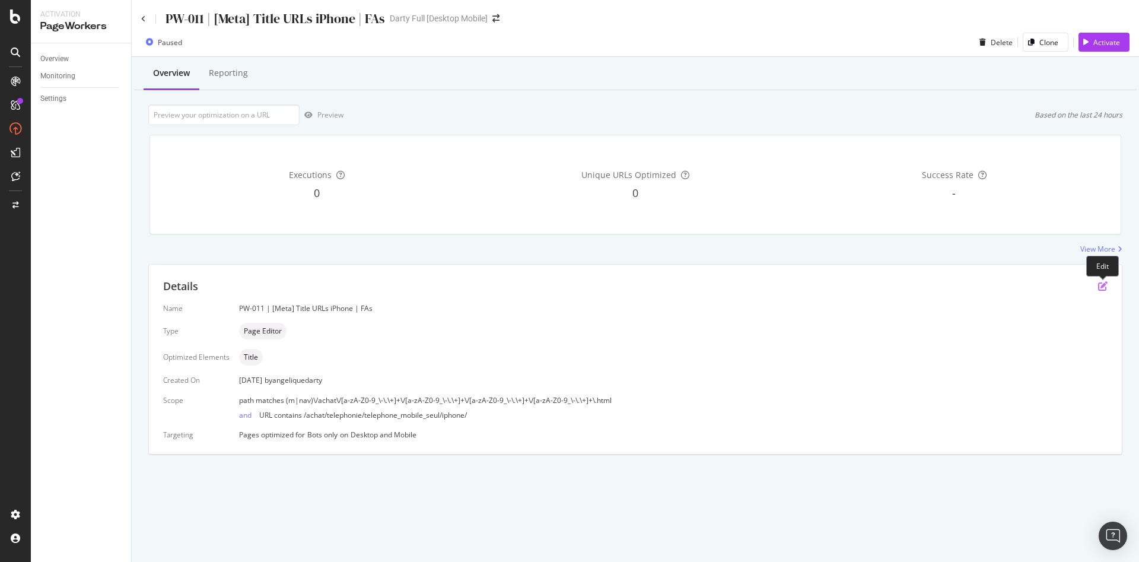
click at [1105, 288] on icon "pen-to-square" at bounding box center [1102, 285] width 9 height 9
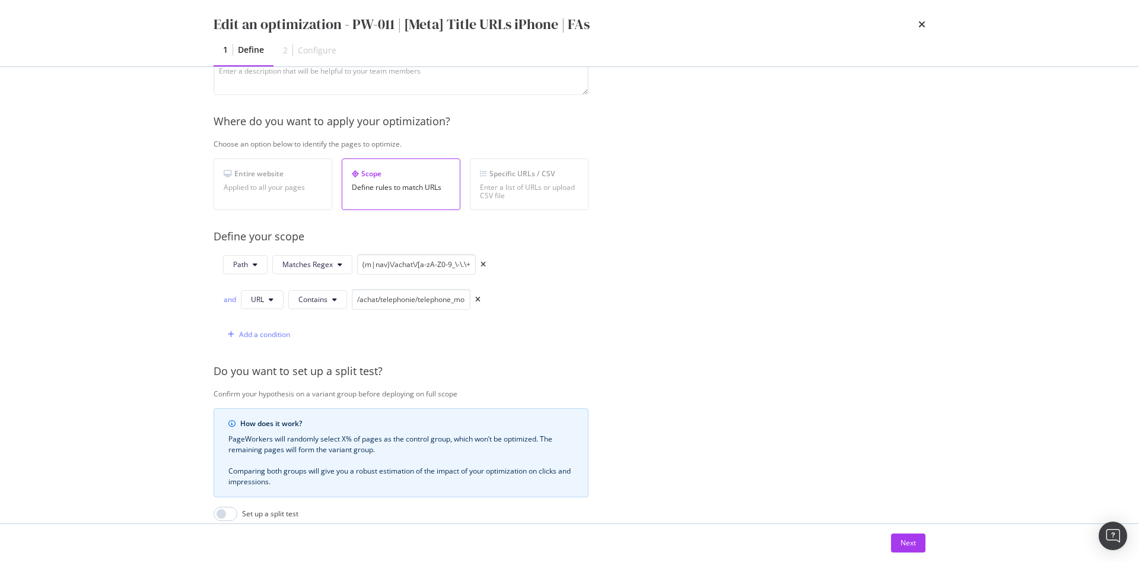
scroll to position [59, 0]
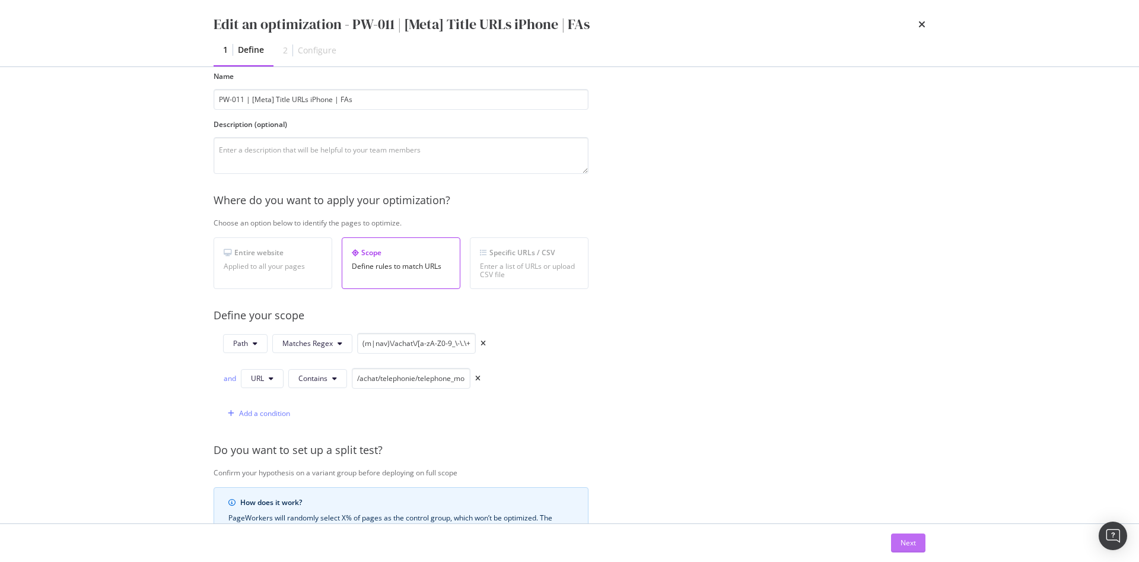
click at [909, 542] on div "Next" at bounding box center [908, 543] width 15 height 10
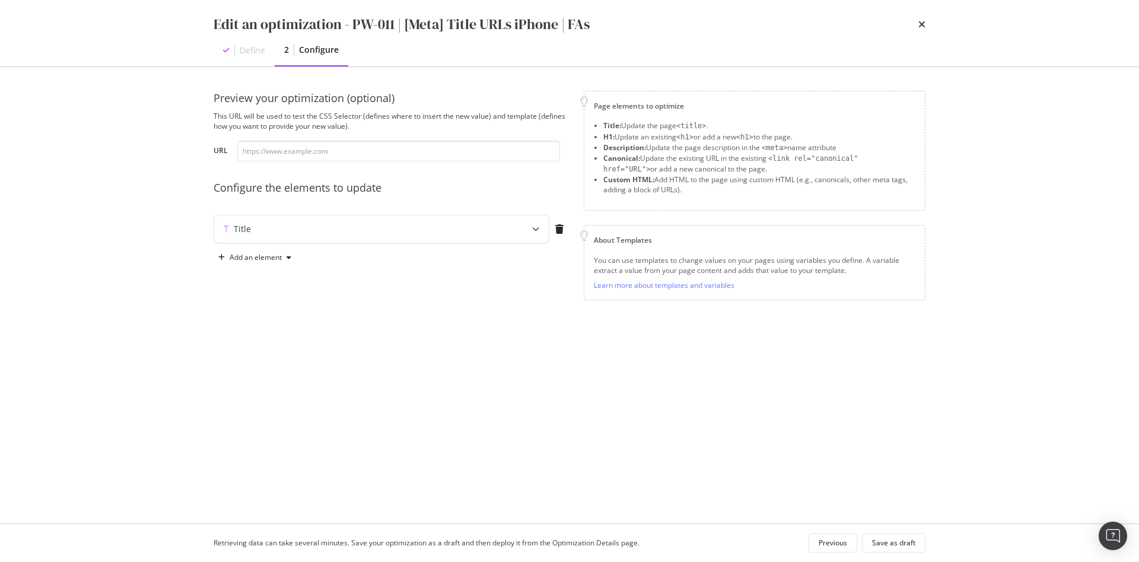
scroll to position [0, 0]
click at [417, 232] on div "Title" at bounding box center [358, 229] width 288 height 12
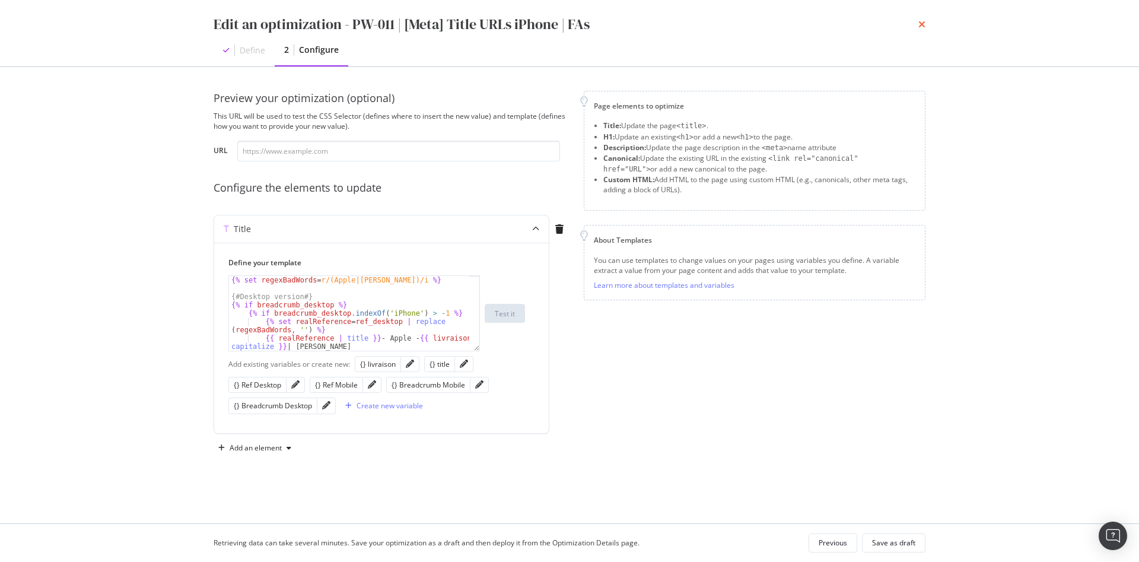
click at [921, 26] on icon "times" at bounding box center [922, 24] width 7 height 9
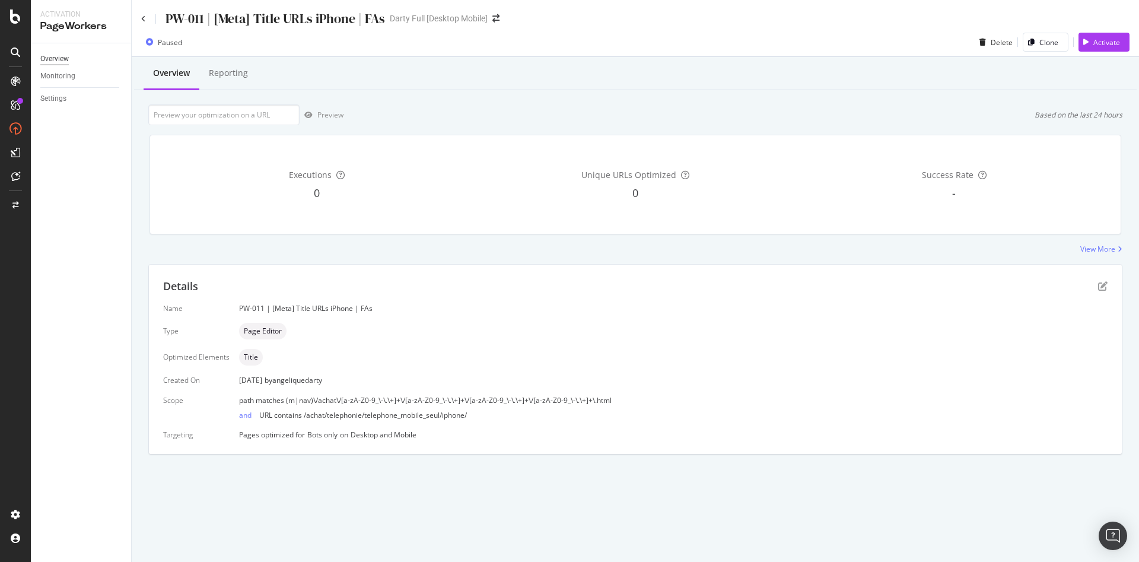
click at [51, 58] on div "Overview" at bounding box center [54, 59] width 28 height 12
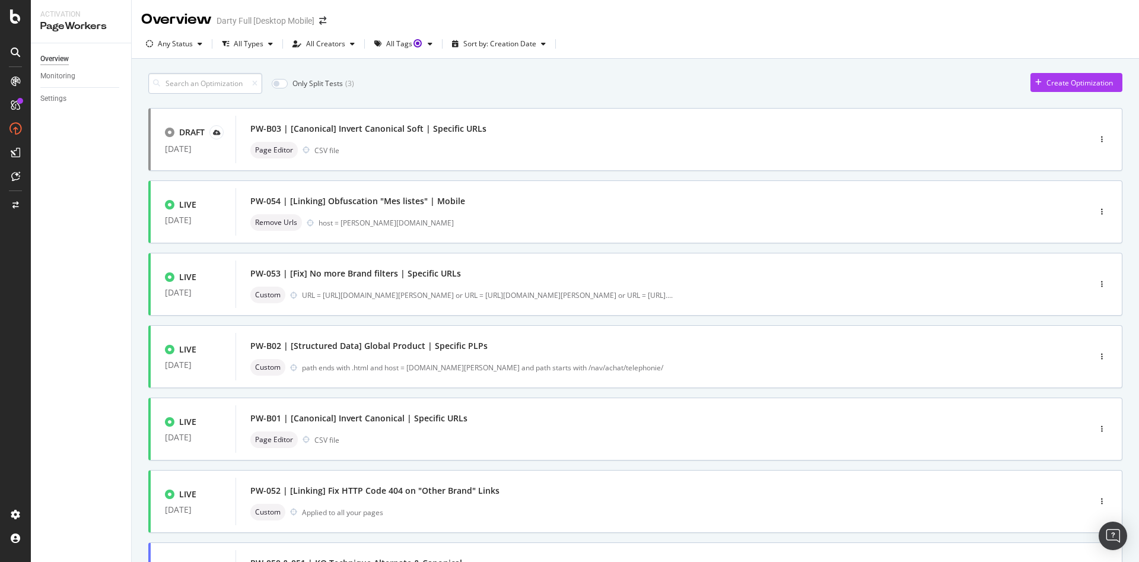
click at [233, 82] on input at bounding box center [205, 83] width 114 height 21
click at [428, 45] on icon "button" at bounding box center [430, 43] width 5 height 7
click at [497, 44] on div "Sort by: Creation Date" at bounding box center [499, 43] width 73 height 7
click at [496, 65] on div "Creation Date" at bounding box center [483, 64] width 49 height 10
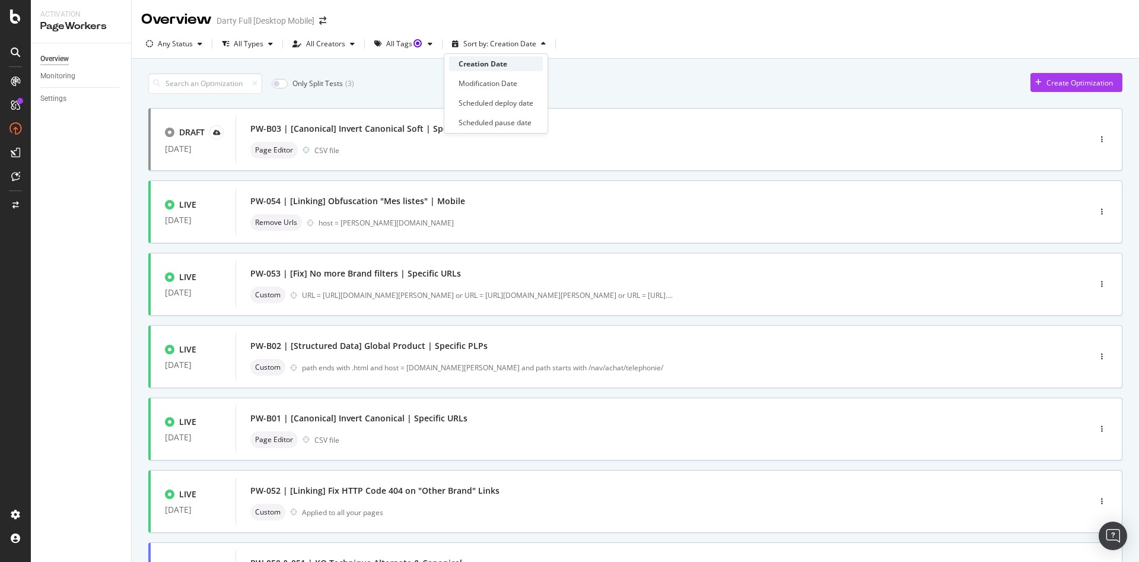
click at [497, 65] on div "Creation Date" at bounding box center [483, 64] width 49 height 10
click at [357, 128] on div "PW-B03 | [Canonical] Invert Canonical Soft | Specific URLs" at bounding box center [368, 129] width 236 height 12
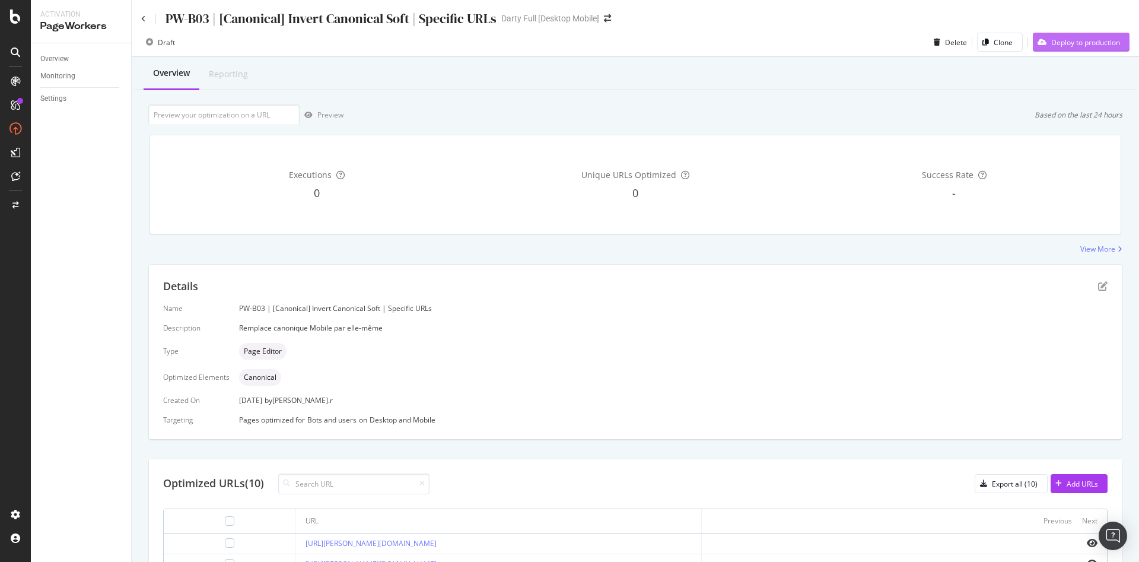
click at [1068, 40] on div "Deploy to production" at bounding box center [1086, 42] width 69 height 10
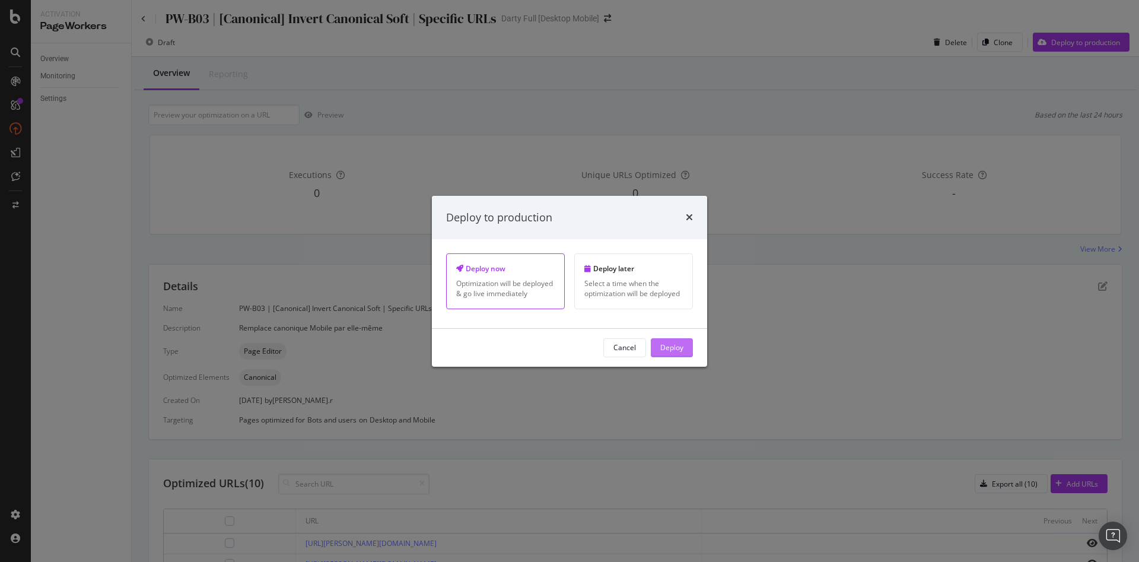
click at [688, 343] on button "Deploy" at bounding box center [672, 347] width 42 height 19
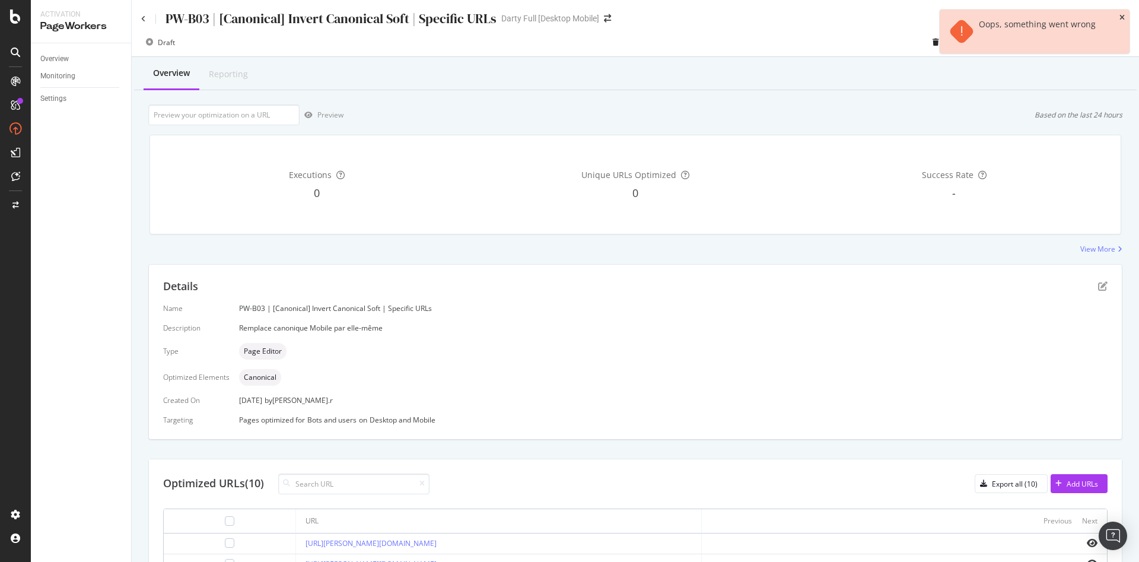
click at [1120, 15] on icon "close toast" at bounding box center [1122, 17] width 5 height 7
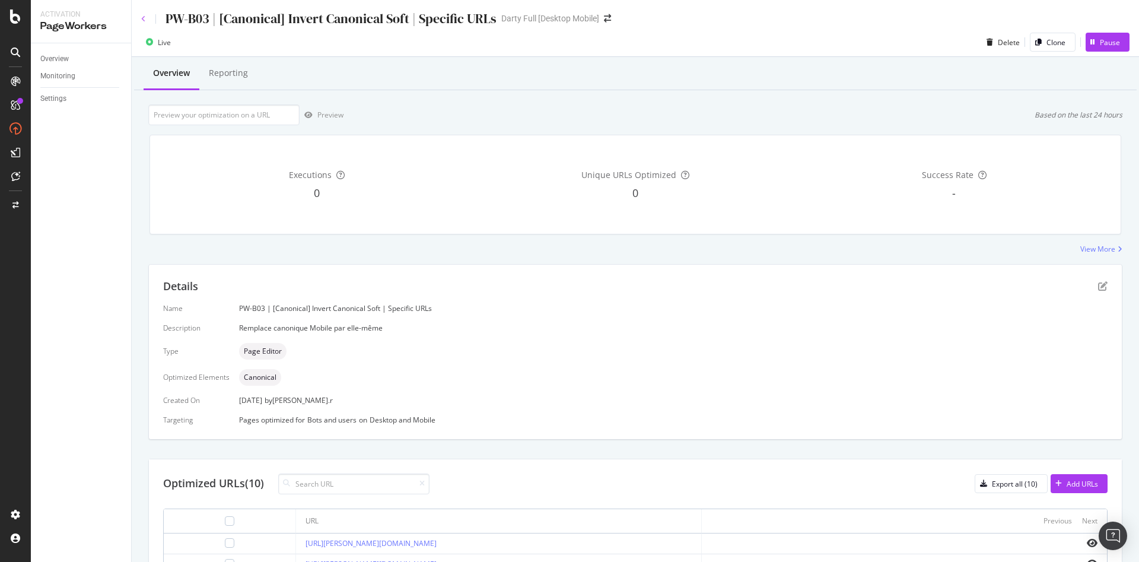
click at [142, 21] on icon at bounding box center [143, 18] width 5 height 7
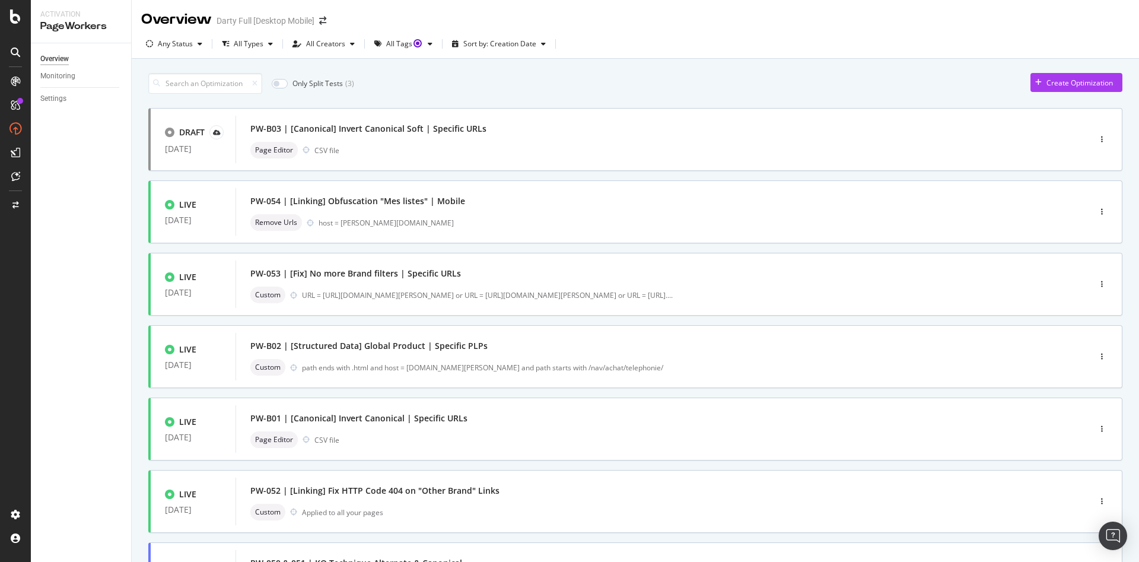
click at [427, 74] on div "Only Split Tests ( 3 ) Create Optimization" at bounding box center [635, 83] width 974 height 21
click at [1075, 80] on div "Create Optimization" at bounding box center [1080, 83] width 66 height 10
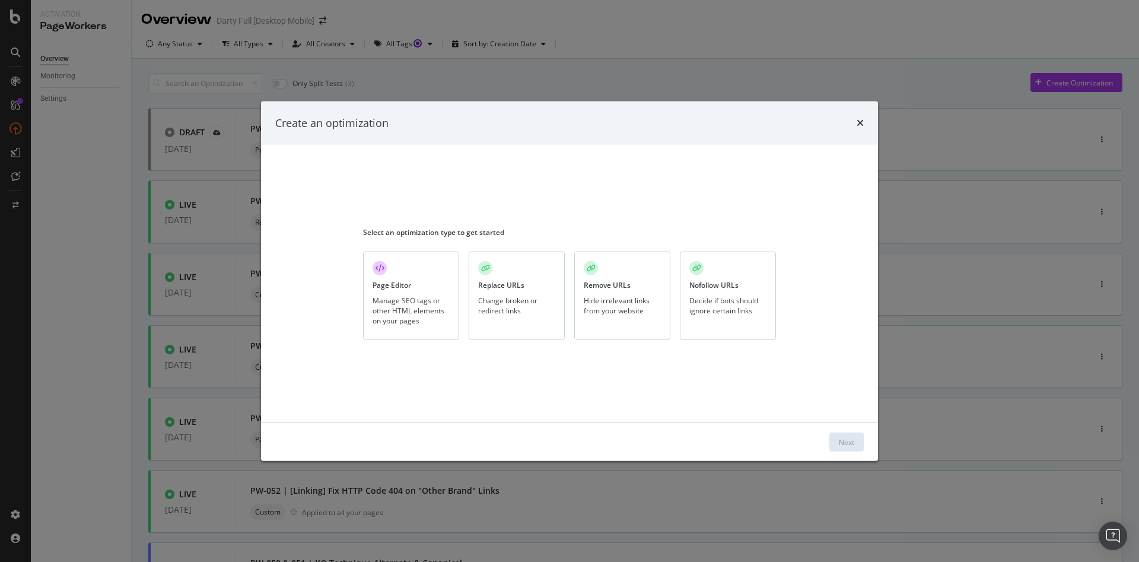
click at [433, 277] on div "Page Editor Manage SEO tags or other HTML elements on your pages" at bounding box center [411, 296] width 96 height 88
click at [856, 443] on button "Next" at bounding box center [847, 442] width 34 height 19
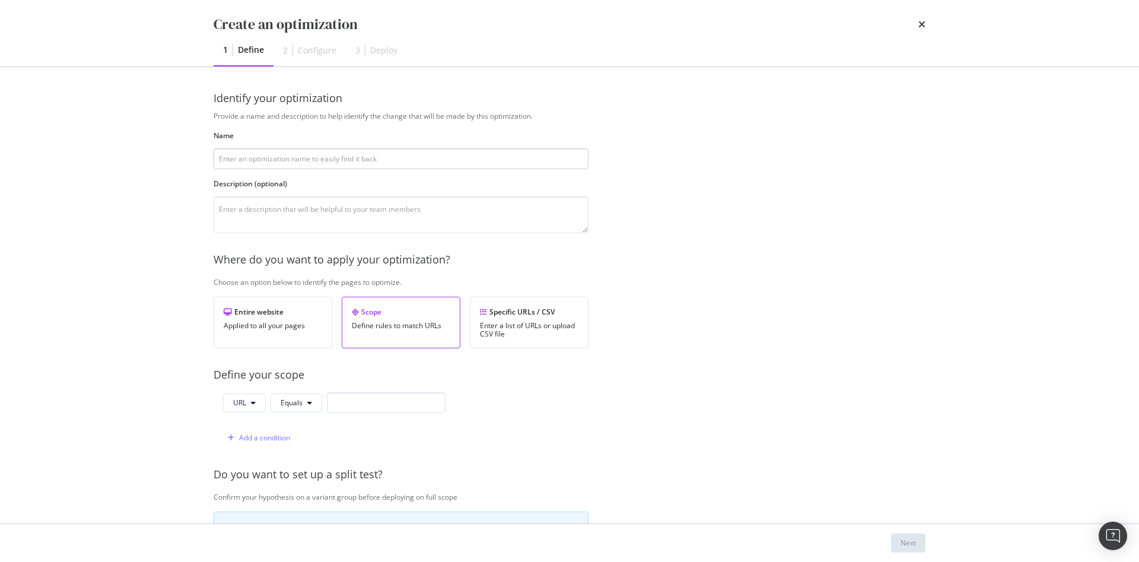
click at [308, 162] on input "modal" at bounding box center [401, 158] width 375 height 21
type input "iphone Apple iPhone"
click at [393, 316] on div "Scope" at bounding box center [401, 312] width 99 height 10
click at [370, 404] on input "modal" at bounding box center [386, 402] width 119 height 21
paste input "<title>{{ raw_title | replace("iPhone\\s+Apple iPhone", "iPhone", true) }}</tit…"
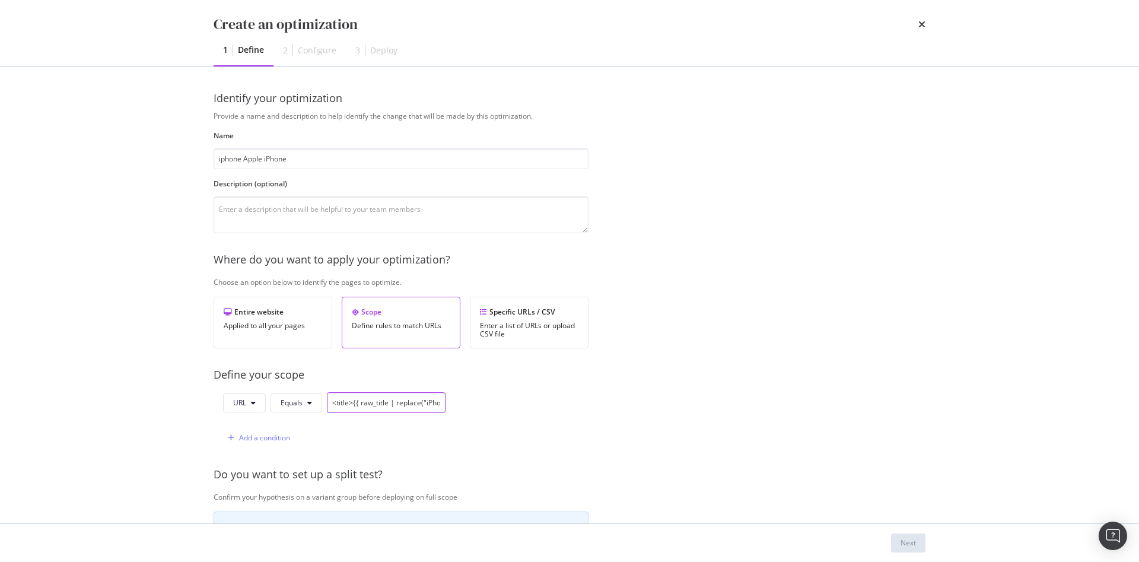
scroll to position [0, 151]
type input "<title>{{ raw_title | replace("iPhone\\s+Apple iPhone", "iPhone", true) }}</tit…"
click at [255, 404] on icon "modal" at bounding box center [253, 402] width 5 height 7
click at [250, 491] on span "Path" at bounding box center [254, 492] width 42 height 11
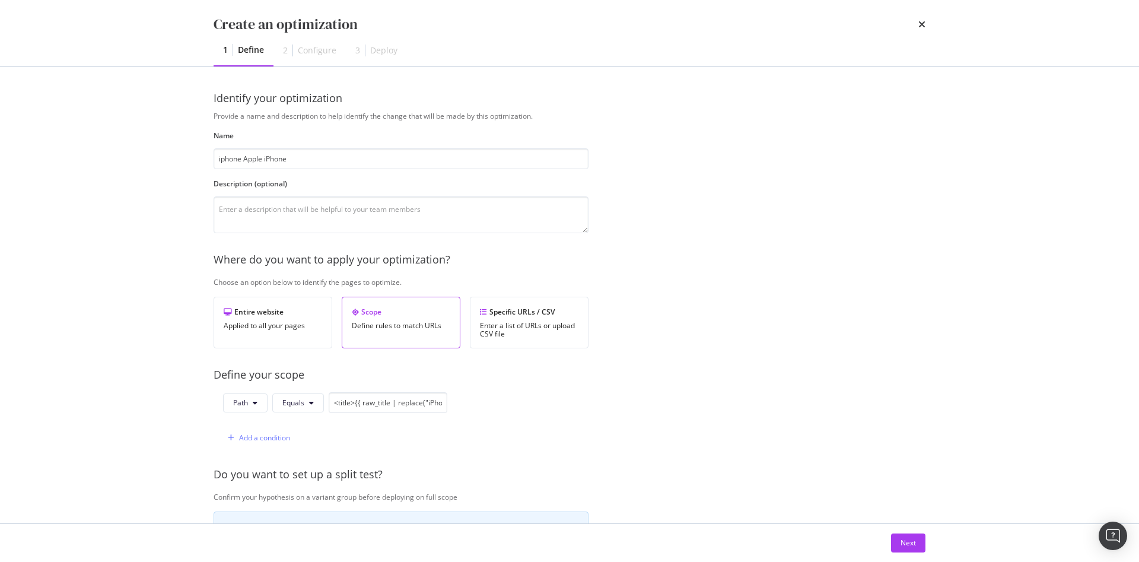
click at [423, 380] on div "Define your scope" at bounding box center [599, 374] width 771 height 15
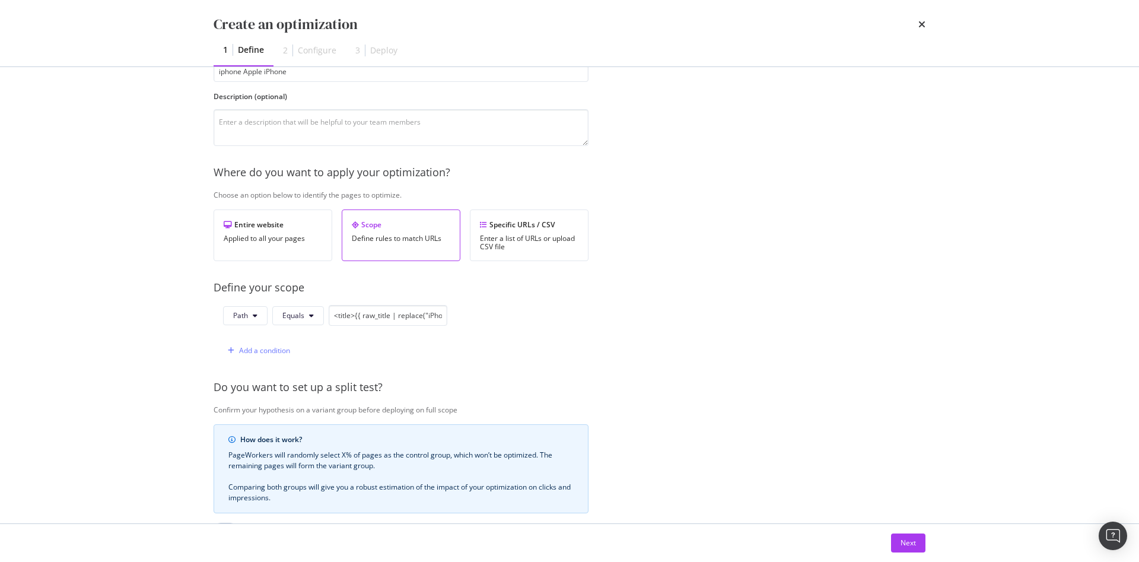
scroll to position [262, 0]
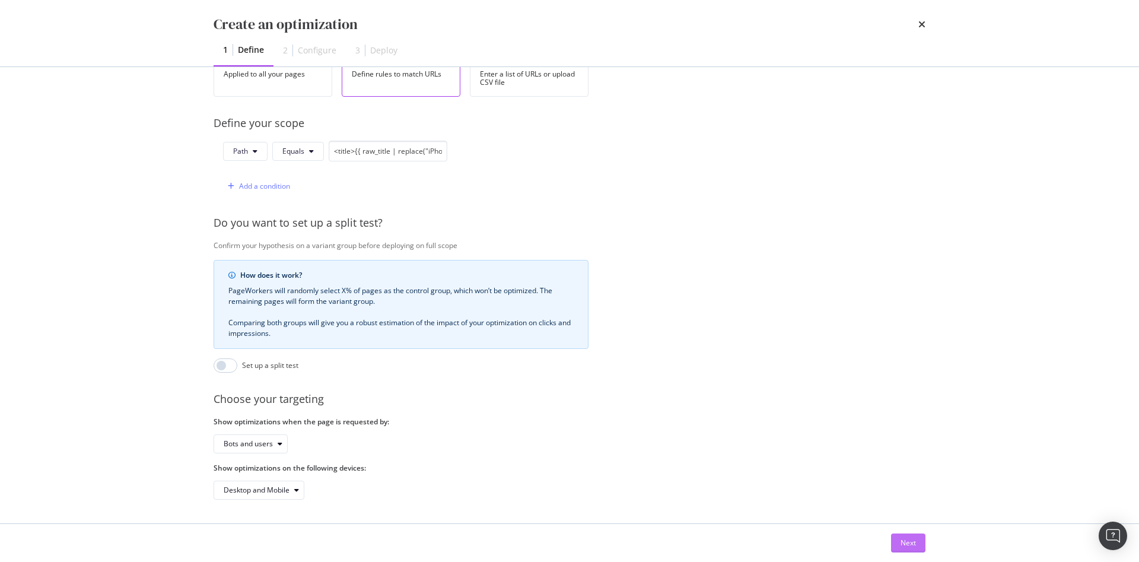
click at [904, 539] on div "Next" at bounding box center [908, 543] width 15 height 10
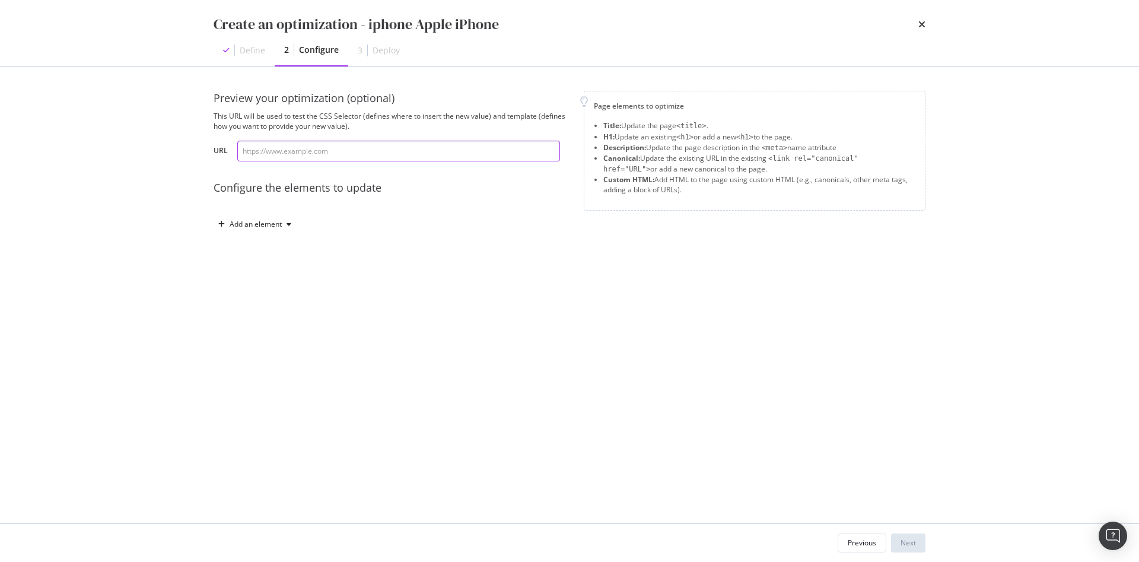
click at [352, 147] on input "modal" at bounding box center [398, 151] width 323 height 21
paste input "https://www.darty.com/nav/achat/telephonie/telephone_mobile_seul/iphone/apple_i…"
type input "https://www.darty.com/nav/achat/telephonie/telephone_mobile_seul/iphone/apple_i…"
click at [257, 224] on div "Add an element" at bounding box center [256, 224] width 52 height 7
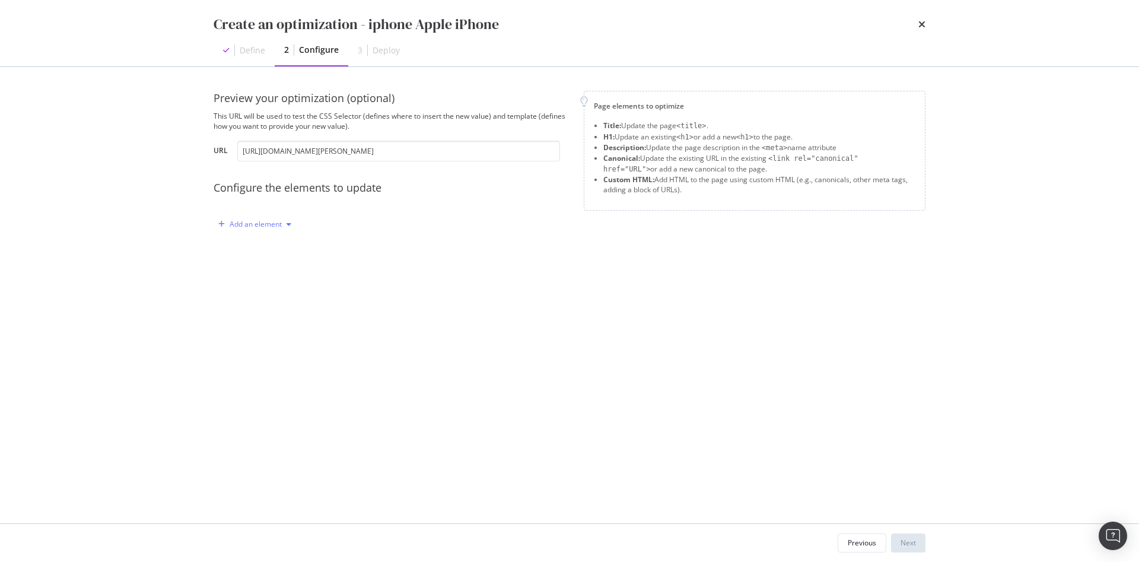
scroll to position [0, 0]
click at [261, 252] on div "Title" at bounding box center [261, 246] width 80 height 15
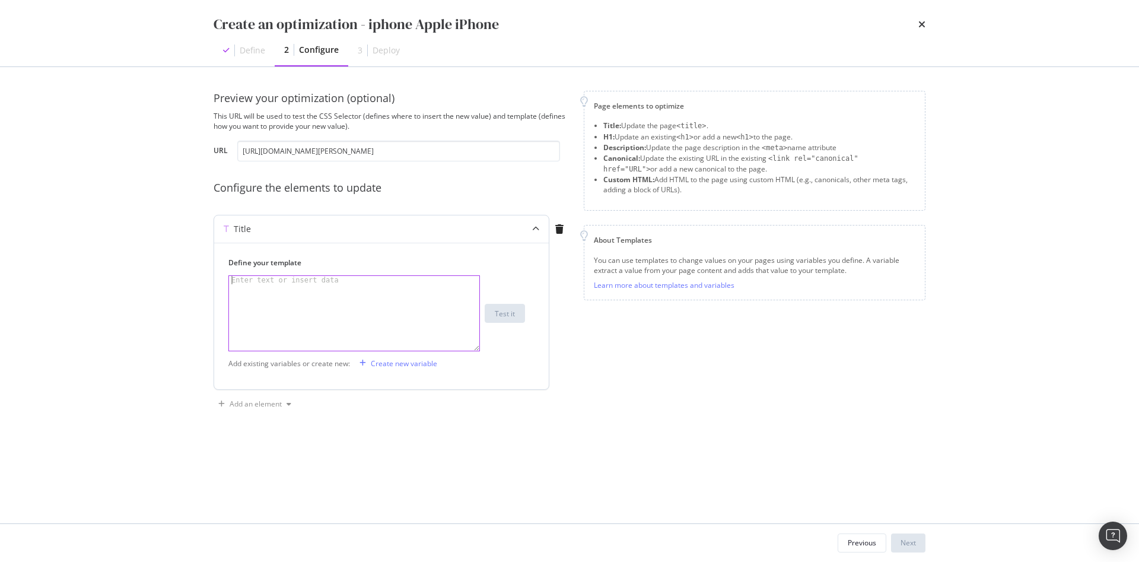
click at [267, 285] on div "modal" at bounding box center [354, 321] width 250 height 91
drag, startPoint x: 302, startPoint y: 278, endPoint x: 291, endPoint y: 288, distance: 14.3
click at [291, 288] on div "modal" at bounding box center [354, 321] width 250 height 91
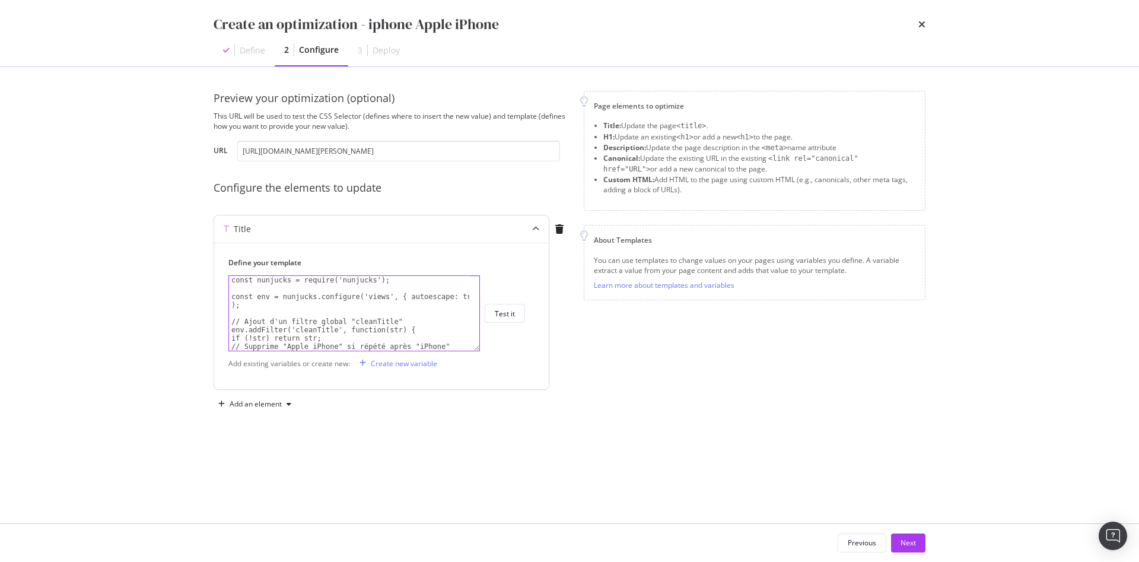
click at [263, 288] on div "const nunjucks = require('nunjucks'); const env = nunjucks.configure('views', {…" at bounding box center [349, 326] width 240 height 100
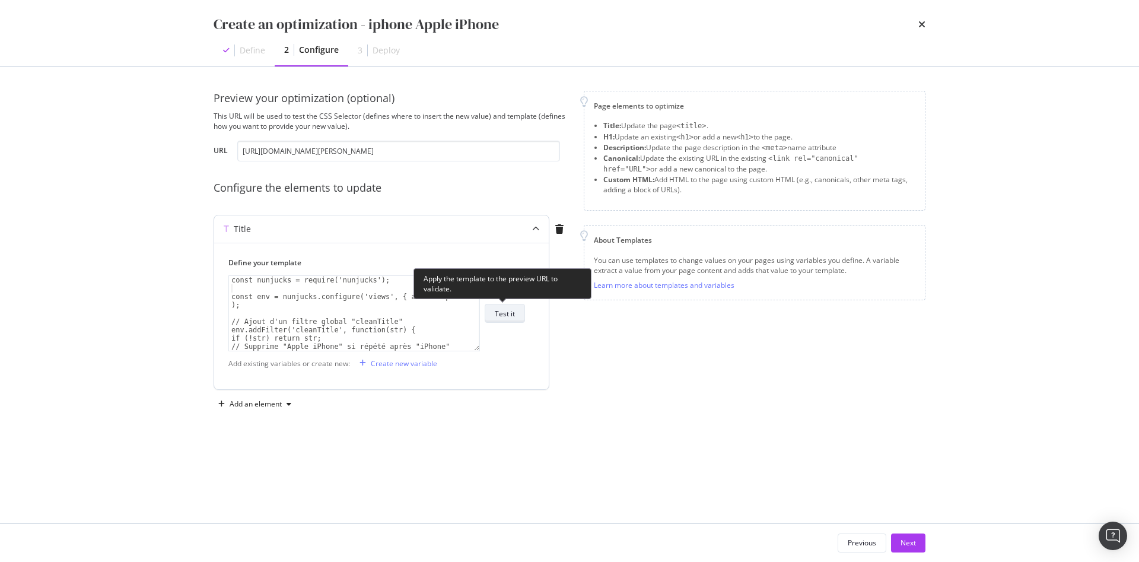
click at [496, 315] on div "Test it" at bounding box center [505, 314] width 20 height 10
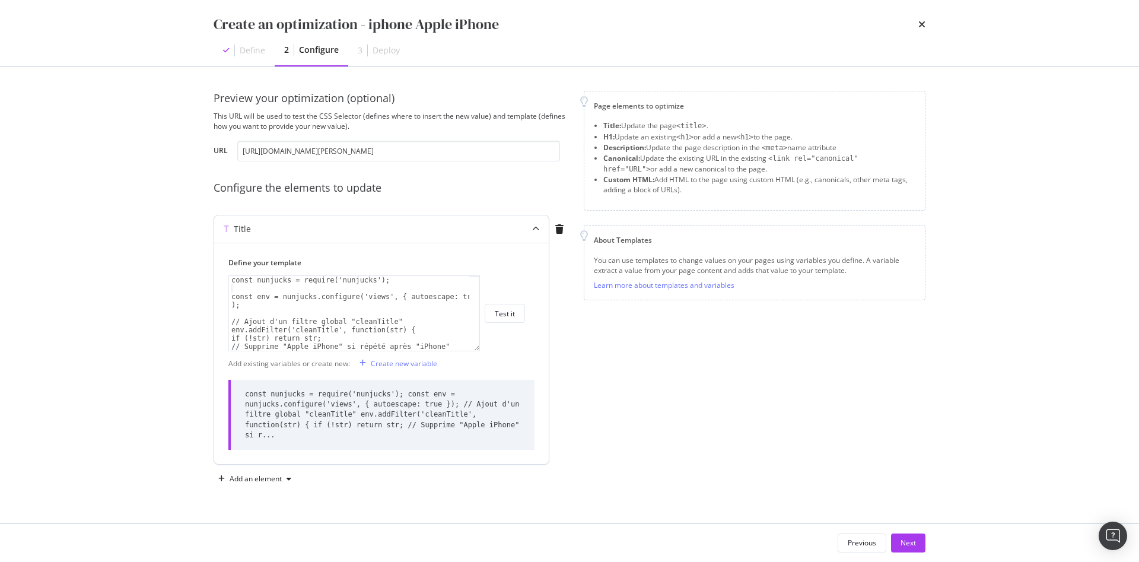
scroll to position [33, 0]
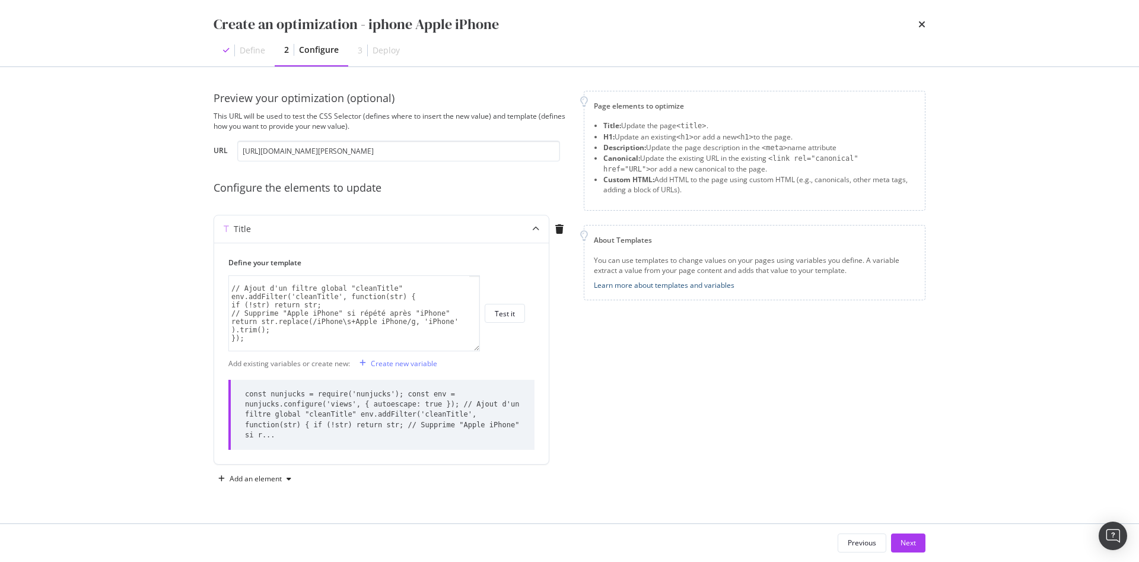
click at [624, 284] on link "Learn more about templates and variables" at bounding box center [664, 285] width 141 height 10
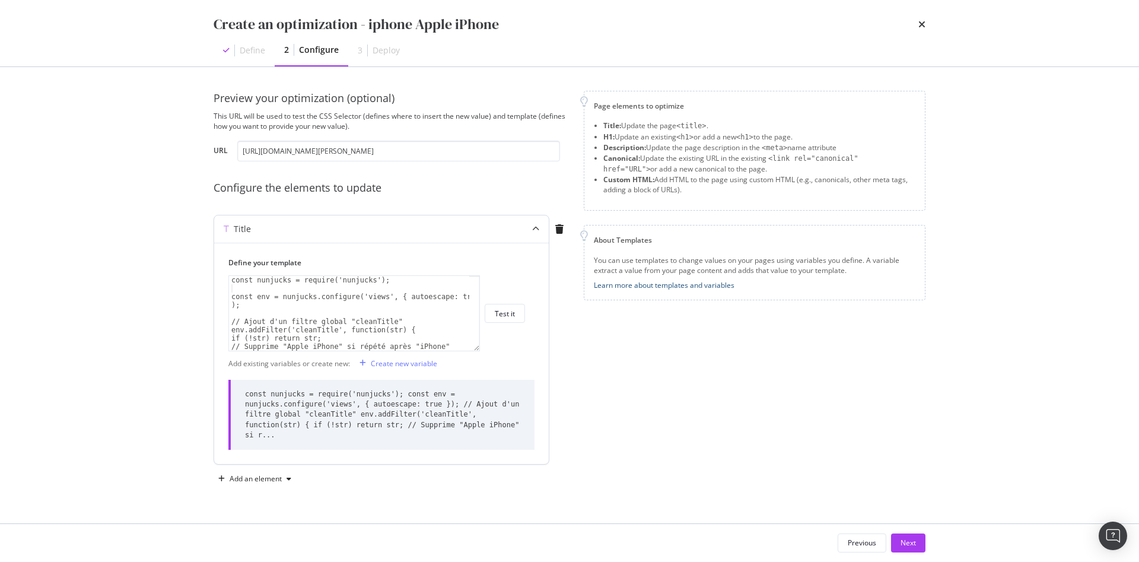
scroll to position [0, 0]
click at [265, 303] on div "const nunjucks = require('nunjucks'); const env = nunjucks.configure('views', {…" at bounding box center [349, 326] width 240 height 100
drag, startPoint x: 246, startPoint y: 304, endPoint x: 217, endPoint y: 271, distance: 44.6
click at [217, 271] on div "Define your template const env = nunjucks.configure('views', { autoescape: true…" at bounding box center [381, 353] width 335 height 221
click at [266, 305] on div "const nunjucks = require('nunjucks'); const env = nunjucks.configure('views', {…" at bounding box center [349, 313] width 240 height 75
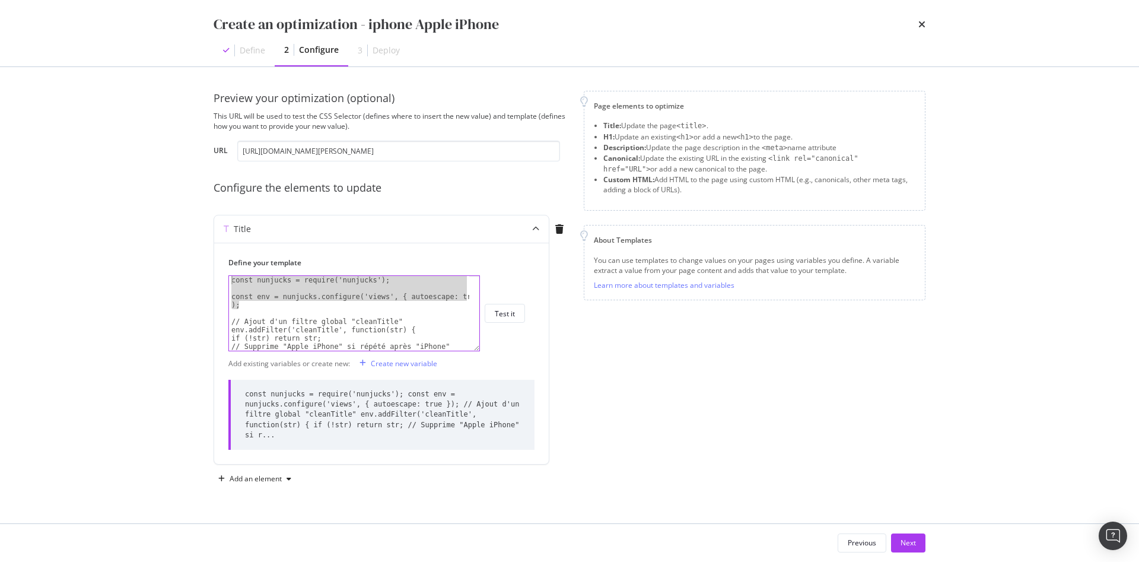
drag, startPoint x: 262, startPoint y: 305, endPoint x: 198, endPoint y: 280, distance: 69.5
click at [198, 280] on div "Preview your optimization (optional) This URL will be used to test the CSS Sele…" at bounding box center [570, 295] width 760 height 456
type textarea "const nunjucks = require('nunjucks');"
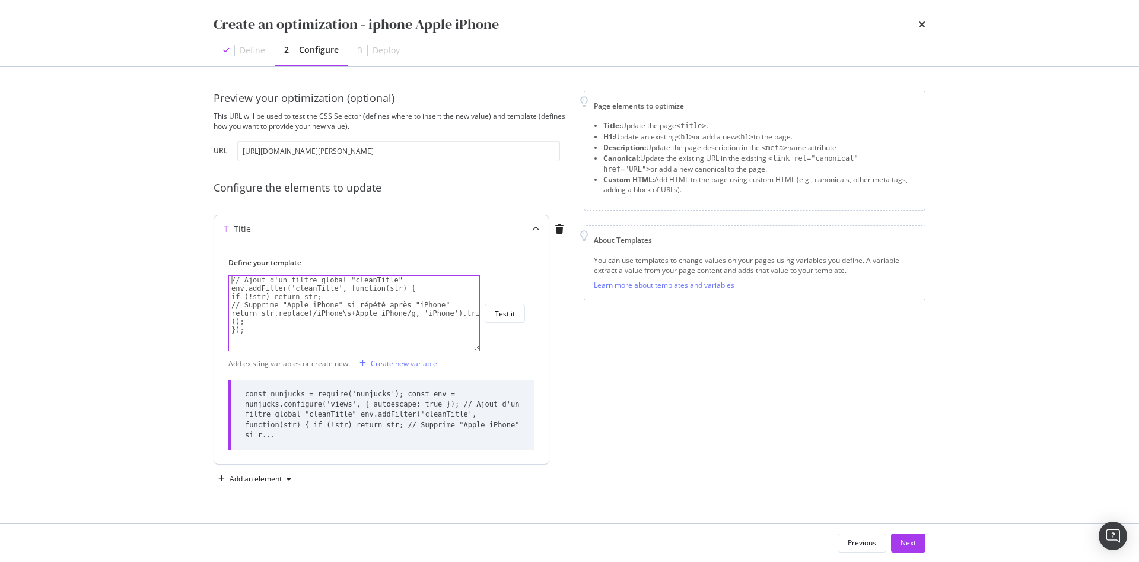
click at [261, 321] on div "// Ajout d'un filtre global "cleanTitle" env.addFilter('cleanTitle', function(s…" at bounding box center [354, 321] width 250 height 91
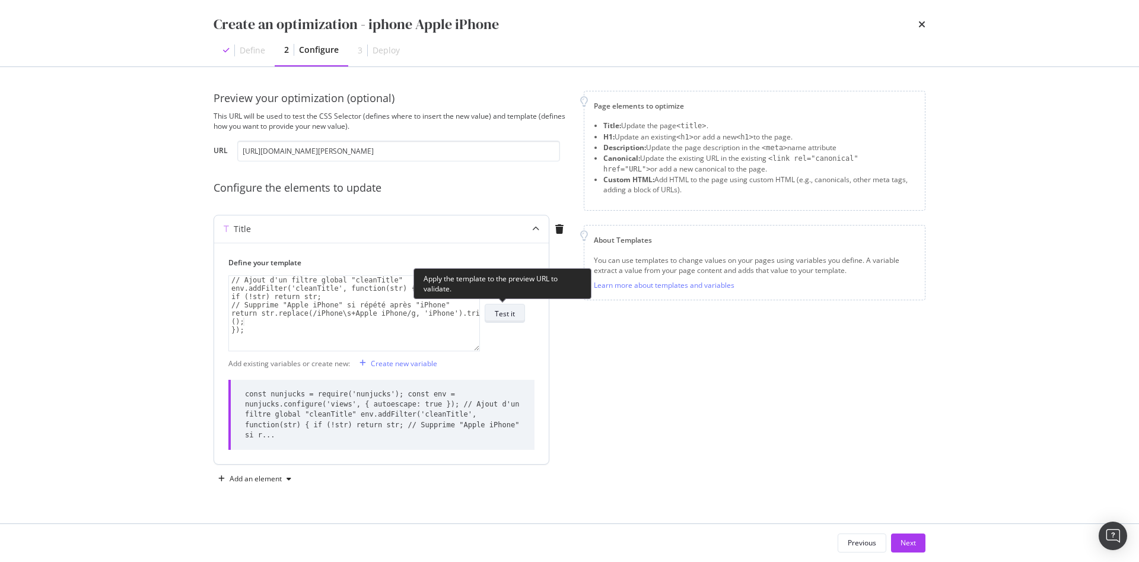
click at [503, 317] on div "Test it" at bounding box center [505, 314] width 20 height 10
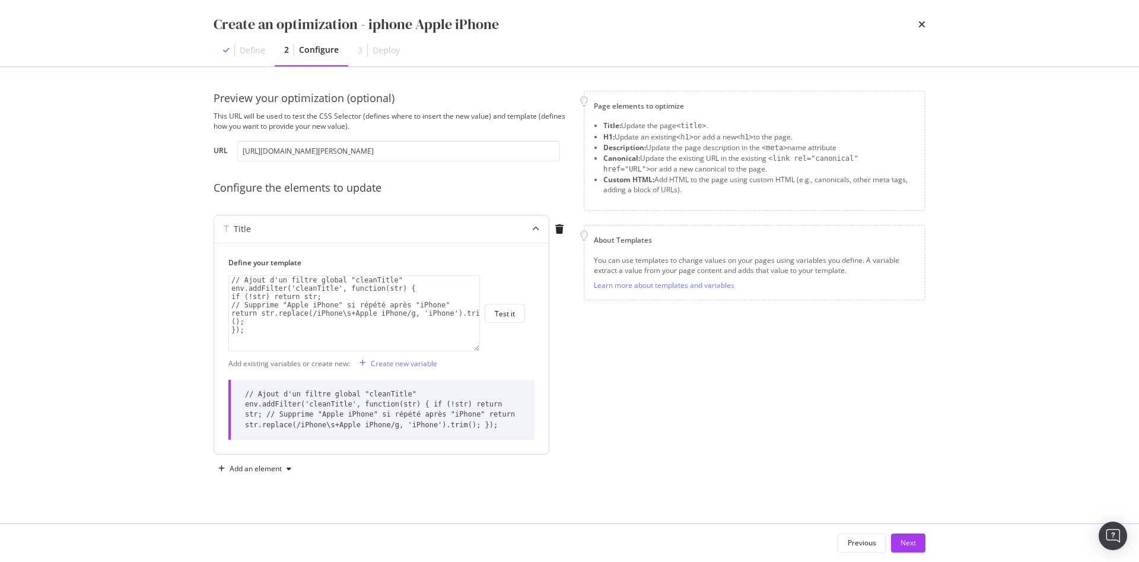
click at [231, 286] on div "// Ajout d'un filtre global "cleanTitle" env.addFilter('cleanTitle', function(s…" at bounding box center [354, 321] width 250 height 91
click at [250, 332] on div "// Ajout d'un filtre global "cleanTitle" {% env . addFilter ( 'cleanTitle' , fu…" at bounding box center [354, 321] width 250 height 91
type textarea "});"
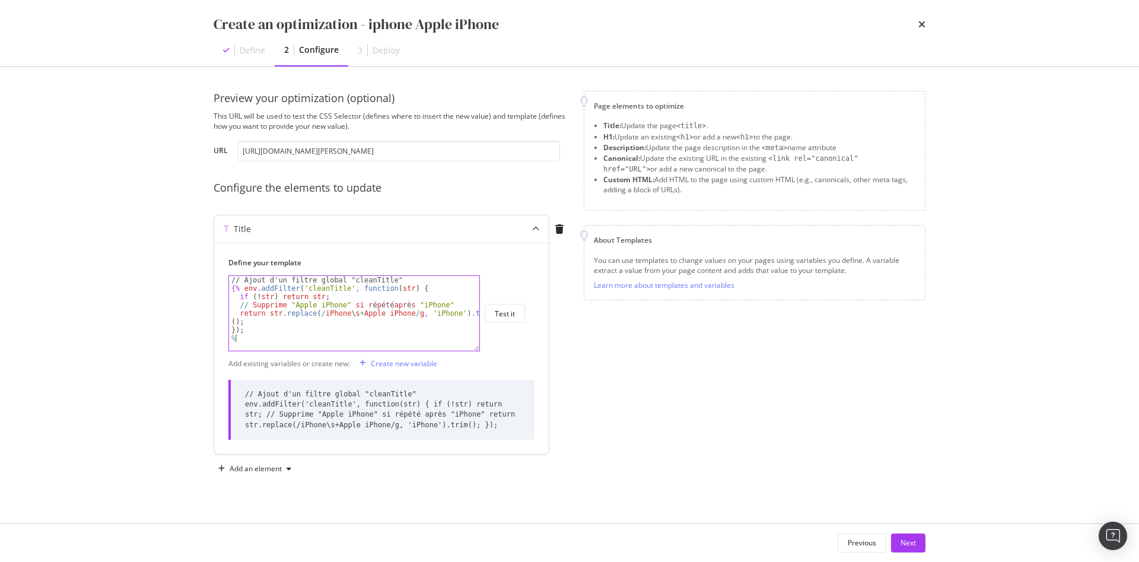
paste textarea "}"
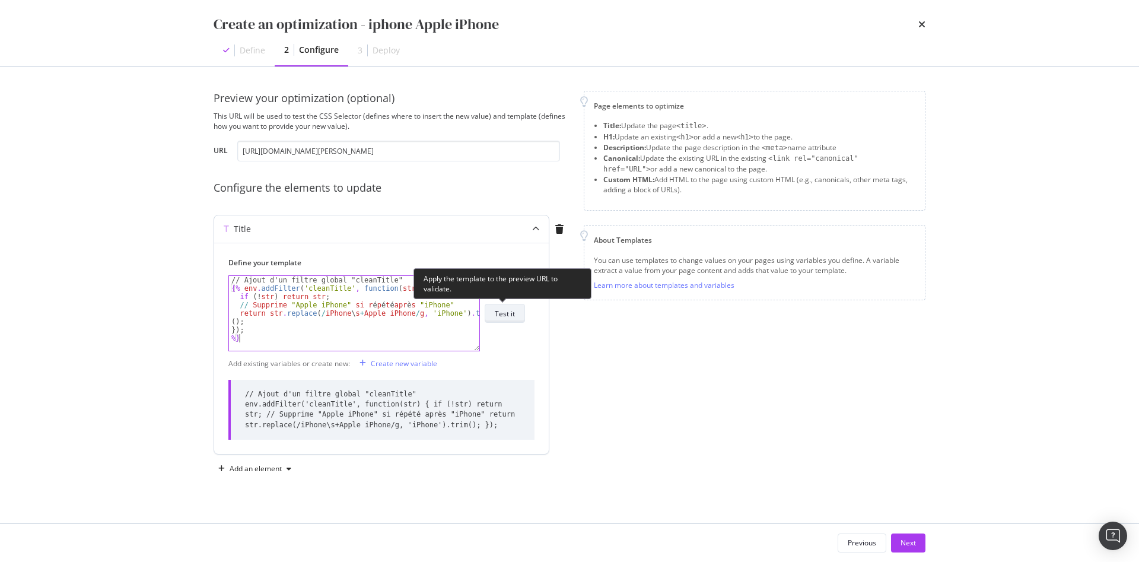
click at [508, 315] on div "Test it" at bounding box center [505, 314] width 20 height 10
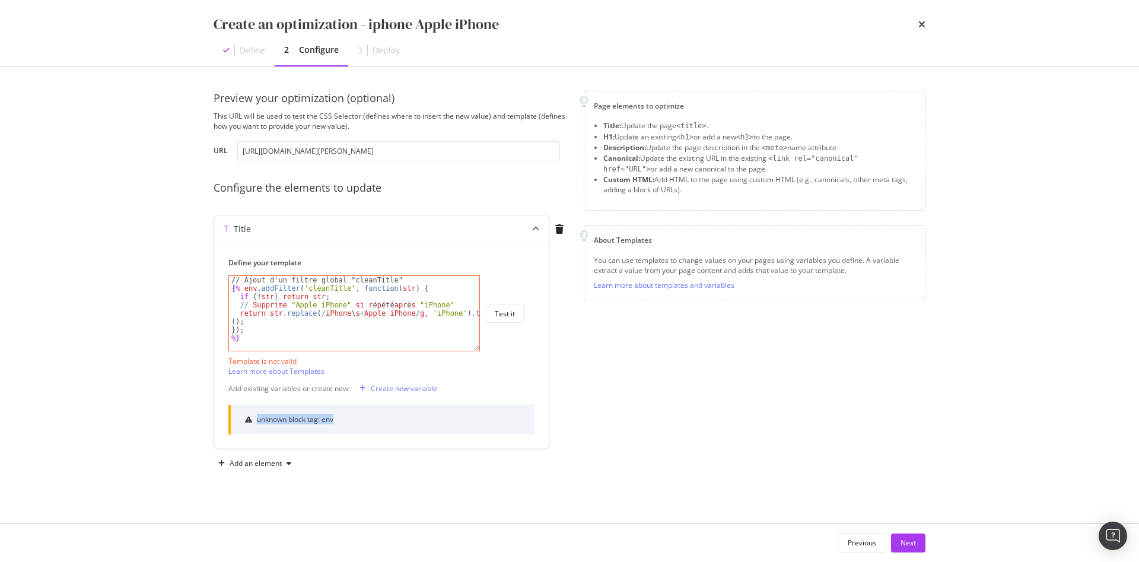
drag, startPoint x: 338, startPoint y: 421, endPoint x: 256, endPoint y: 420, distance: 81.9
click at [256, 420] on div "unknown block tag: env" at bounding box center [381, 419] width 306 height 29
click at [331, 409] on div "unknown block tag: env" at bounding box center [381, 419] width 306 height 29
copy div "unknown block tag: env"
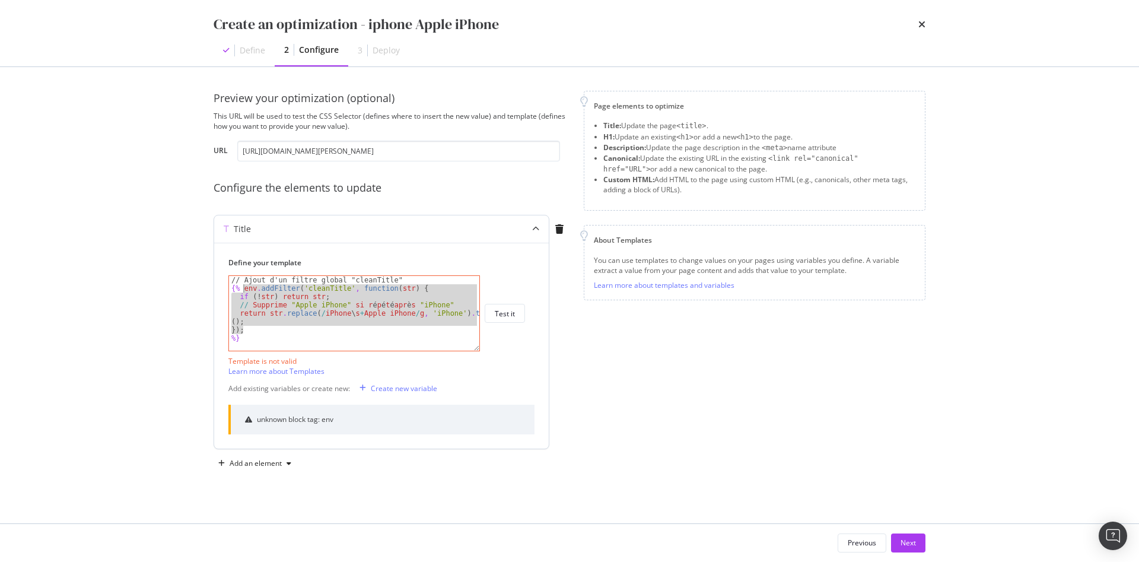
drag, startPoint x: 247, startPoint y: 329, endPoint x: 245, endPoint y: 291, distance: 38.1
click at [245, 291] on div "// Ajout d'un filtre global "cleanTitle" {% env . addFilter ( 'cleanTitle' , fu…" at bounding box center [354, 321] width 250 height 91
type textarea "{% env.addFilter('cleanTitle', function(str) { if (!str) return str;"
paste textarea "Cursor at row 2"
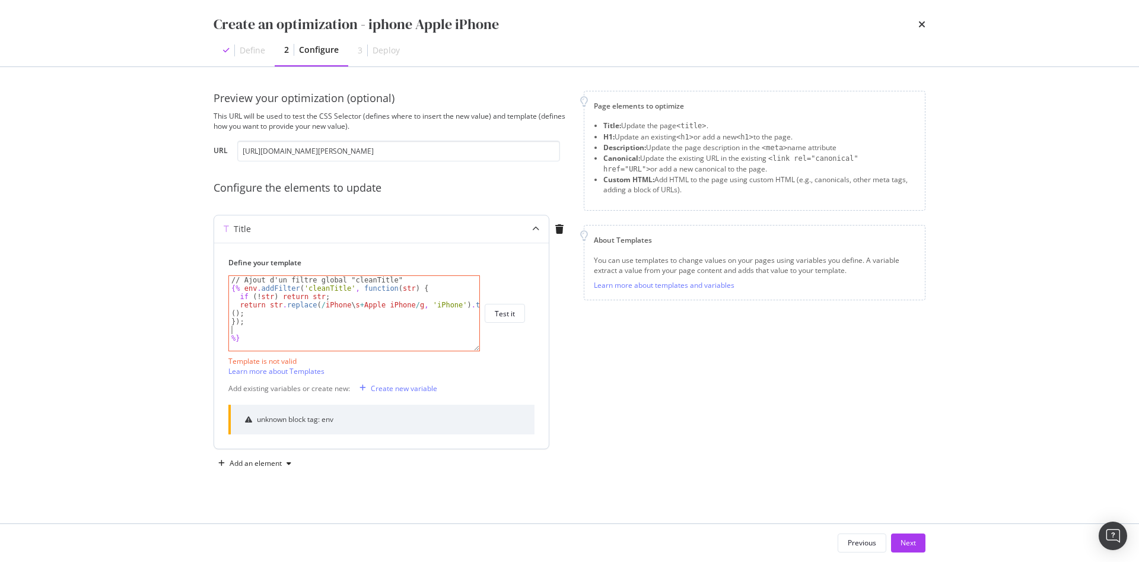
scroll to position [0, 0]
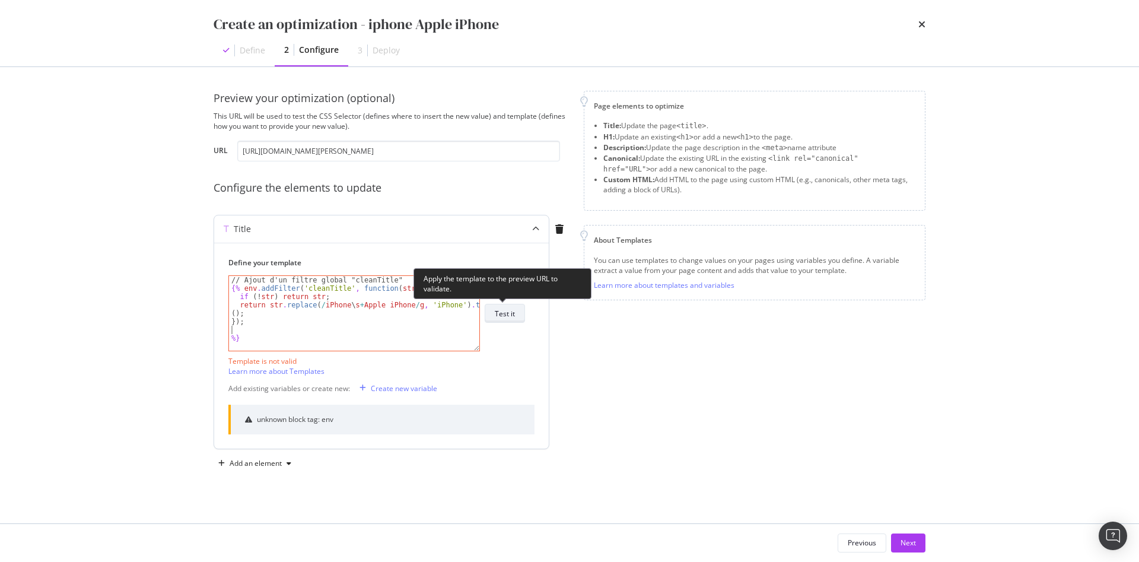
click at [496, 317] on div "Test it" at bounding box center [505, 314] width 20 height 10
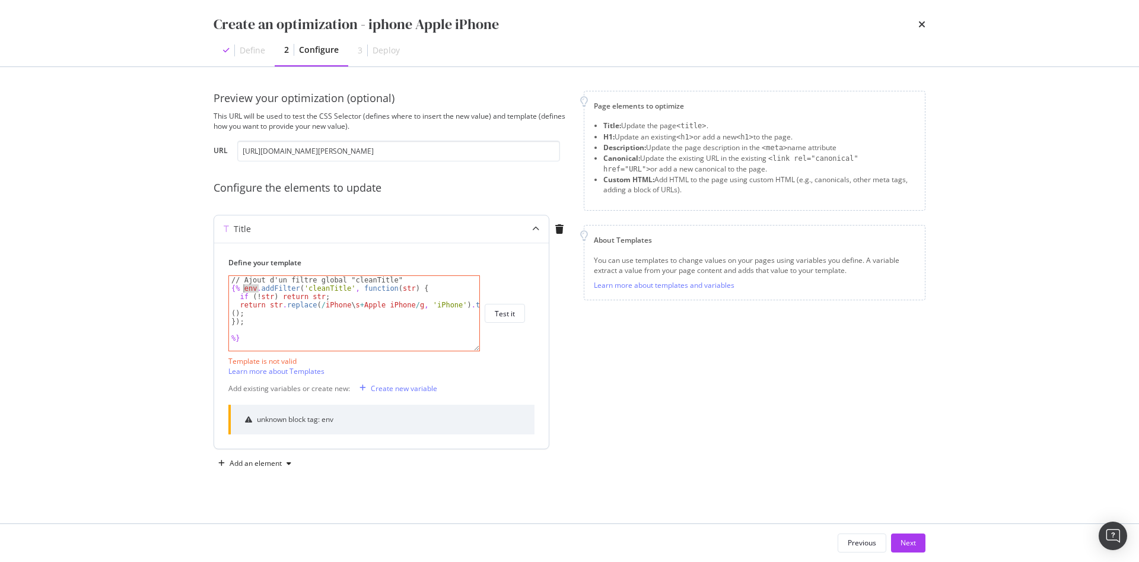
drag, startPoint x: 260, startPoint y: 291, endPoint x: 242, endPoint y: 290, distance: 18.4
click at [242, 290] on div "// Ajout d'un filtre global "cleanTitle" {% env . addFilter ( 'cleanTitle' , fu…" at bounding box center [354, 321] width 250 height 91
click at [259, 323] on div "// Ajout d'un filtre global "cleanTitle" {% addFilter ( 'cleanTitle' , function…" at bounding box center [354, 321] width 250 height 91
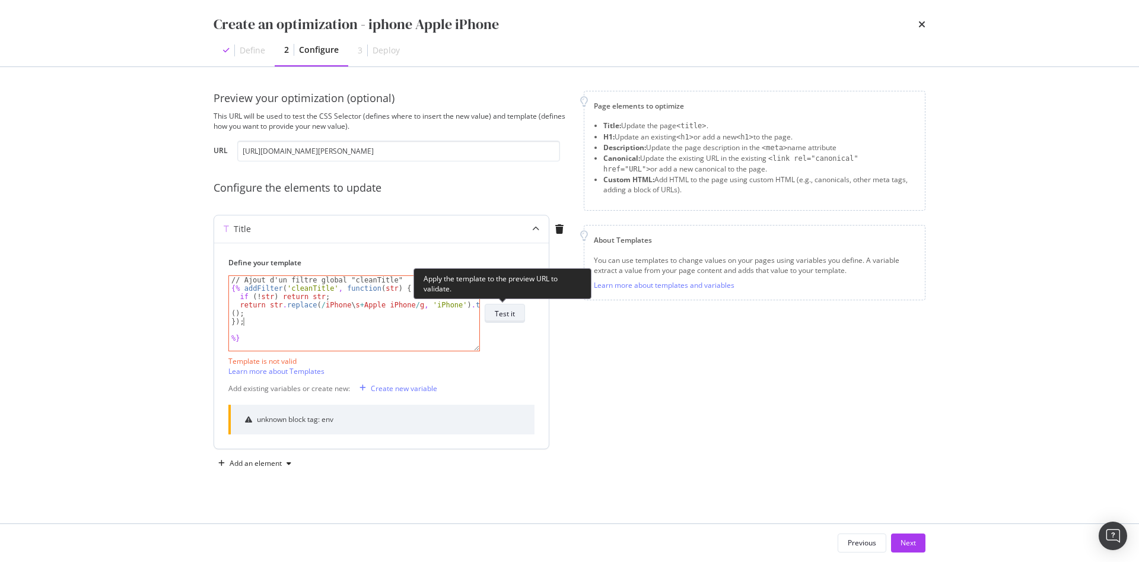
click at [498, 315] on div "Test it" at bounding box center [505, 314] width 20 height 10
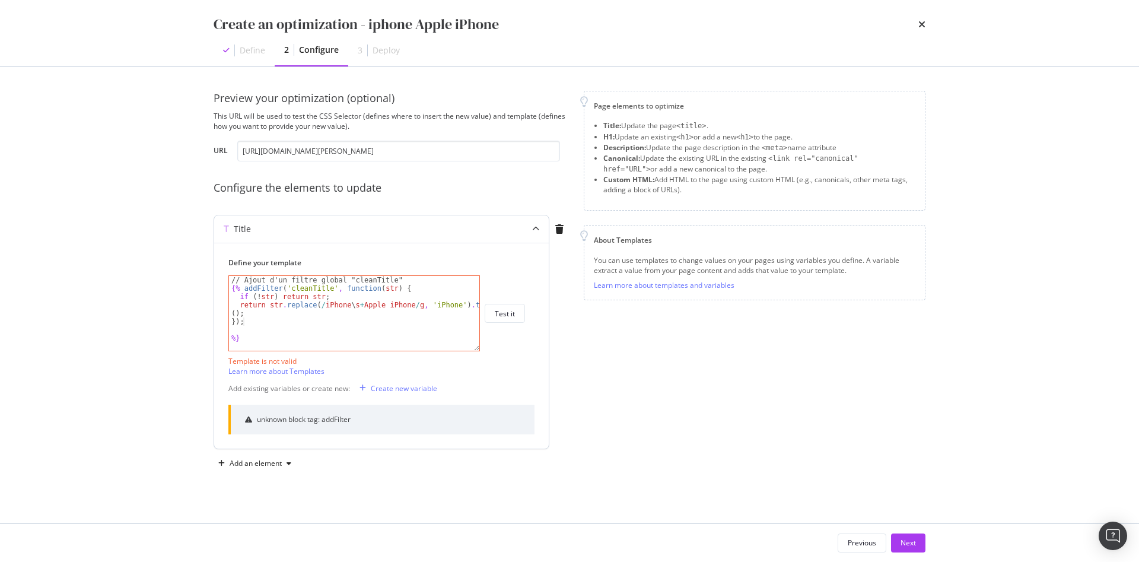
click at [377, 323] on div "// Ajout d'un filtre global "cleanTitle" {% addFilter ( 'cleanTitle' , function…" at bounding box center [354, 321] width 250 height 91
click at [371, 322] on div "// Ajout d'un filtre global "cleanTitle" {% addFilter ( 'cleanTitle' , function…" at bounding box center [354, 321] width 250 height 91
drag, startPoint x: 400, startPoint y: 281, endPoint x: 164, endPoint y: 261, distance: 237.1
click at [164, 261] on div "Create an optimization - iphone Apple iPhone Define 2 Configure 3 Deploy Previe…" at bounding box center [569, 281] width 1139 height 562
drag, startPoint x: 243, startPoint y: 289, endPoint x: 387, endPoint y: 287, distance: 144.2
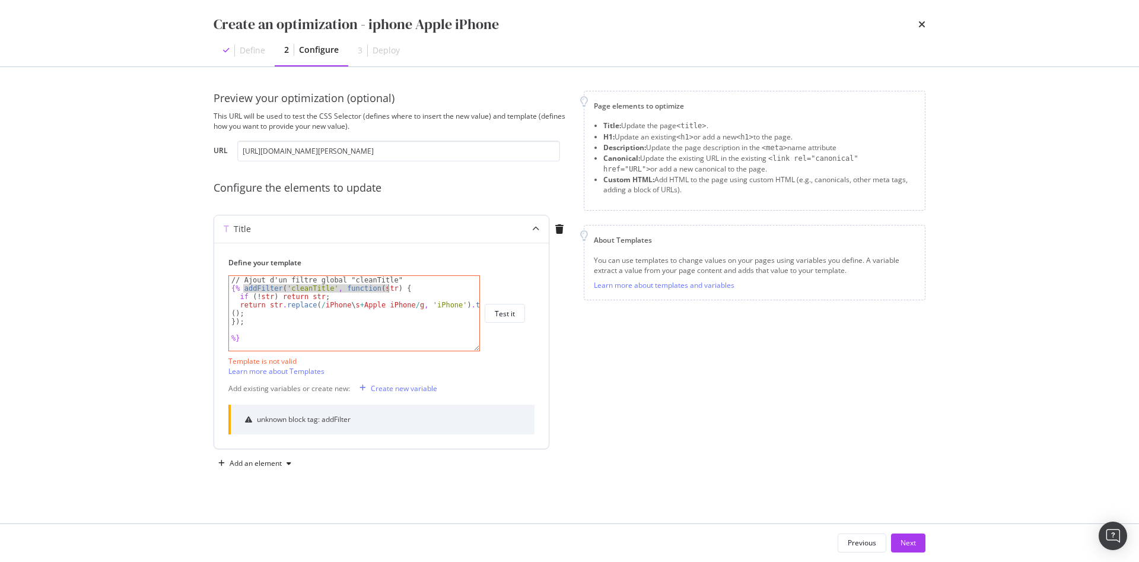
click at [387, 287] on div "// Ajout d'un filtre global "cleanTitle" {% addFilter ( 'cleanTitle' , function…" at bounding box center [354, 321] width 250 height 91
drag, startPoint x: 405, startPoint y: 282, endPoint x: 164, endPoint y: 278, distance: 241.0
click at [164, 278] on div "Create an optimization - iphone Apple iPhone Define 2 Configure 3 Deploy Previe…" at bounding box center [569, 281] width 1139 height 562
type textarea "// Ajout d'un filtre global "cleanTitle""
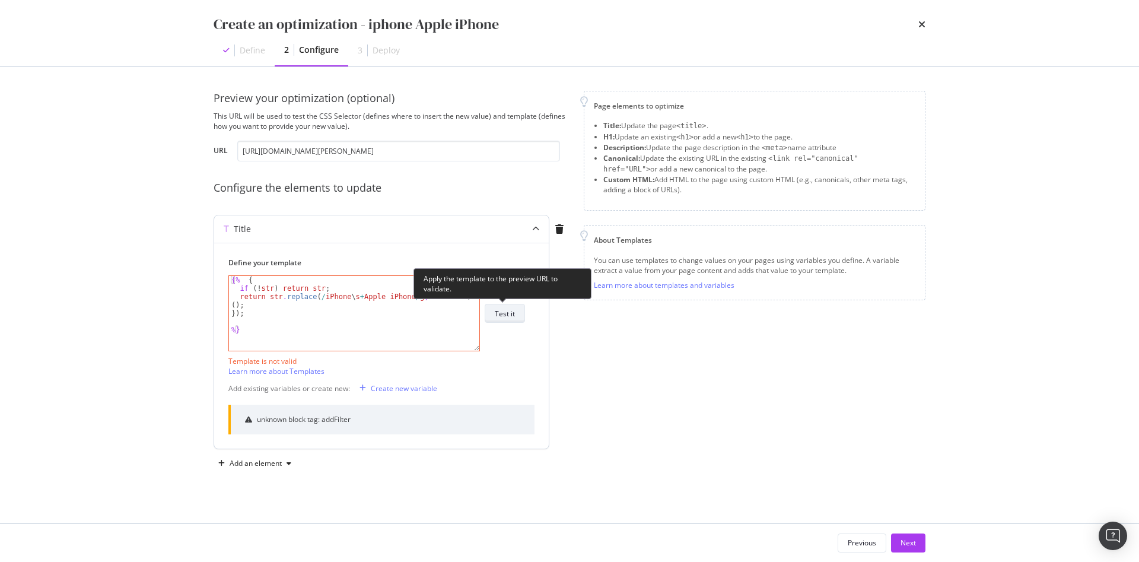
click at [506, 313] on div "Test it" at bounding box center [505, 314] width 20 height 10
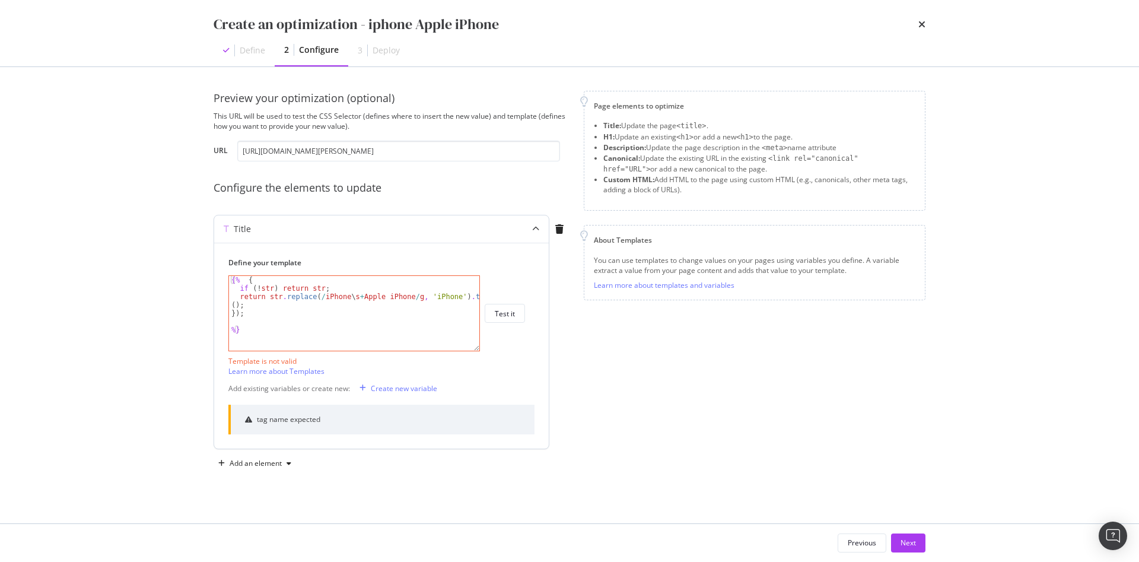
click at [252, 280] on div "{% { if ( ! str ) return str ; return str . replace ( / iPhone \ s + Apple iPho…" at bounding box center [354, 321] width 250 height 91
drag, startPoint x: 243, startPoint y: 308, endPoint x: 217, endPoint y: 303, distance: 26.7
click at [217, 303] on div "Define your template {% if (!str) return str; {% if ( ! str ) return str ; retu…" at bounding box center [381, 346] width 335 height 206
type textarea "});"
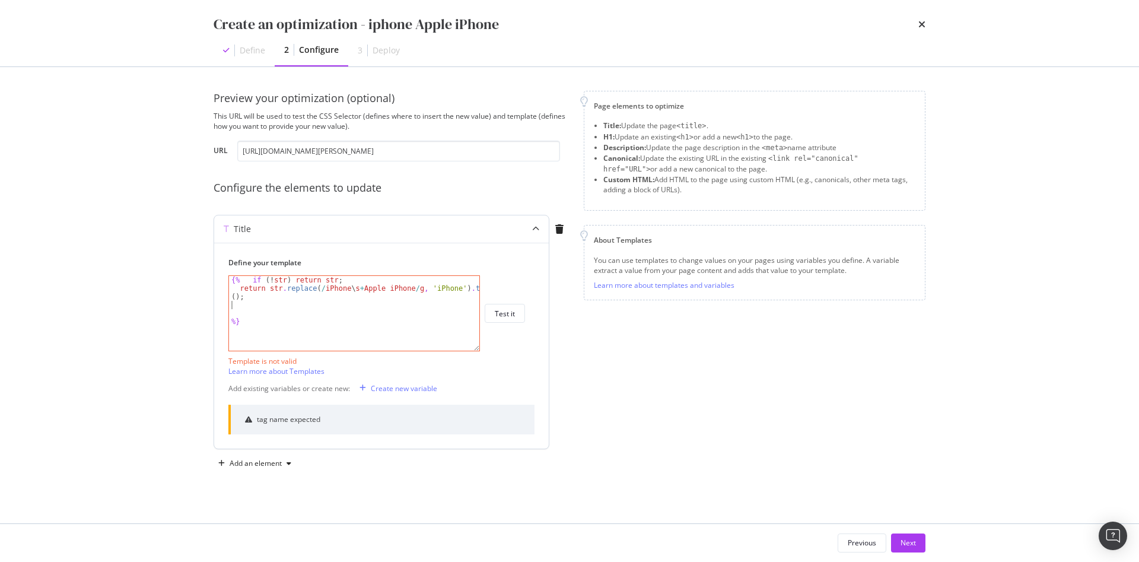
scroll to position [0, 0]
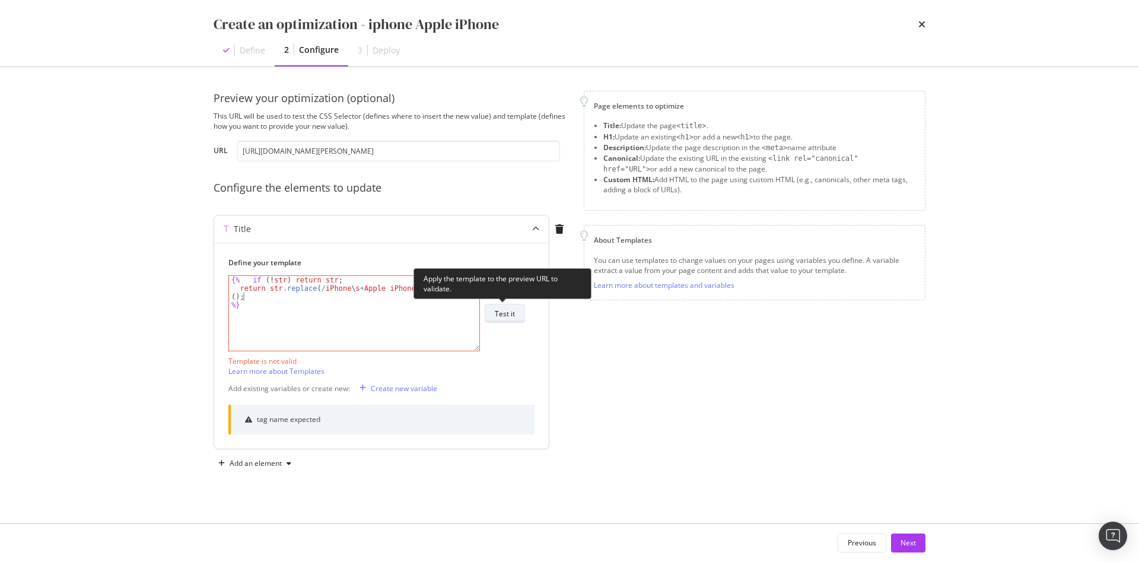
type textarea "return str.replace(/iPhone\s+Apple iPhone/g, 'iPhone').trim();"
click at [508, 319] on div "Test it" at bounding box center [505, 313] width 20 height 17
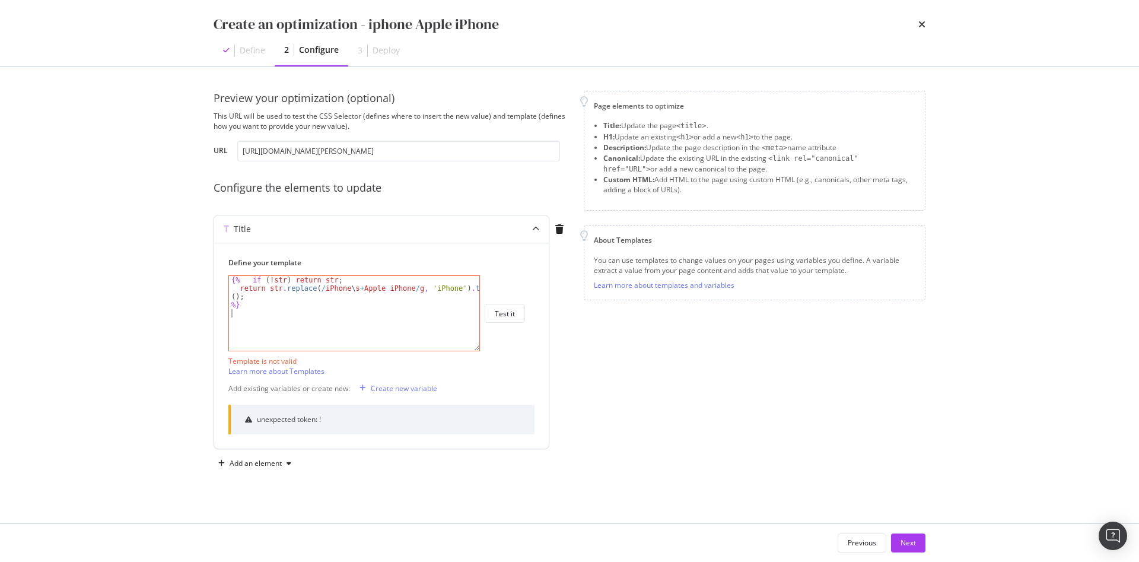
click at [353, 310] on div "{% if ( ! str ) return str ; return str . replace ( / iPhone \ s + Apple iPhone…" at bounding box center [354, 321] width 250 height 91
click at [271, 281] on div "{% if ( ! str ) return str ; return str . replace ( / iPhone \ s + Apple iPhone…" at bounding box center [354, 321] width 250 height 91
type textarea "{% if (str) return str;"
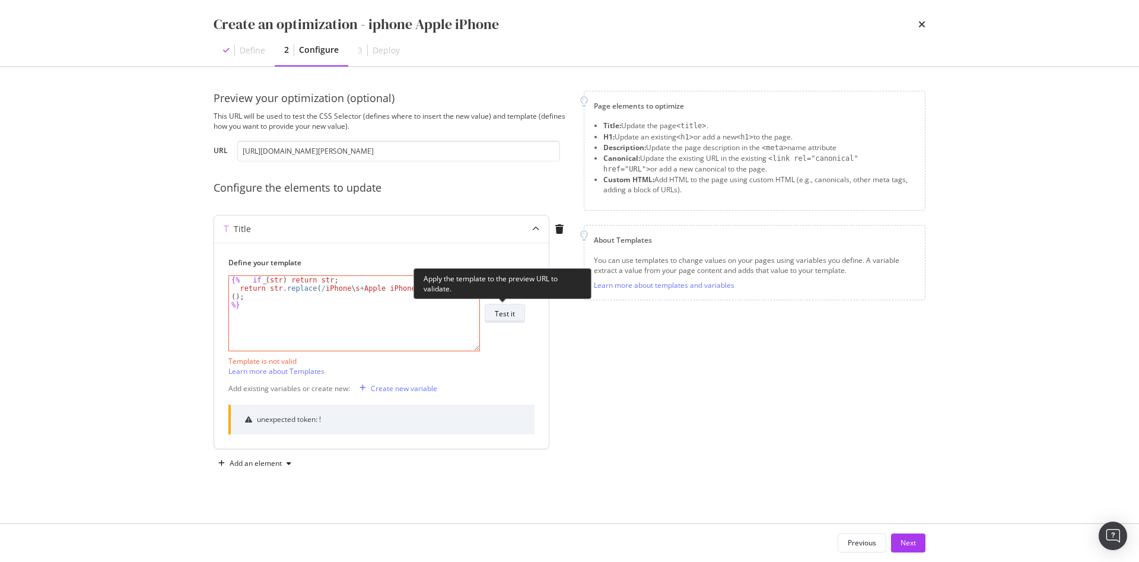
click at [494, 315] on button "Test it" at bounding box center [505, 313] width 40 height 19
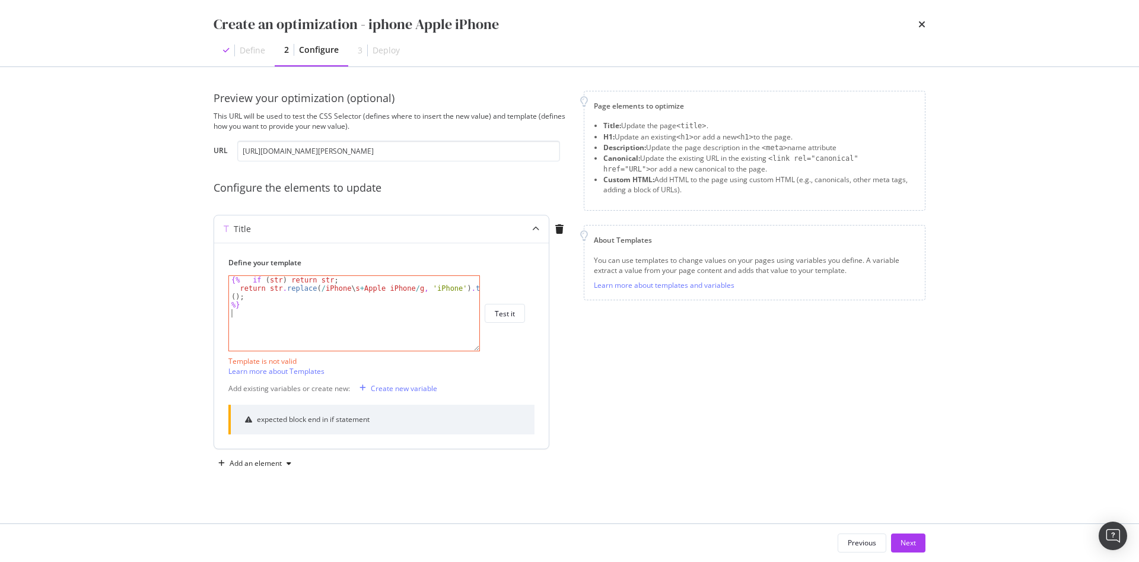
click at [357, 312] on div "{% if ( str ) return str ; return str . replace ( / iPhone \ s + Apple iPhone /…" at bounding box center [354, 321] width 250 height 91
click at [249, 295] on div "{% if ( str ) return str ; return str . replace ( / iPhone \ s + Apple iPhone /…" at bounding box center [354, 321] width 250 height 91
click at [268, 281] on div "{% if ( ! str ) return str ; return str . replace ( / iPhone \ s + Apple iPhone…" at bounding box center [354, 321] width 250 height 91
type textarea "{% if (str) return str;"
click at [283, 310] on div "{% if ( str ) return str ; return str . replace ( / iPhone \ s + Apple iPhone /…" at bounding box center [354, 321] width 250 height 91
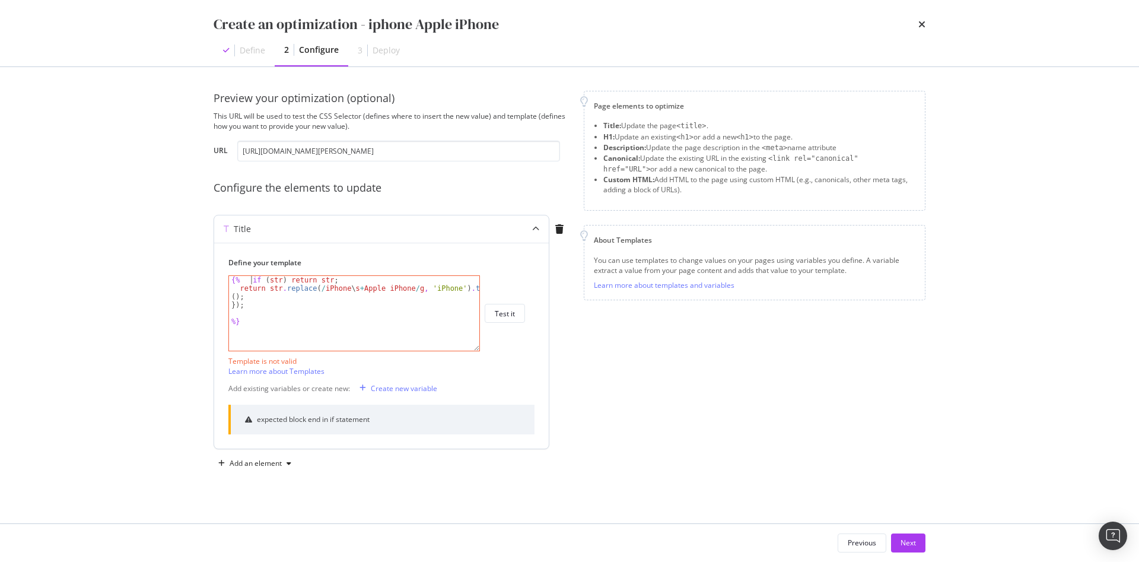
click at [252, 281] on div "{% if ( str ) return str ; return str . replace ( / iPhone \ s + Apple iPhone /…" at bounding box center [354, 321] width 250 height 91
type textarea "{% if (str) return str;"
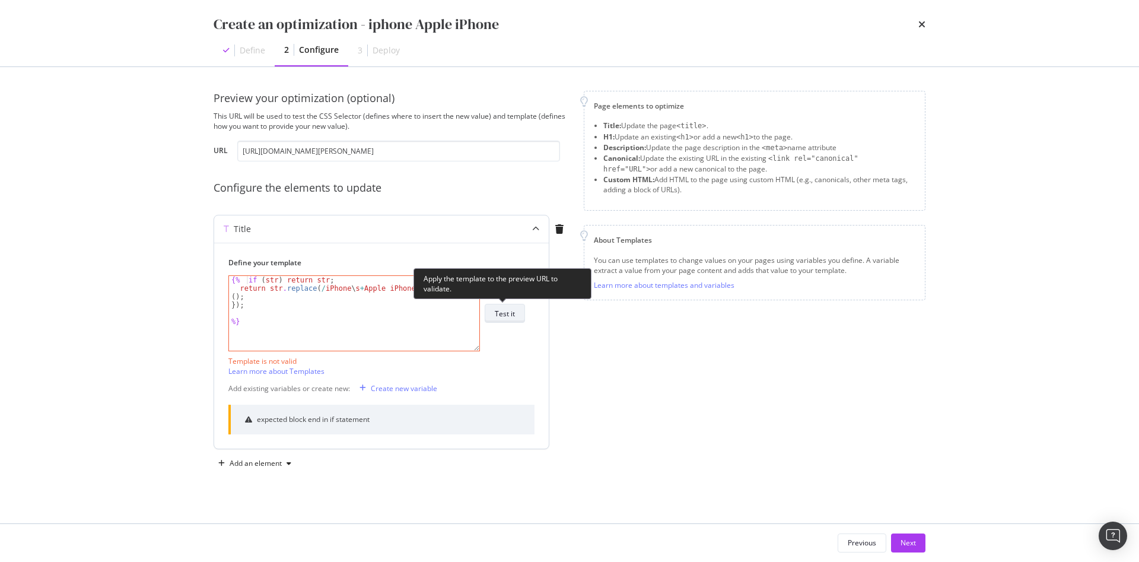
click at [503, 312] on div "Test it" at bounding box center [505, 314] width 20 height 10
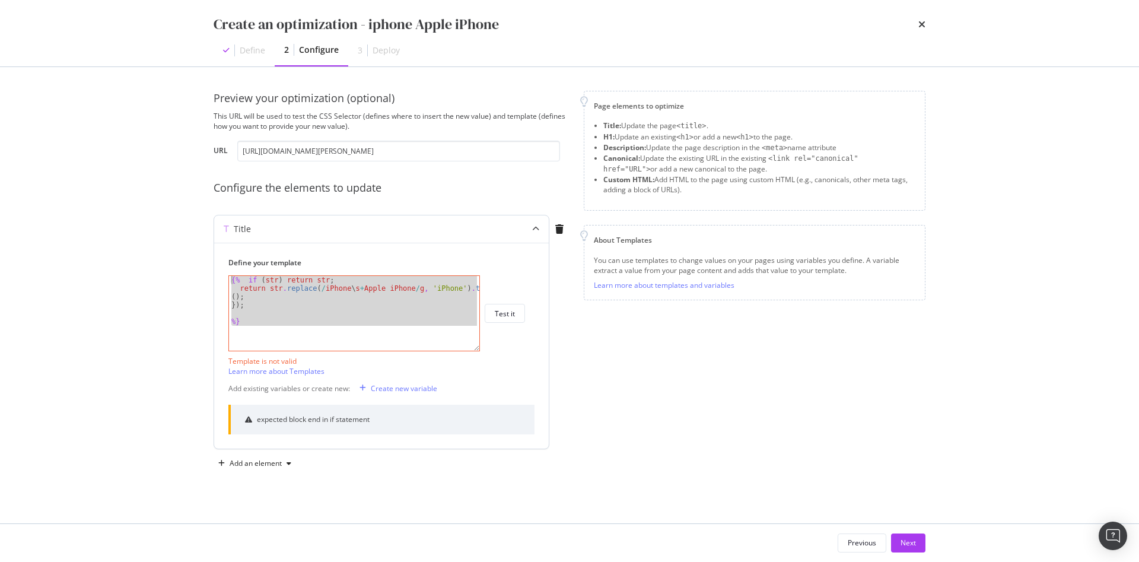
drag, startPoint x: 262, startPoint y: 330, endPoint x: 214, endPoint y: 278, distance: 71.0
click at [214, 278] on div "Title Define your template {% if ( str ) return str ; return str . replace ( / …" at bounding box center [382, 332] width 336 height 234
click at [256, 326] on div "{% if ( str ) return str ; return str . replace ( / iPhone \ s + Apple iPhone /…" at bounding box center [354, 313] width 250 height 75
drag, startPoint x: 255, startPoint y: 323, endPoint x: 252, endPoint y: 282, distance: 41.1
click at [212, 269] on div "Preview your optimization (optional) This URL will be used to test the CSS Sele…" at bounding box center [570, 295] width 760 height 456
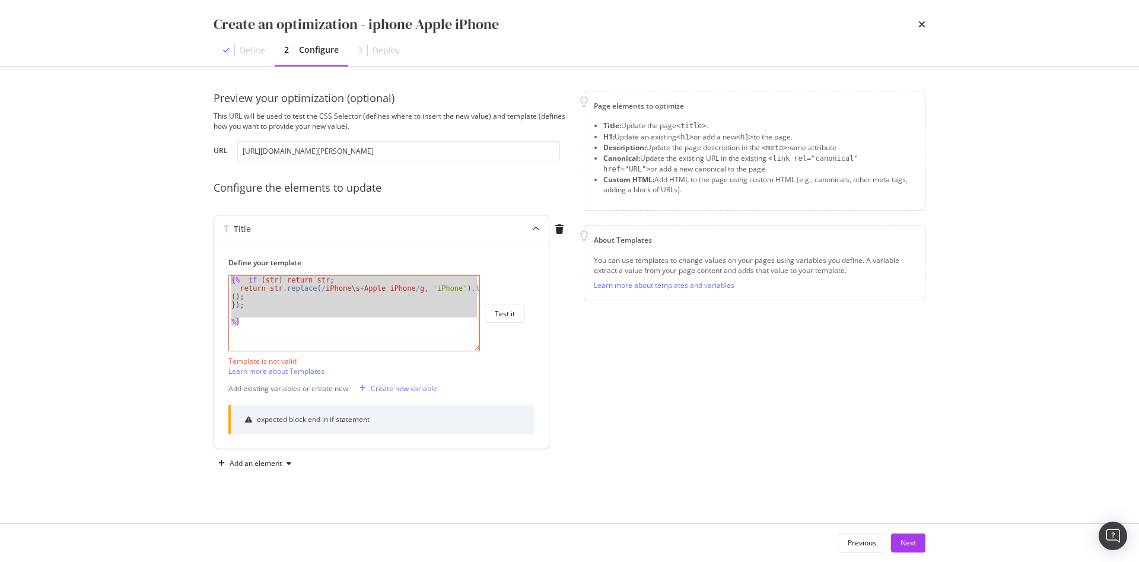
type textarea "{% if (str) return str; return str.replace(/iPhone\s+Apple iPhone/g, 'iPhone').…"
paste textarea "Cursor at row 1"
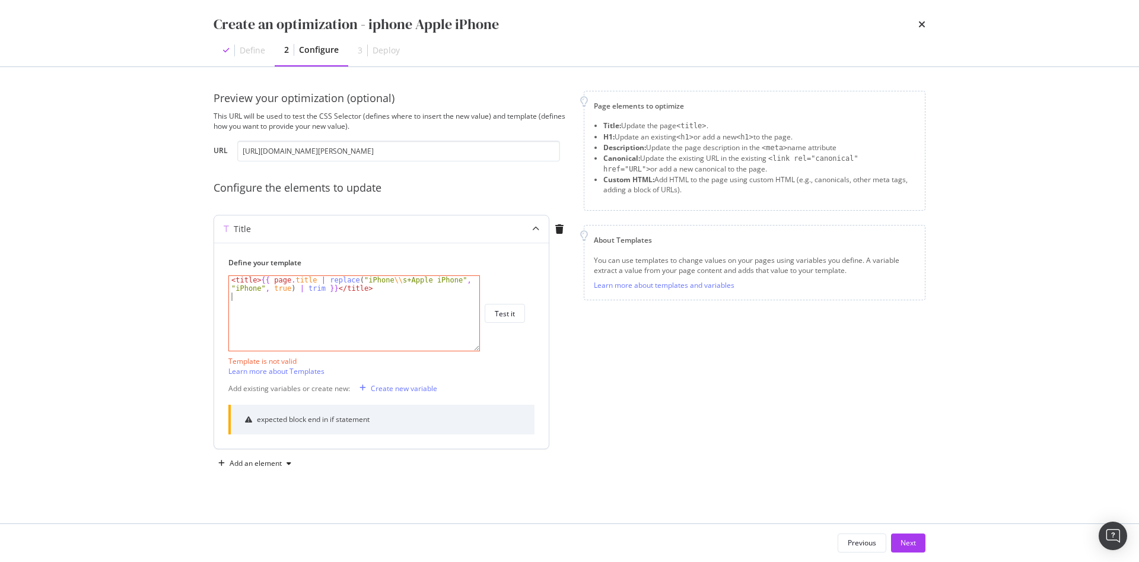
type textarea "<title>{{ page.title | replace("iPhone\\s+Apple iPhone", "iPhone", true) | trim…"
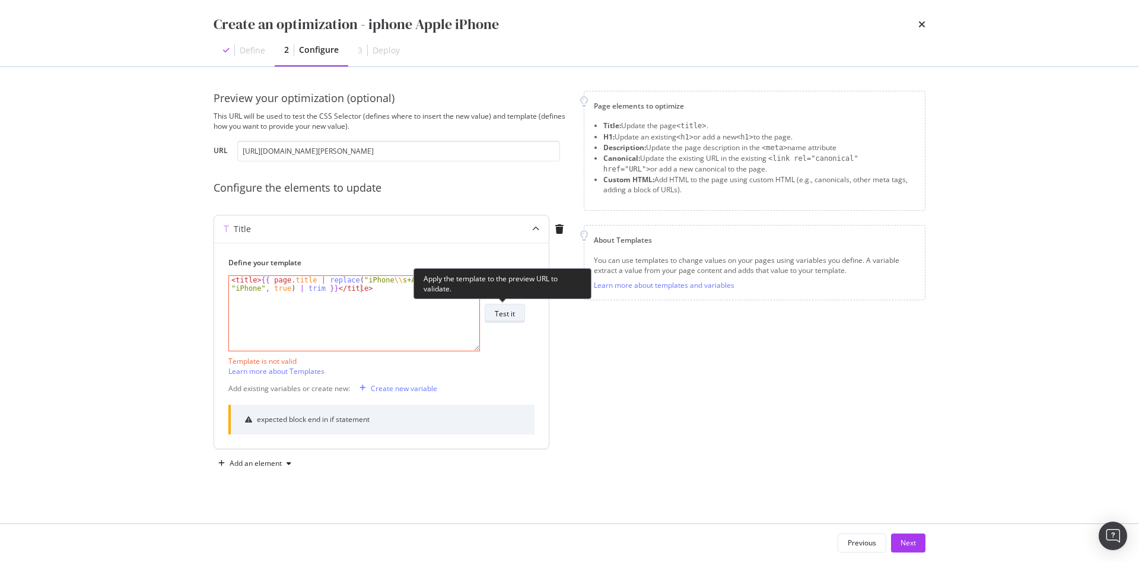
click at [496, 317] on div "Test it" at bounding box center [505, 314] width 20 height 10
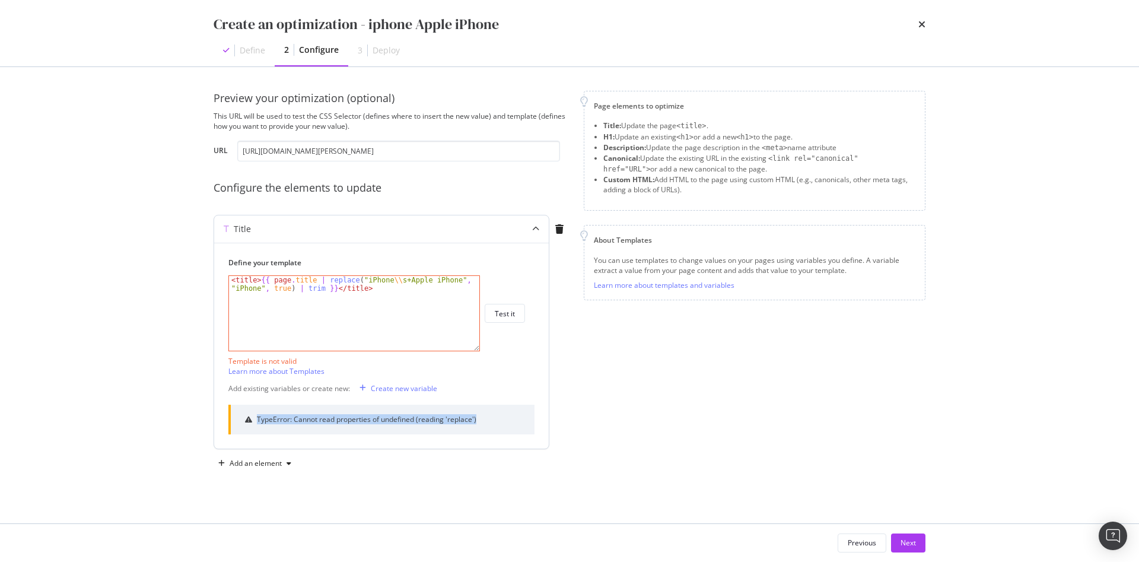
drag, startPoint x: 478, startPoint y: 420, endPoint x: 257, endPoint y: 420, distance: 221.4
click at [257, 420] on div "TypeError: Cannot read properties of undefined (reading 'replace')" at bounding box center [381, 419] width 306 height 29
copy div "TypeError: Cannot read properties of undefined (reading 'replace')"
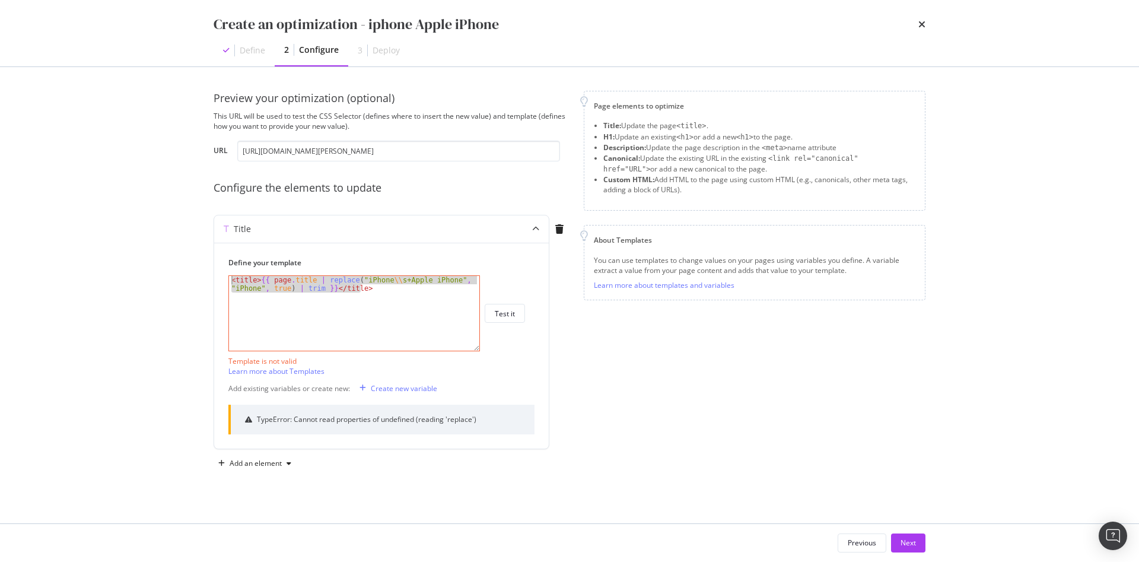
drag, startPoint x: 377, startPoint y: 292, endPoint x: 174, endPoint y: 266, distance: 204.6
click at [174, 266] on div "Create an optimization - iphone Apple iPhone Define 2 Configure 3 Deploy Previe…" at bounding box center [569, 281] width 1139 height 562
paste textarea "Cursor at row 1"
drag, startPoint x: 266, startPoint y: 280, endPoint x: 186, endPoint y: 280, distance: 79.5
click at [186, 280] on div "Create an optimization - iphone Apple iPhone Define 2 Configure 3 Deploy Previe…" at bounding box center [569, 281] width 1139 height 562
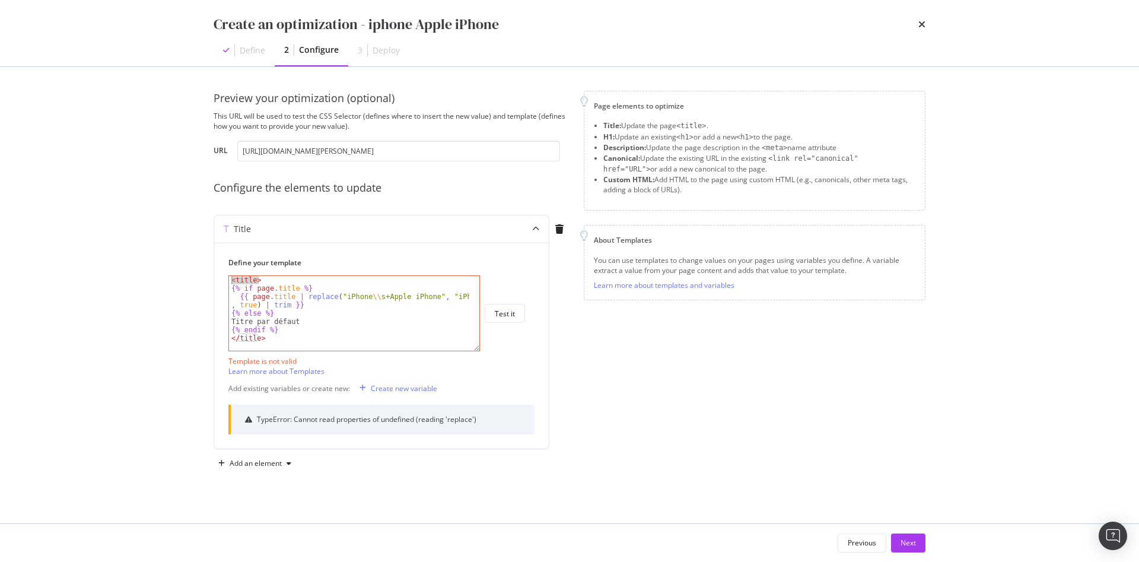
type textarea "<title>"
drag, startPoint x: 268, startPoint y: 330, endPoint x: 217, endPoint y: 334, distance: 50.6
click at [217, 334] on div "Define your template {% if page.title %} {% if page . title %} {{ page . title …" at bounding box center [381, 346] width 335 height 206
type textarea "</title>"
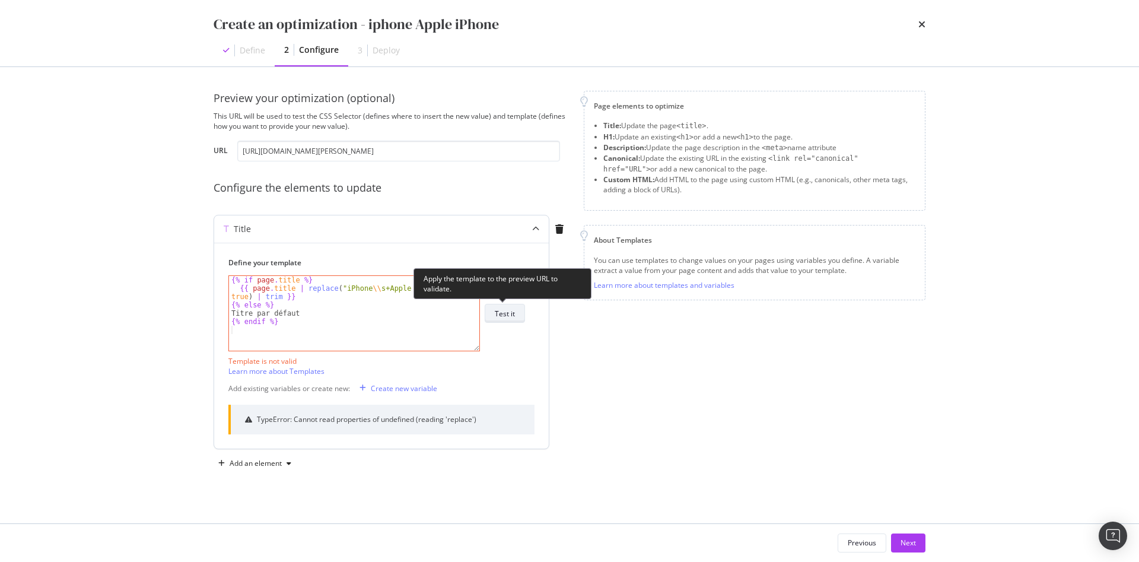
click at [504, 314] on div "Test it" at bounding box center [505, 314] width 20 height 10
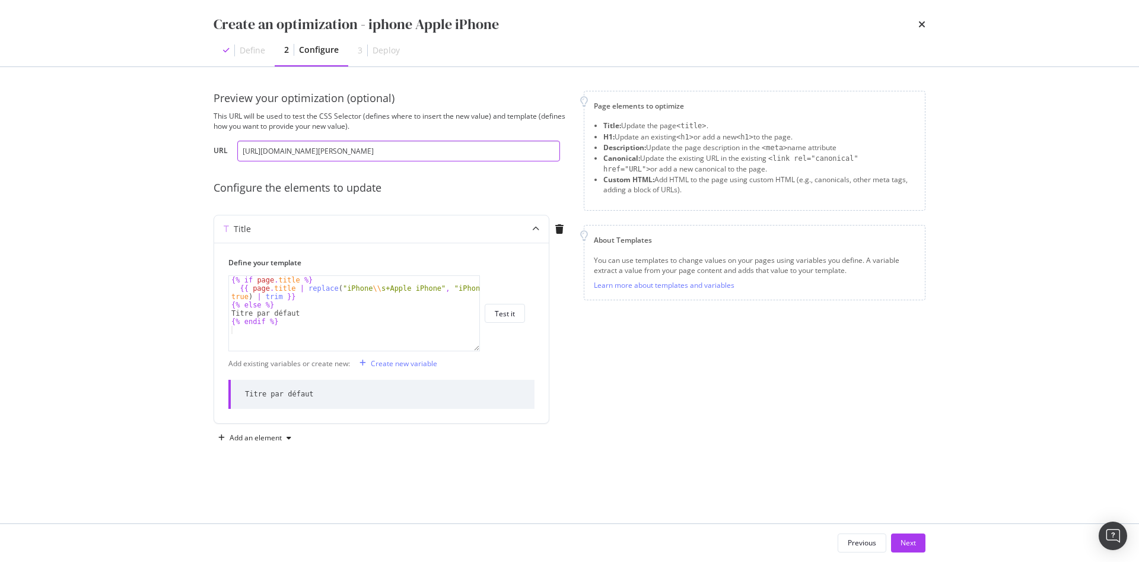
scroll to position [0, 43]
drag, startPoint x: 241, startPoint y: 151, endPoint x: 558, endPoint y: 149, distance: 316.9
click at [558, 149] on input "https://www.darty.com/nav/achat/telephonie/telephone_mobile_seul/iphone/apple_i…" at bounding box center [398, 151] width 323 height 21
type textarea "Titre par défaut"
click at [414, 316] on div "{% if page . title %} {{ page . title | replace ( "iPhone \\ s+Apple iPhone" , …" at bounding box center [354, 321] width 250 height 91
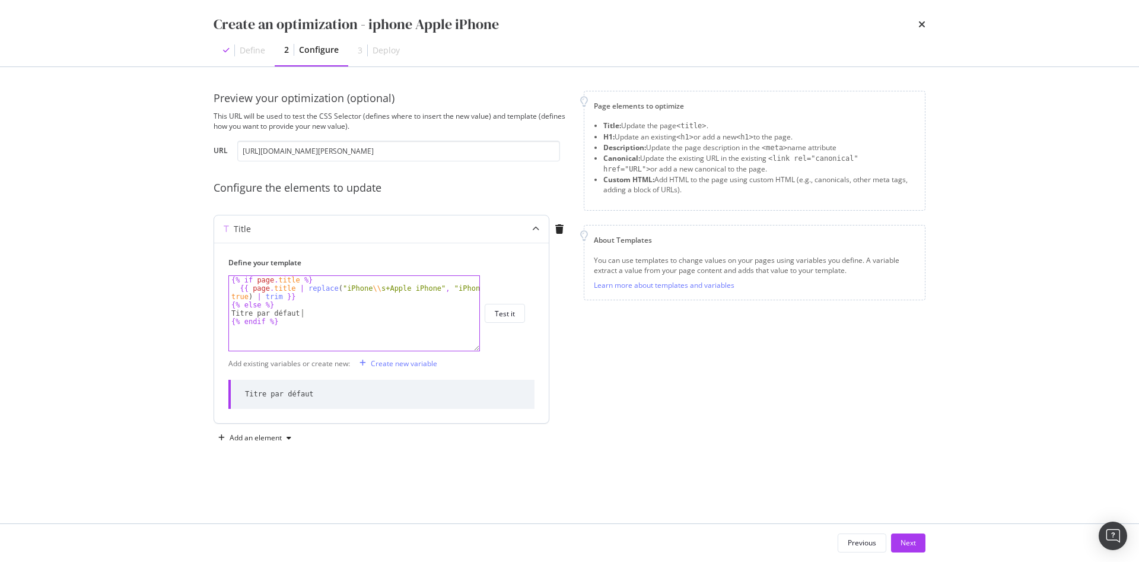
scroll to position [0, 0]
click at [908, 545] on div "Next" at bounding box center [908, 543] width 15 height 10
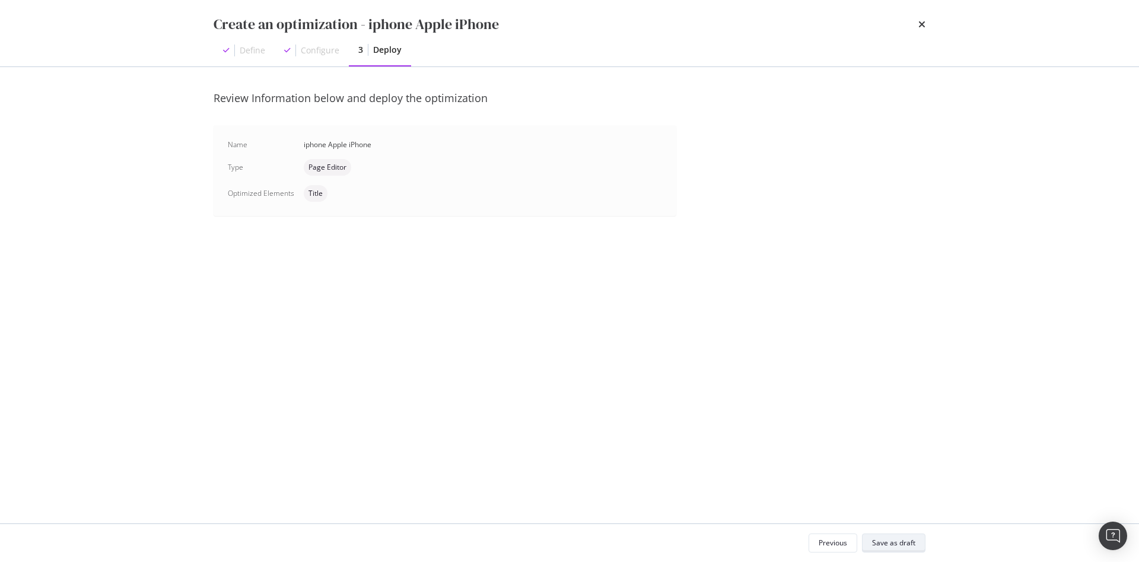
click at [884, 541] on div "Save as draft" at bounding box center [893, 543] width 43 height 10
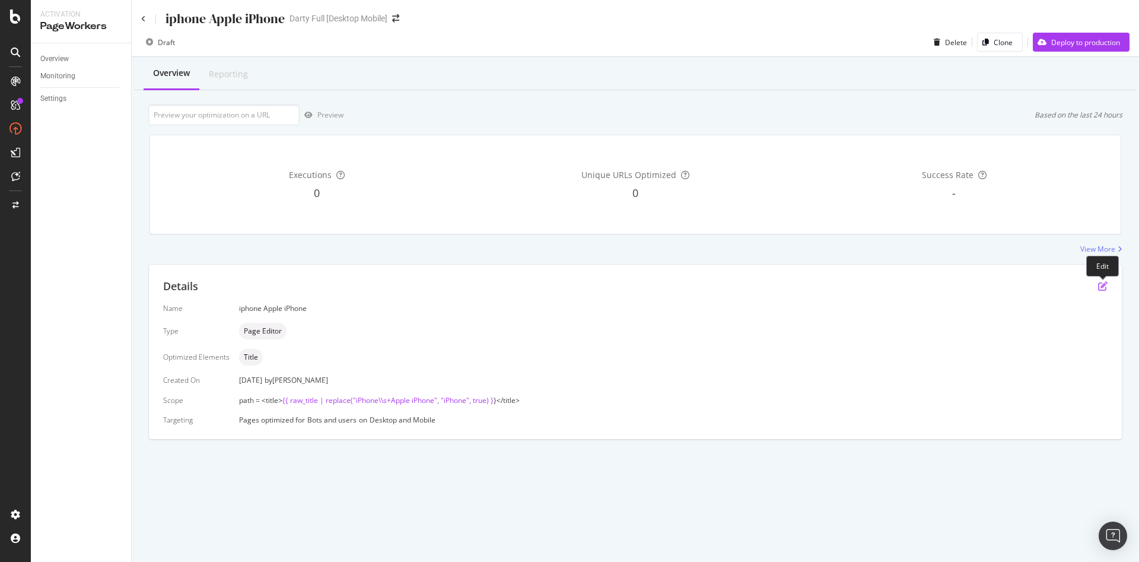
click at [1104, 286] on icon "pen-to-square" at bounding box center [1102, 285] width 9 height 9
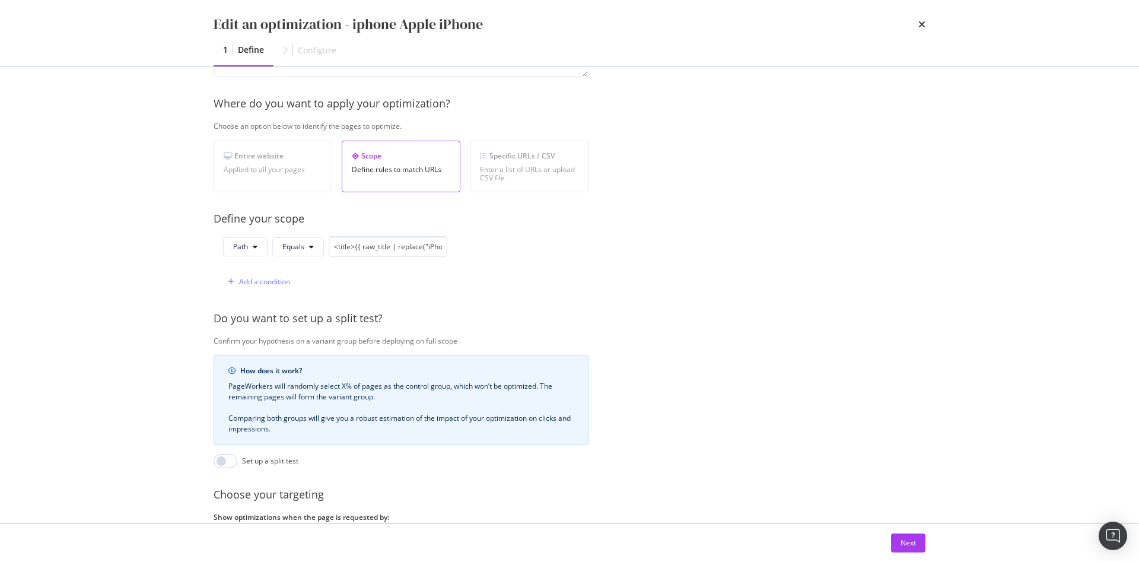
scroll to position [143, 0]
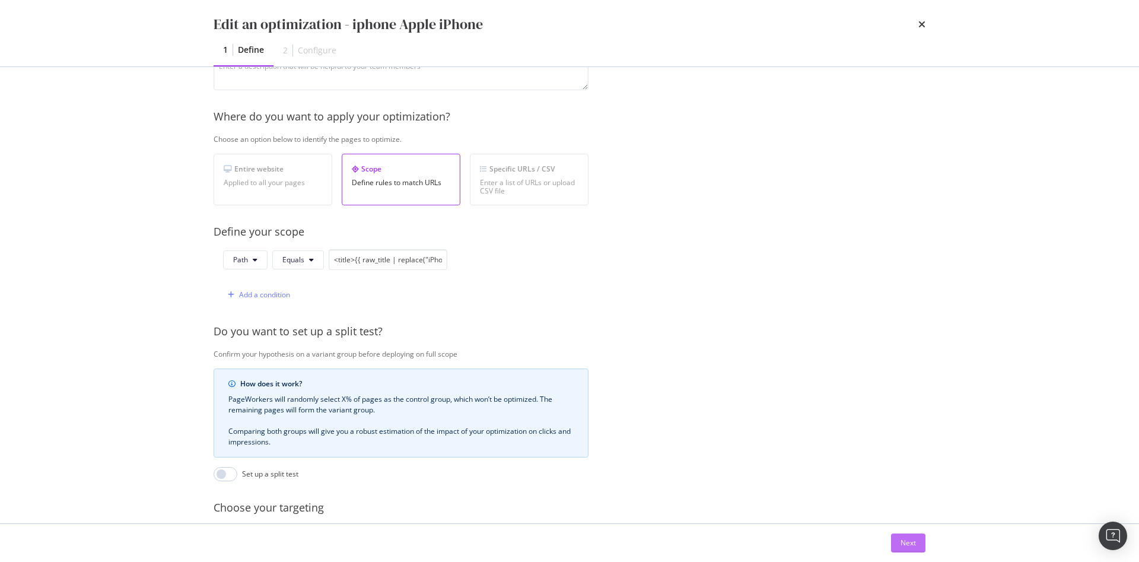
click at [910, 538] on div "Next" at bounding box center [908, 543] width 15 height 10
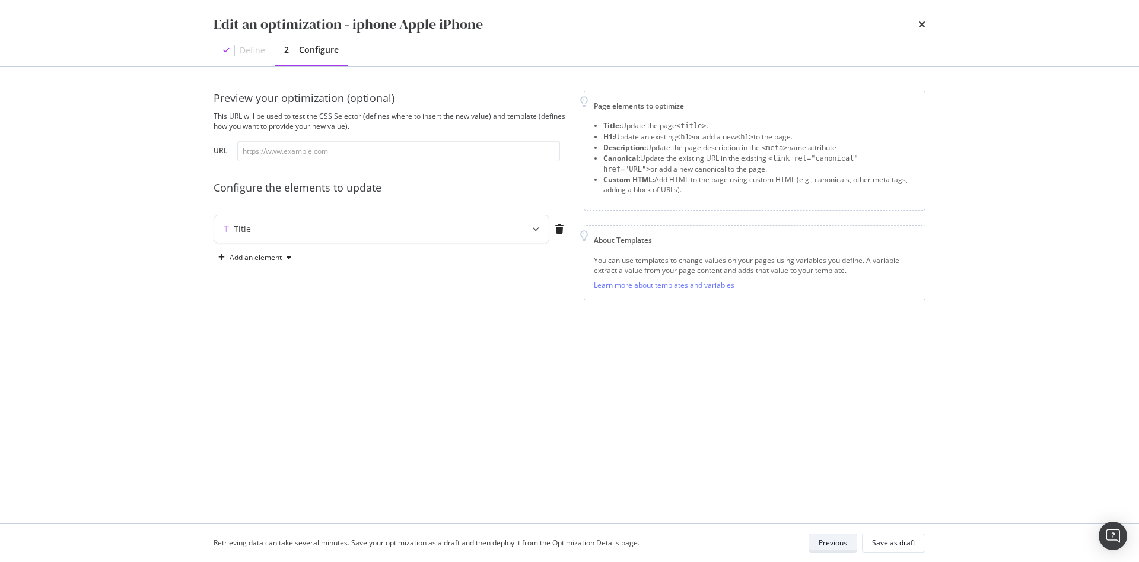
click at [833, 545] on div "Previous" at bounding box center [833, 543] width 28 height 10
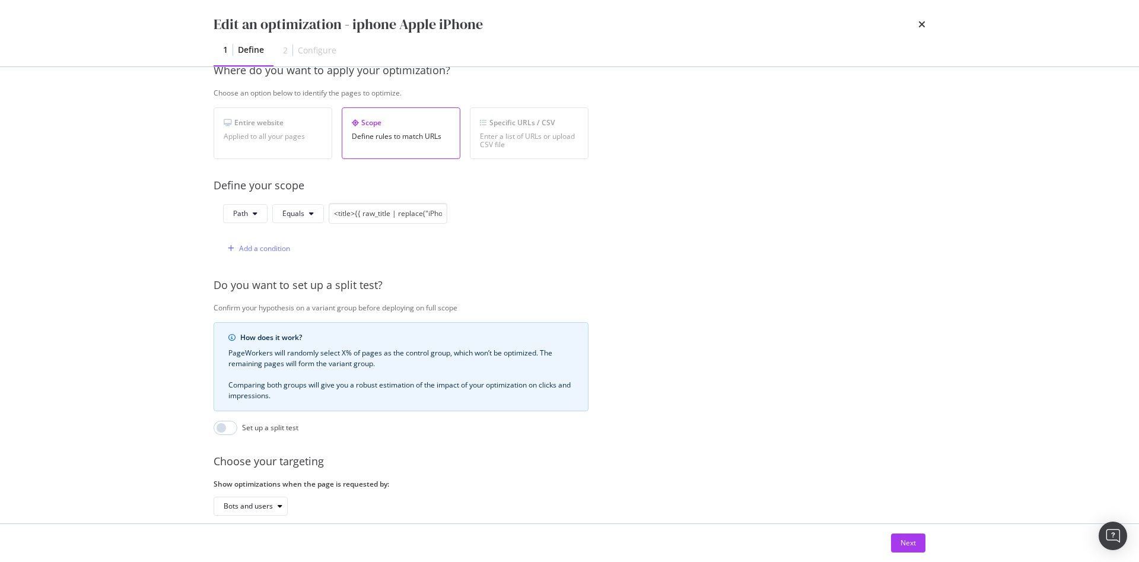
scroll to position [143, 0]
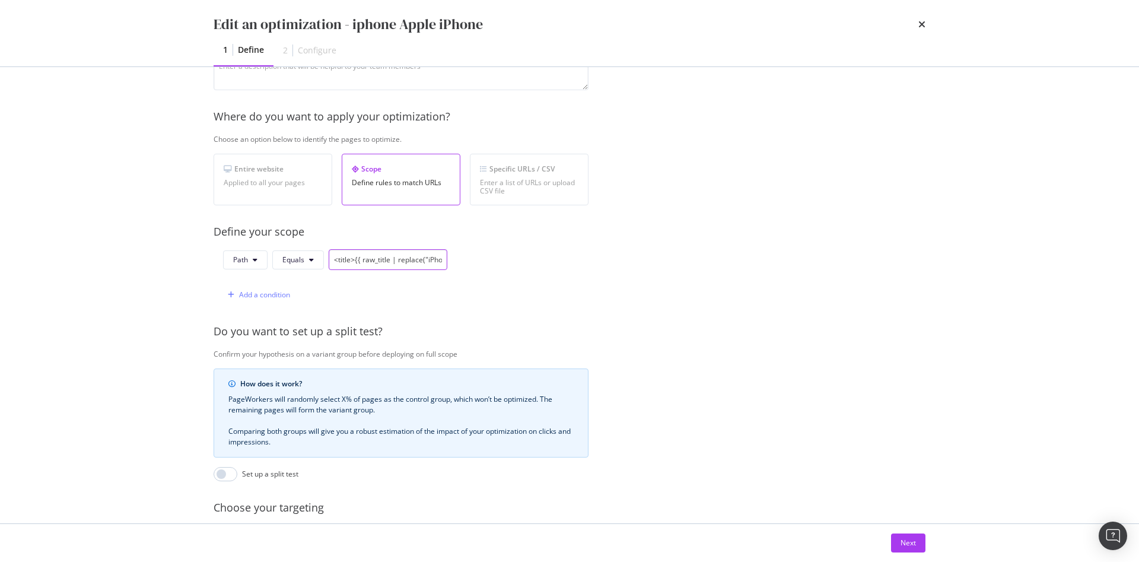
click at [401, 263] on input "<title>{{ raw_title | replace("iPhone\\s+Apple iPhone", "iPhone", true) }}</tit…" at bounding box center [388, 259] width 119 height 21
click at [400, 263] on input "<title>{{ raw_title | replace("iPhone\\s+Apple iPhone", "iPhone", true) }}</tit…" at bounding box center [388, 259] width 119 height 21
paste input "^https?:\/\/www\.example\.com\/nav\/achat\/telephonie\/telephone_mobile_seul\/i…"
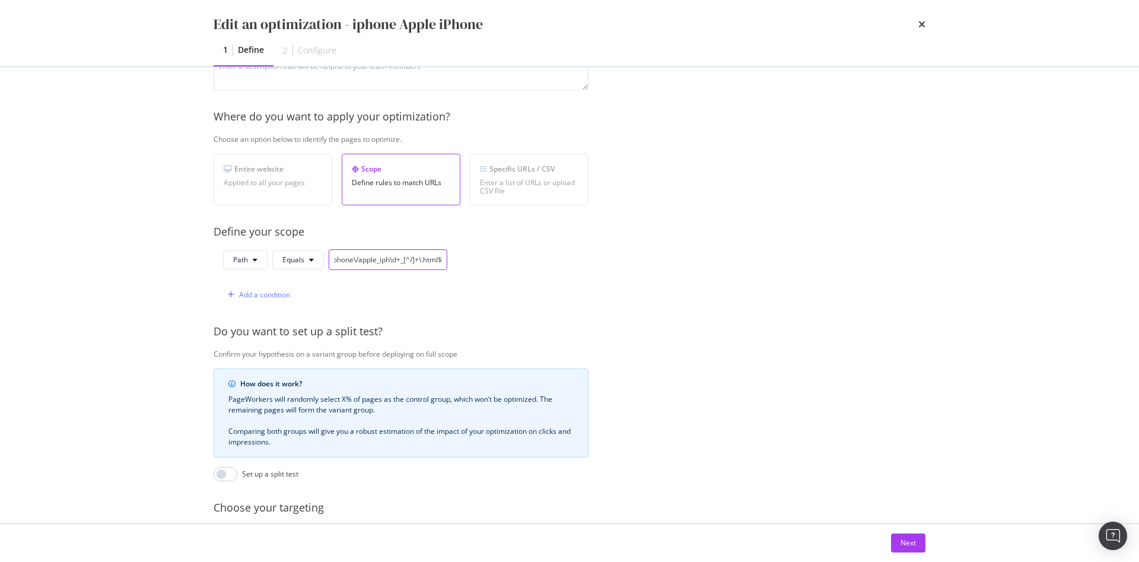
click at [382, 261] on input "^https?:\/\/www\.example\.com\/nav\/achat\/telephonie\/telephone_mobile_seul\/i…" at bounding box center [388, 259] width 119 height 21
drag, startPoint x: 439, startPoint y: 261, endPoint x: 338, endPoint y: 262, distance: 100.9
click at [338, 262] on input "^https?:\/\/www\.example\.com\/nav\/achat\/telephonie\/telephone_mobile_seul\/i…" at bounding box center [388, 259] width 119 height 21
click at [344, 262] on input "^\/nav\/achat\/telephonie\/telephone_mobile_seul\/iphone\/apple_iph\d+_[^/]+\.h…" at bounding box center [388, 259] width 119 height 21
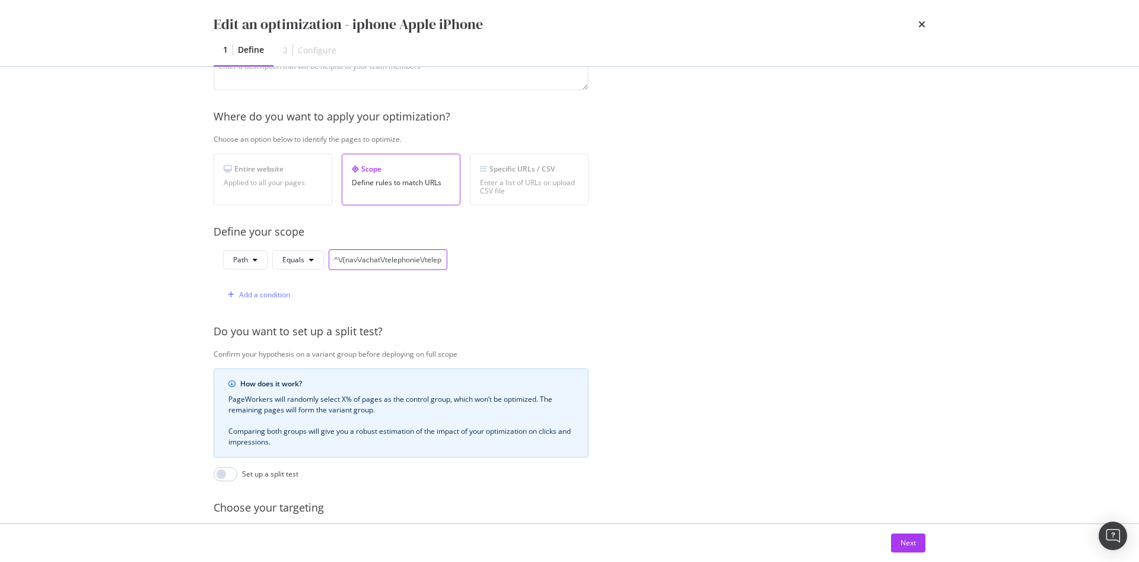
click at [358, 262] on input "^\/(nav\/achat\/telephonie\/telephone_mobile_seul\/iphone\/apple_iph\d+_[^/]+\.…" at bounding box center [388, 259] width 119 height 21
click at [357, 263] on input "^\/(nav\/achat\/telephonie\/telephone_mobile_seul\/iphone\/apple_iph\d+_[^/]+\.…" at bounding box center [388, 259] width 119 height 21
type input "^\/(nav|m)\/achat\/telephonie\/telephone_mobile_seul\/iphone\/apple_iph\d+_[^/]…"
click at [381, 283] on div "Path Equals ^\/(nav|m)\/achat\/telephonie\/telephone_mobile_seul\/iphone\/apple…" at bounding box center [331, 277] width 234 height 56
click at [900, 544] on button "Next" at bounding box center [908, 543] width 34 height 19
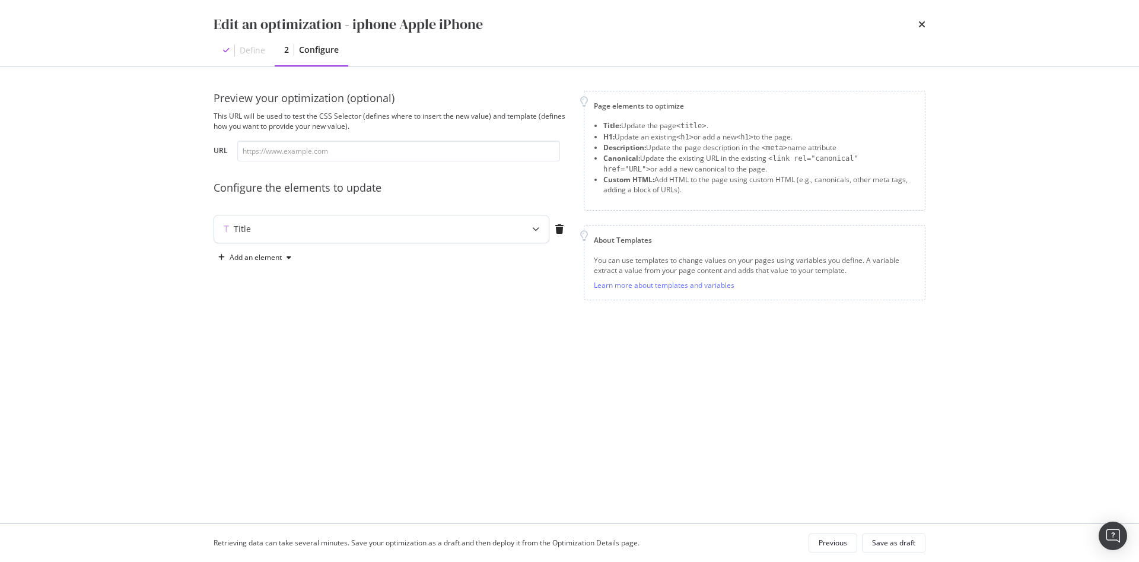
click at [414, 237] on div "Title" at bounding box center [381, 228] width 335 height 27
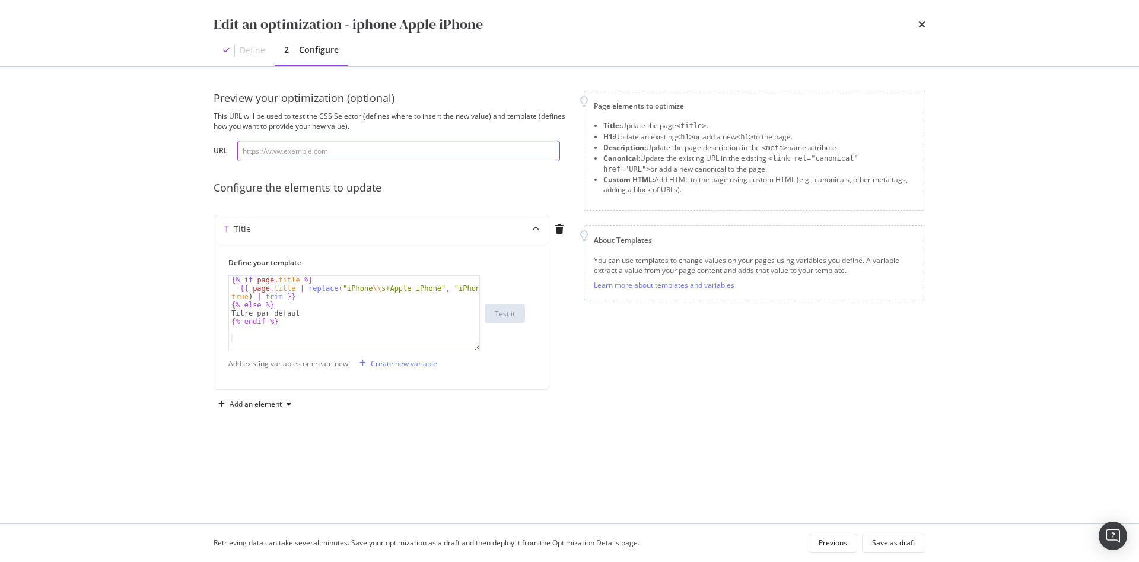
click at [369, 147] on input "modal" at bounding box center [398, 151] width 323 height 21
paste input "https://www.darty.com/nav/achat/telephonie/telephone_mobile_seul/iphone/apple_i…"
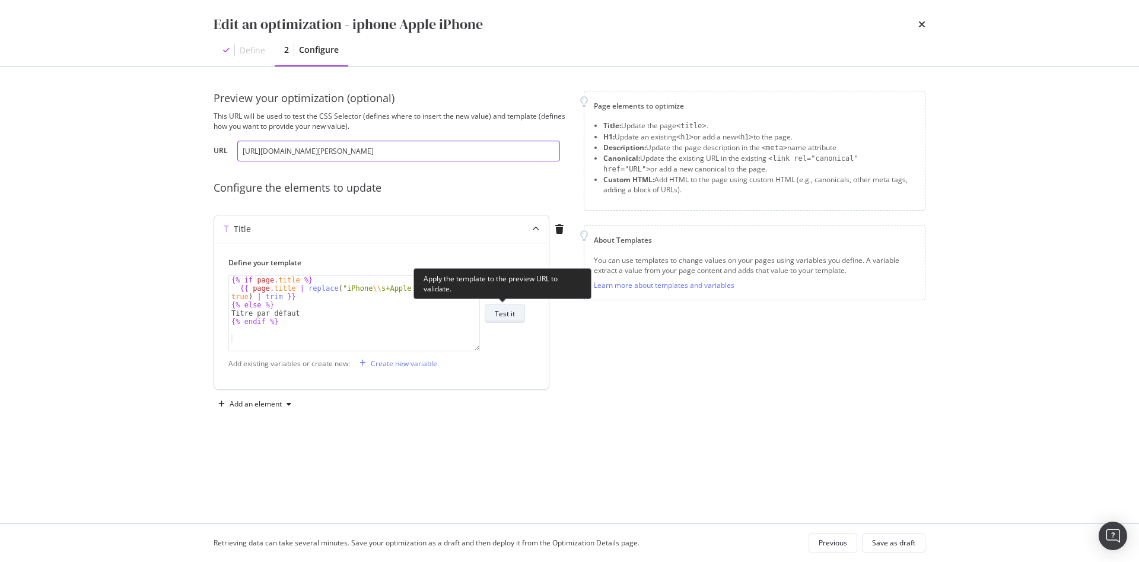
type input "https://www.darty.com/nav/achat/telephonie/telephone_mobile_seul/iphone/apple_i…"
click at [512, 317] on div "Test it" at bounding box center [505, 314] width 20 height 10
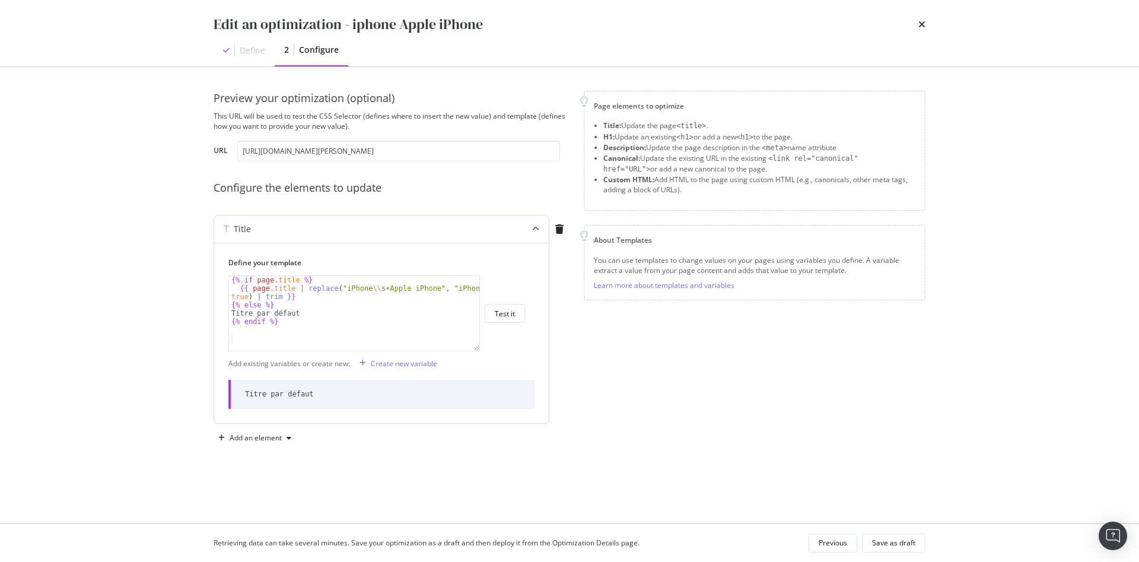
click at [351, 308] on div "{% if page . title %} {{ page . title | replace ( "iPhone \\ s+Apple iPhone" , …" at bounding box center [354, 321] width 250 height 91
click at [373, 290] on div "{% if page . title %} {{ page . title | replace ( "iPhone \\ s+Apple iPhone" , …" at bounding box center [354, 321] width 250 height 91
click at [376, 290] on div "{% if page . title %} {{ page . title | replace ( "iPhone \\ s+Apple iPhone" , …" at bounding box center [354, 321] width 250 height 91
click at [388, 290] on div "{% if page . title %} {{ page . title | replace ( "iPhone Apple iPhone" , "iPho…" at bounding box center [354, 321] width 250 height 91
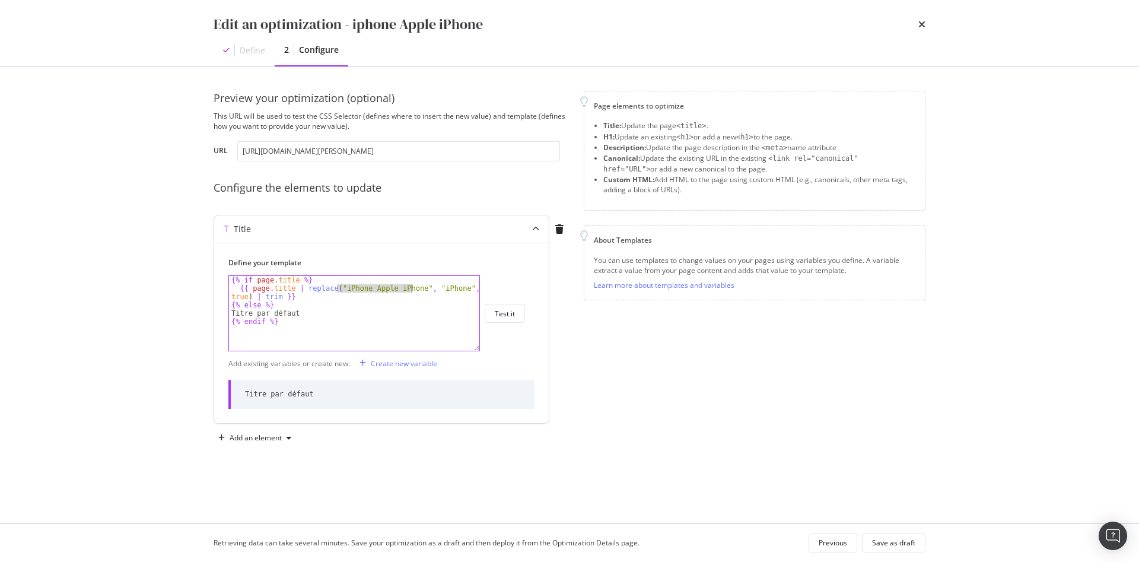
drag, startPoint x: 338, startPoint y: 288, endPoint x: 411, endPoint y: 288, distance: 72.4
click at [411, 288] on div "{% if page . title %} {{ page . title | replace ( "iPhone Apple iPhone" , "iPho…" at bounding box center [354, 321] width 250 height 91
paste textarea "{% endif %"
click at [420, 325] on div "{% if page . title %} {{ page . title | replace ( "iPhone Apple iPhone" , "iPho…" at bounding box center [354, 321] width 250 height 91
type textarea "{% endif %}"
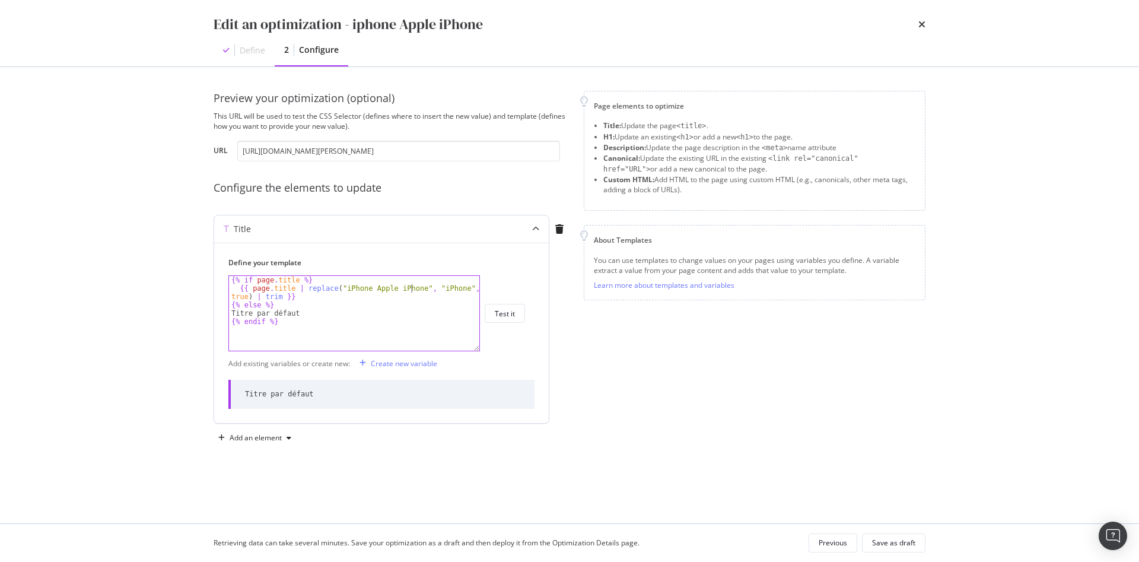
scroll to position [0, 24]
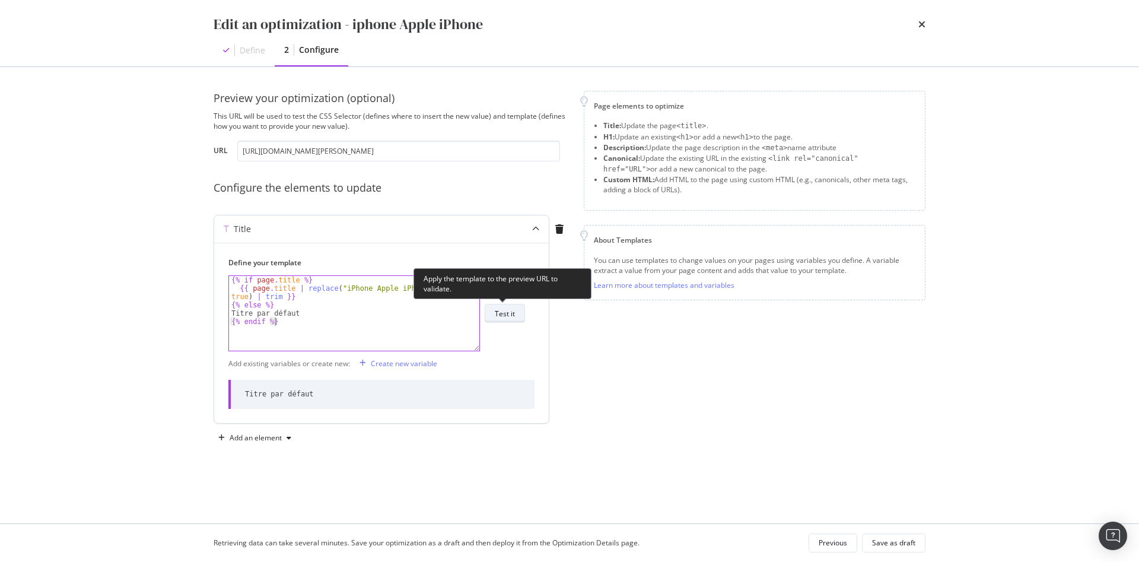
click at [510, 313] on div "Test it" at bounding box center [505, 314] width 20 height 10
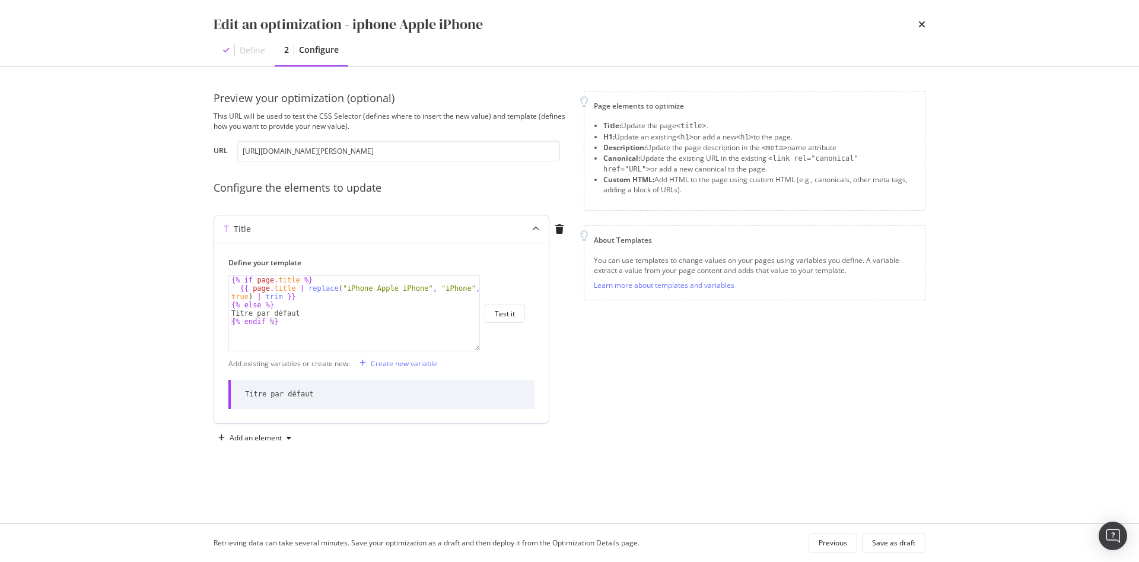
click at [303, 329] on div "{% if page . title %} {{ page . title | replace ( "iPhone Apple iPhone" , "iPho…" at bounding box center [354, 321] width 250 height 91
click at [868, 538] on button "Save as draft" at bounding box center [893, 543] width 63 height 19
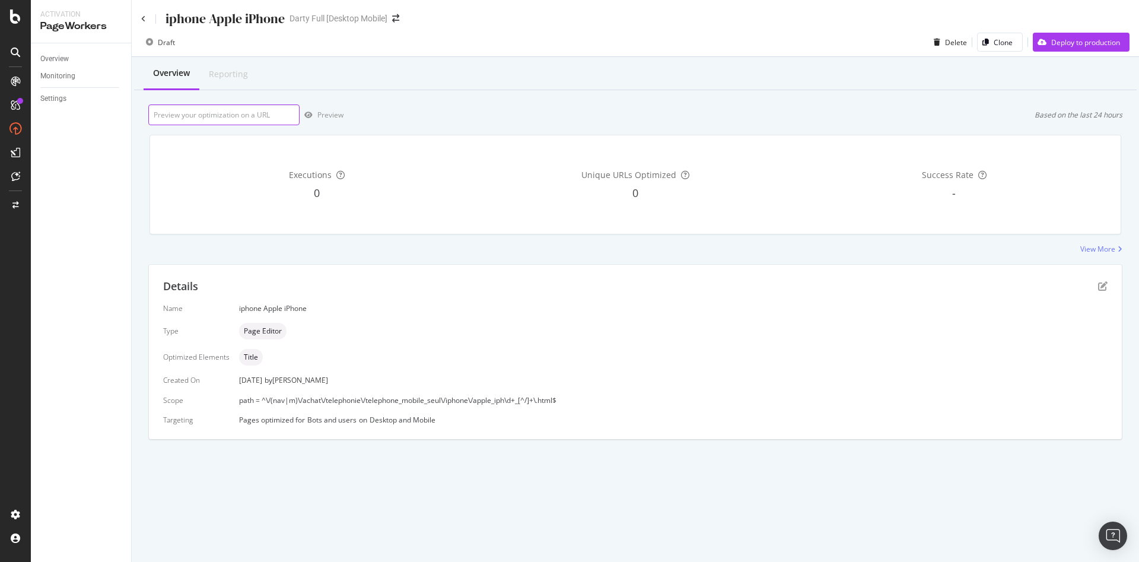
paste input "https://www.darty.com/nav/achat/telephonie/telephone_mobile_seul/iphone/apple_i…"
type input "https://www.darty.com/nav/achat/telephonie/telephone_mobile_seul/iphone/apple_i…"
click at [323, 113] on div "Preview" at bounding box center [330, 115] width 26 height 10
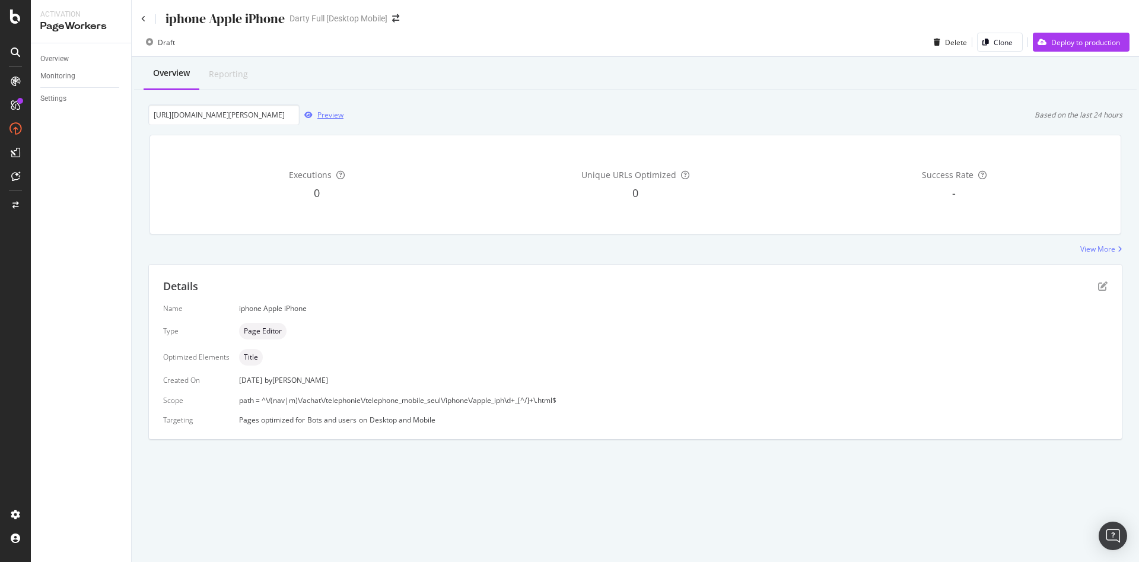
click at [332, 115] on div "Preview" at bounding box center [330, 115] width 26 height 10
click at [1106, 287] on icon "pen-to-square" at bounding box center [1102, 285] width 9 height 9
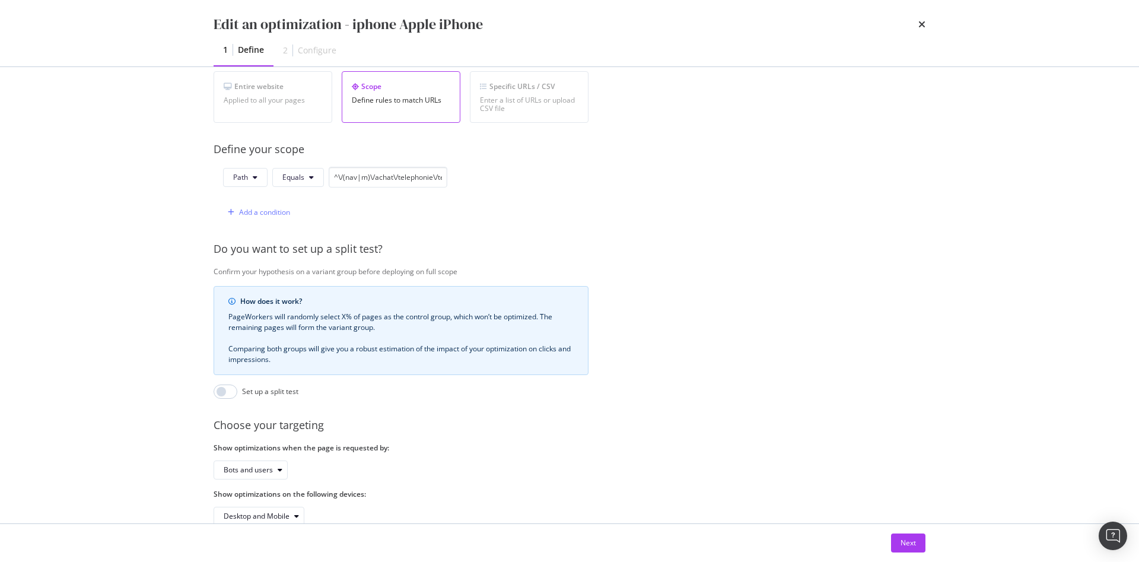
scroll to position [262, 0]
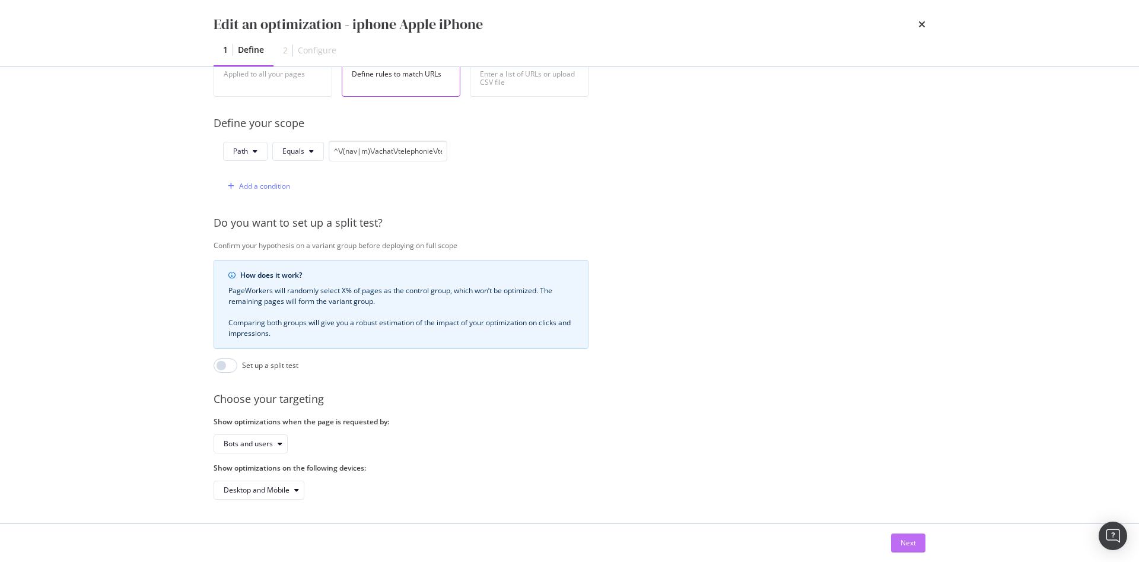
click at [903, 546] on div "Next" at bounding box center [908, 543] width 15 height 10
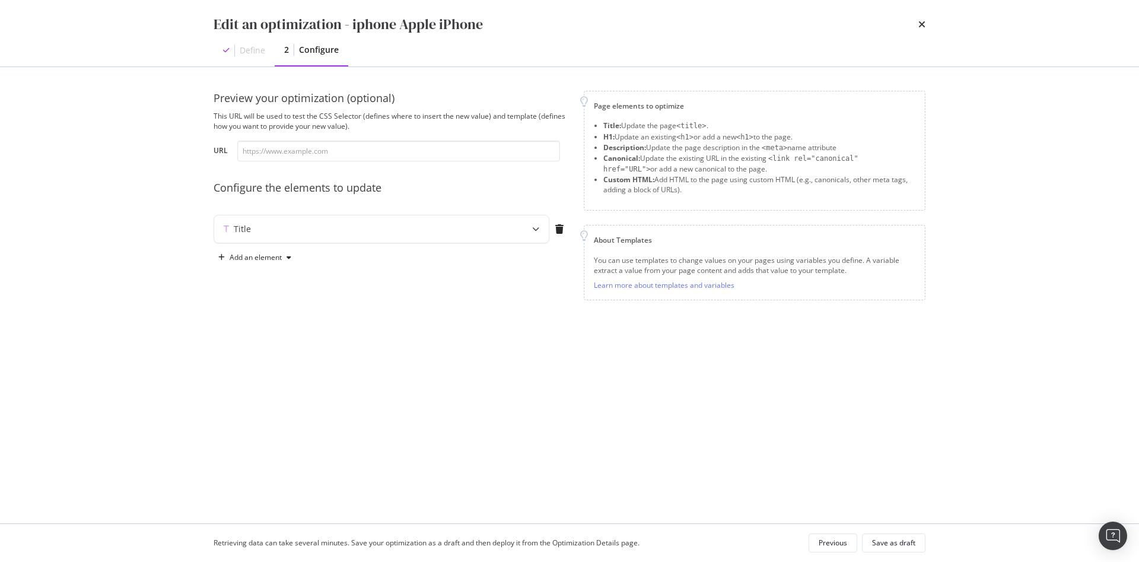
scroll to position [0, 0]
click at [322, 236] on div "Title" at bounding box center [381, 228] width 335 height 27
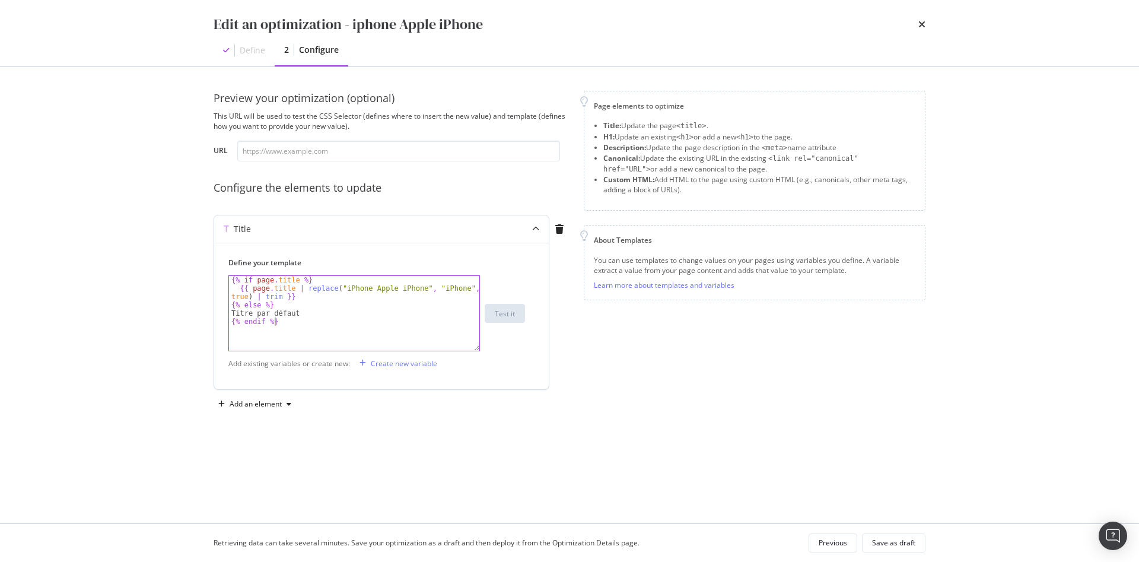
click at [328, 322] on div "{% if page . title %} {{ page . title | replace ( "iPhone Apple iPhone" , "iPho…" at bounding box center [354, 321] width 250 height 91
drag, startPoint x: 303, startPoint y: 312, endPoint x: 237, endPoint y: 311, distance: 66.5
click at [237, 311] on div "{% if page . title %} {{ page . title | replace ( "iPhone Apple iPhone" , "iPho…" at bounding box center [354, 321] width 250 height 91
type textarea "Titre par défaut"
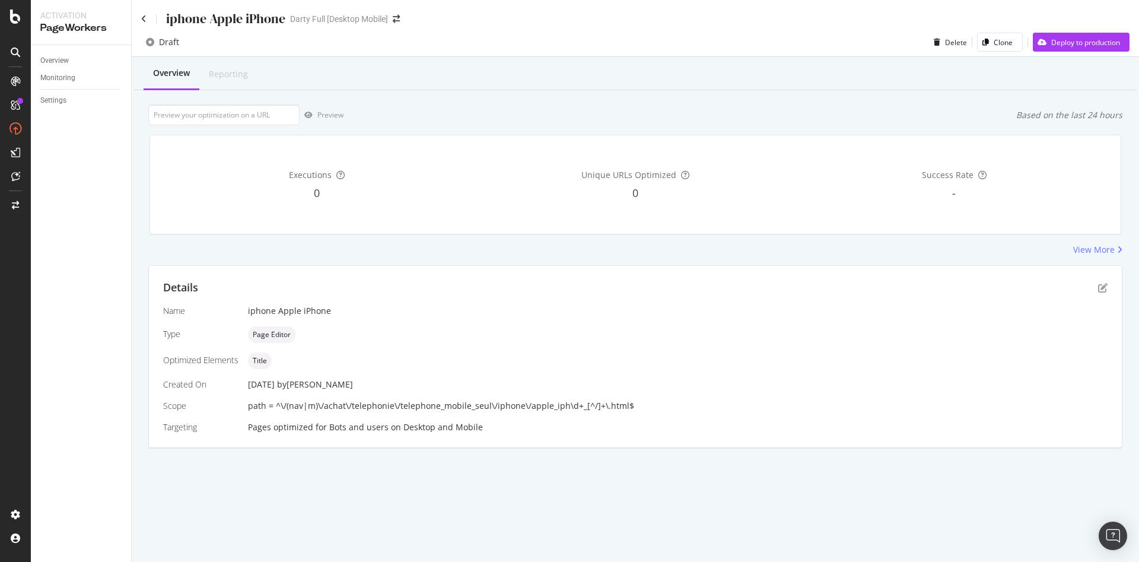
drag, startPoint x: 258, startPoint y: 2, endPoint x: 748, endPoint y: 62, distance: 493.8
click at [748, 62] on div "Overview Reporting" at bounding box center [635, 74] width 1003 height 32
click at [1103, 288] on icon "pen-to-square" at bounding box center [1102, 287] width 9 height 9
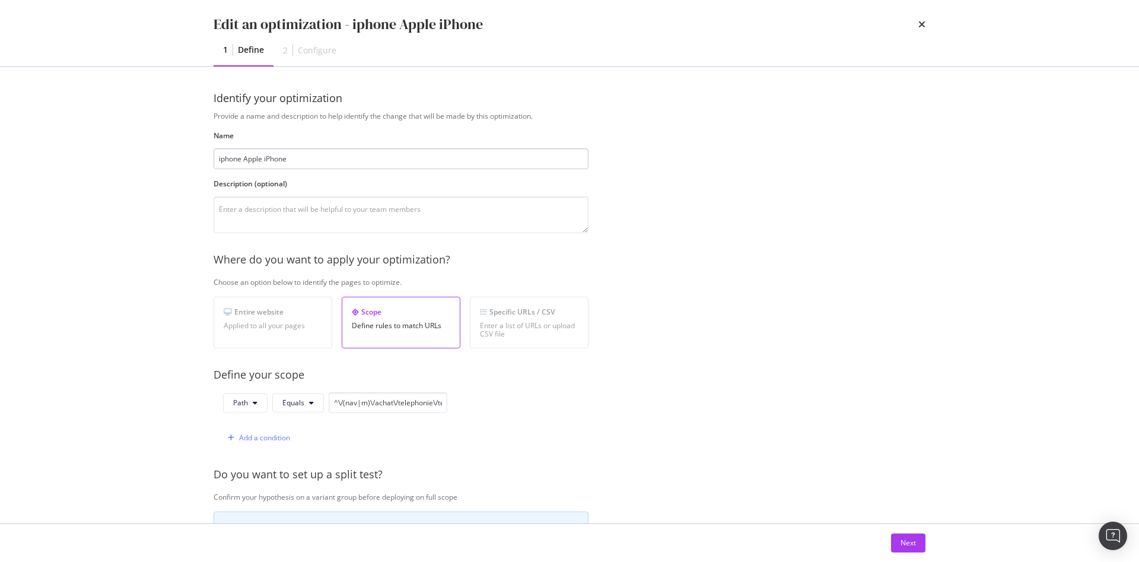
click at [225, 161] on input "iphone Apple iPhone" at bounding box center [401, 158] width 375 height 21
click at [294, 152] on input "iPhone Apple iPhone" at bounding box center [401, 158] width 375 height 21
drag, startPoint x: 296, startPoint y: 159, endPoint x: 150, endPoint y: 148, distance: 145.8
click at [150, 148] on div "Edit an optimization - iPhone Apple iPhone 1 Define 2 Configure Identify your o…" at bounding box center [569, 281] width 1139 height 562
type input "iPhone Apple iPhone"
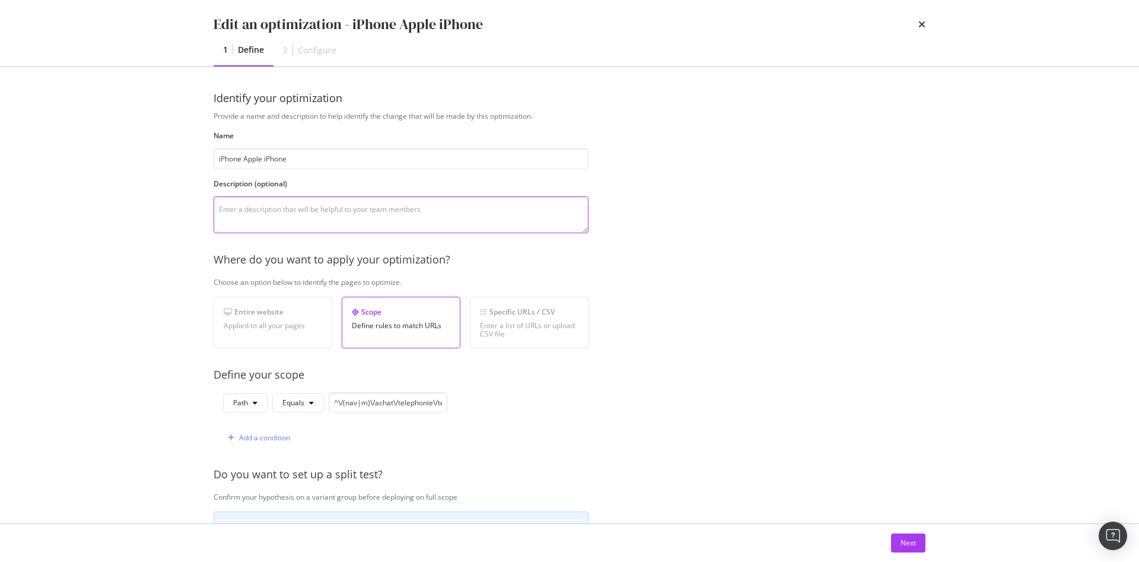
click at [280, 221] on textarea "modal" at bounding box center [401, 214] width 375 height 37
paste textarea "iPhone Apple iPhone"
drag, startPoint x: 344, startPoint y: 208, endPoint x: 300, endPoint y: 212, distance: 44.7
click at [300, 212] on textarea "iPhone Apple iPhone en iPhone Apple iPhone" at bounding box center [401, 214] width 375 height 37
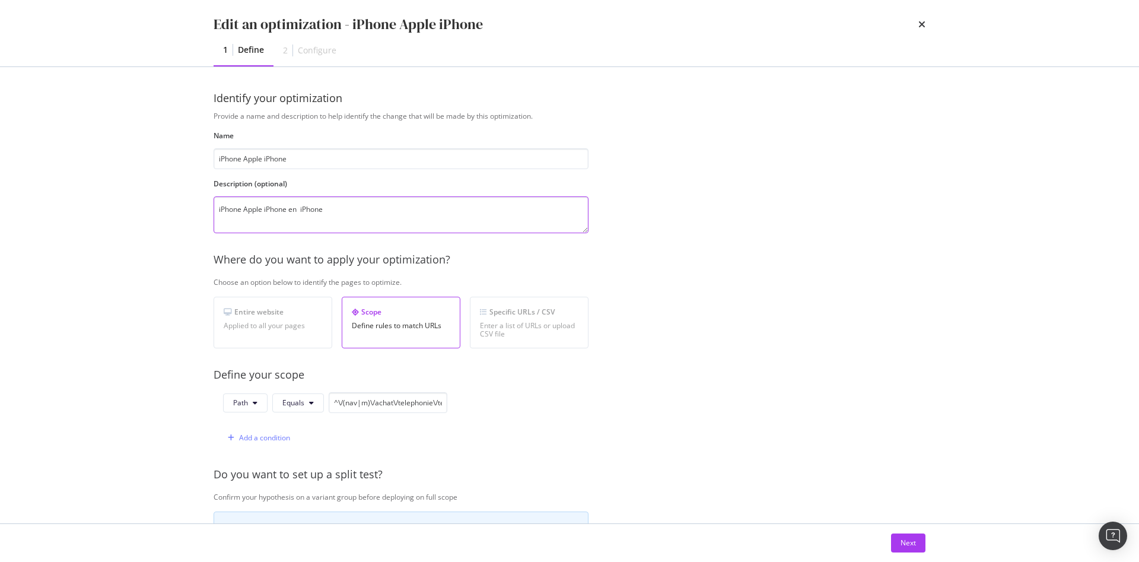
click at [344, 211] on textarea "iPhone Apple iPhone en iPhone" at bounding box center [401, 214] width 375 height 37
click at [393, 212] on textarea "iPhone Apple iPhone en iPhone dans le <title>" at bounding box center [401, 214] width 375 height 37
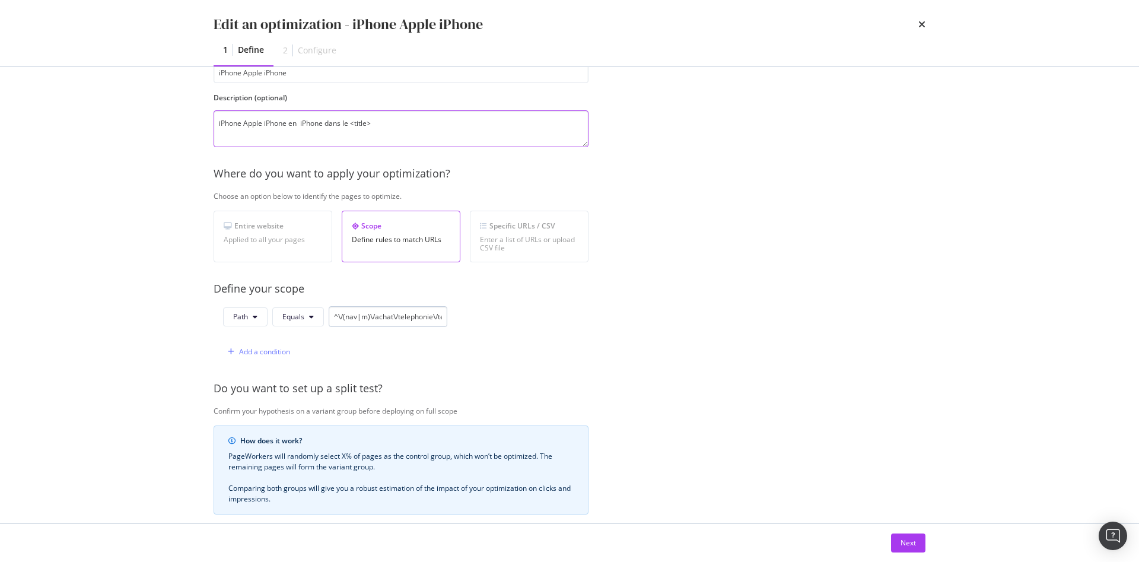
scroll to position [178, 0]
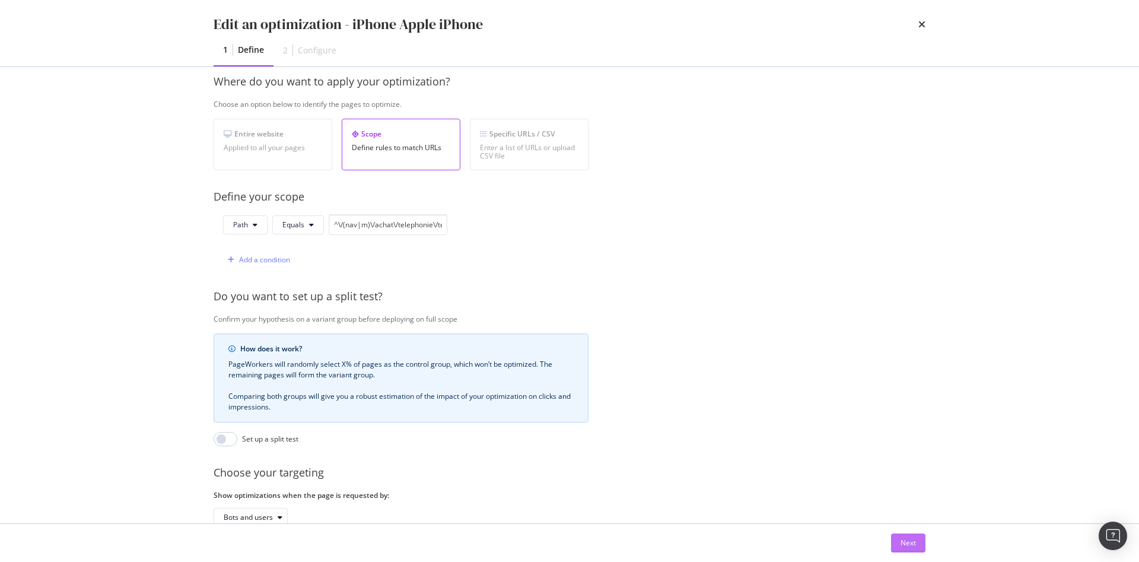
type textarea "iPhone Apple iPhone en iPhone dans le <title>"
click at [903, 538] on div "Next" at bounding box center [908, 543] width 15 height 10
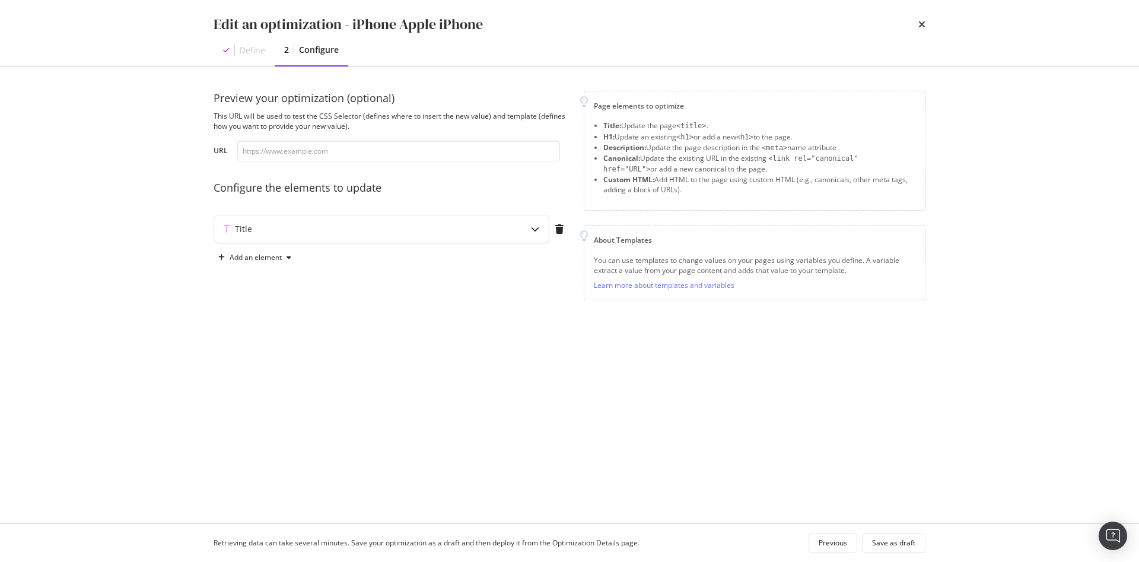
scroll to position [0, 0]
click at [891, 542] on div "Save as draft" at bounding box center [893, 543] width 43 height 10
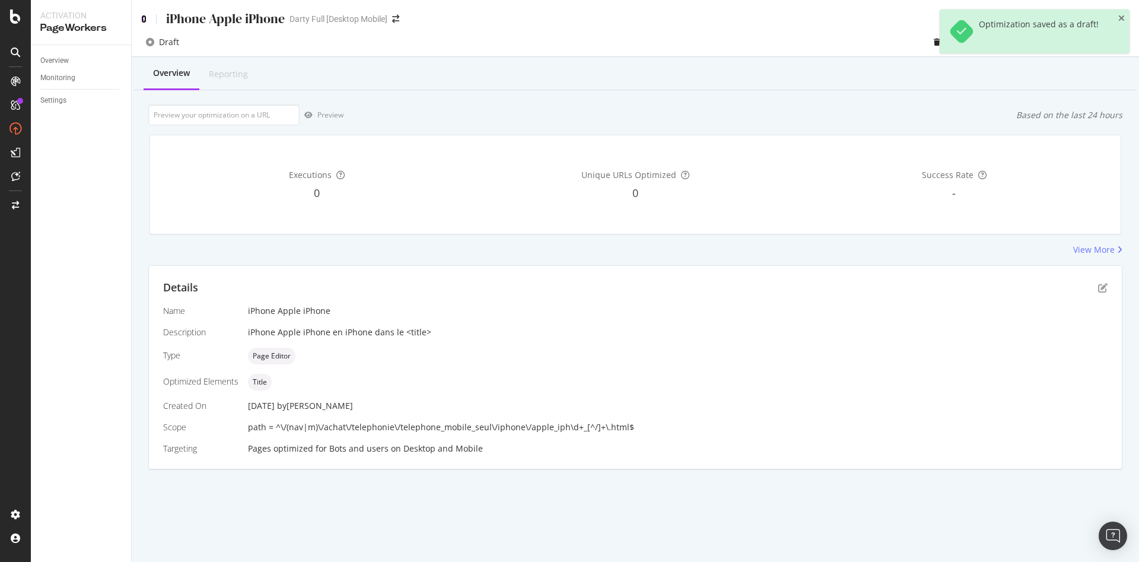
click at [142, 19] on icon at bounding box center [143, 19] width 5 height 8
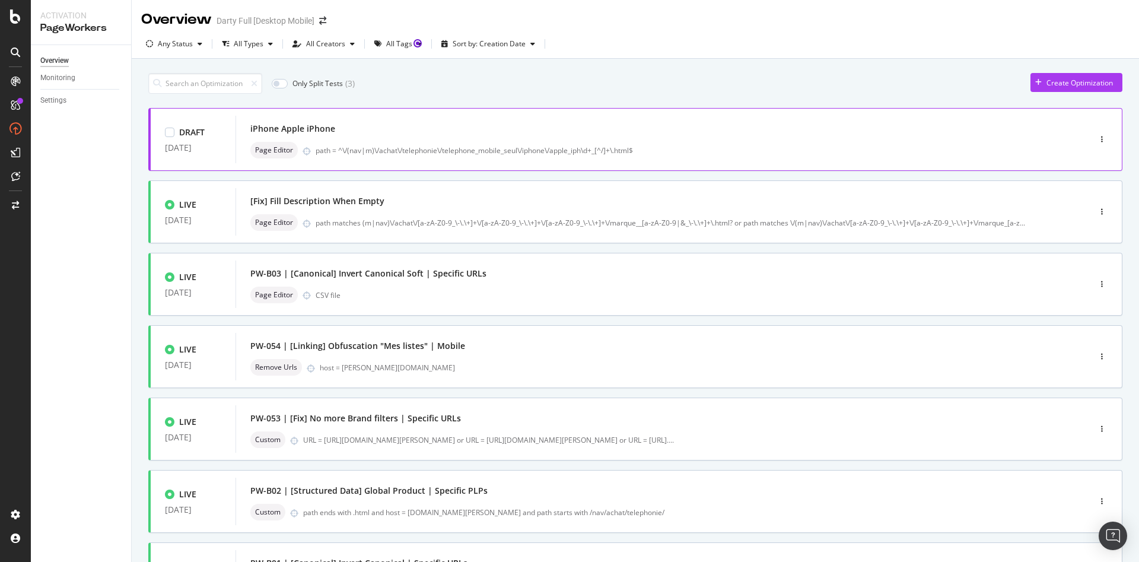
click at [300, 130] on div "iPhone Apple iPhone" at bounding box center [292, 129] width 85 height 12
